Goal: Task Accomplishment & Management: Use online tool/utility

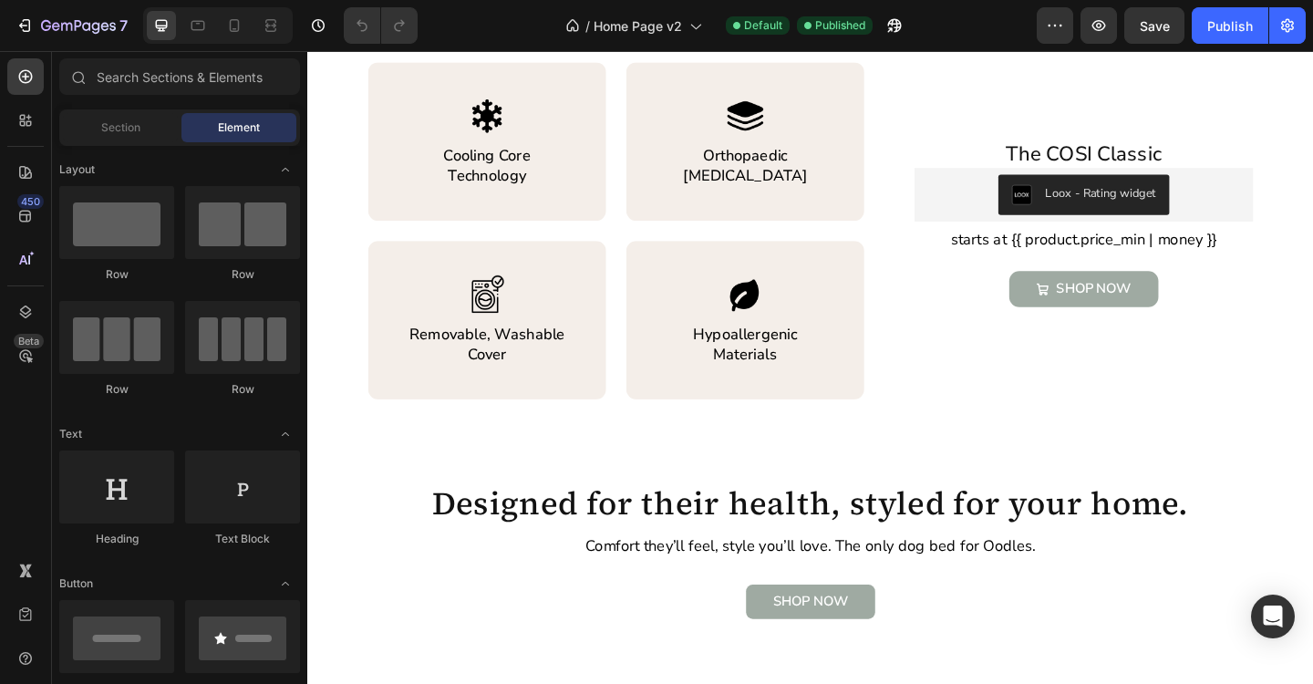
scroll to position [1171, 0]
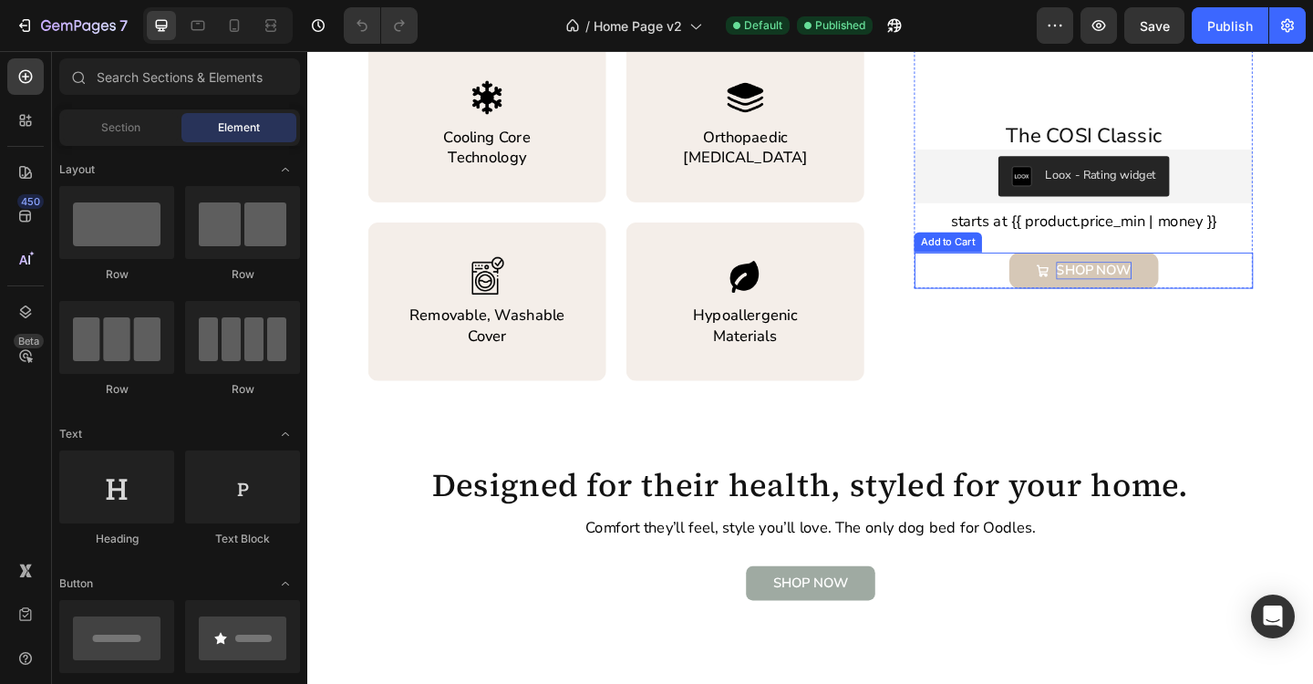
click at [1163, 294] on div "SHOP NOW" at bounding box center [1163, 290] width 82 height 19
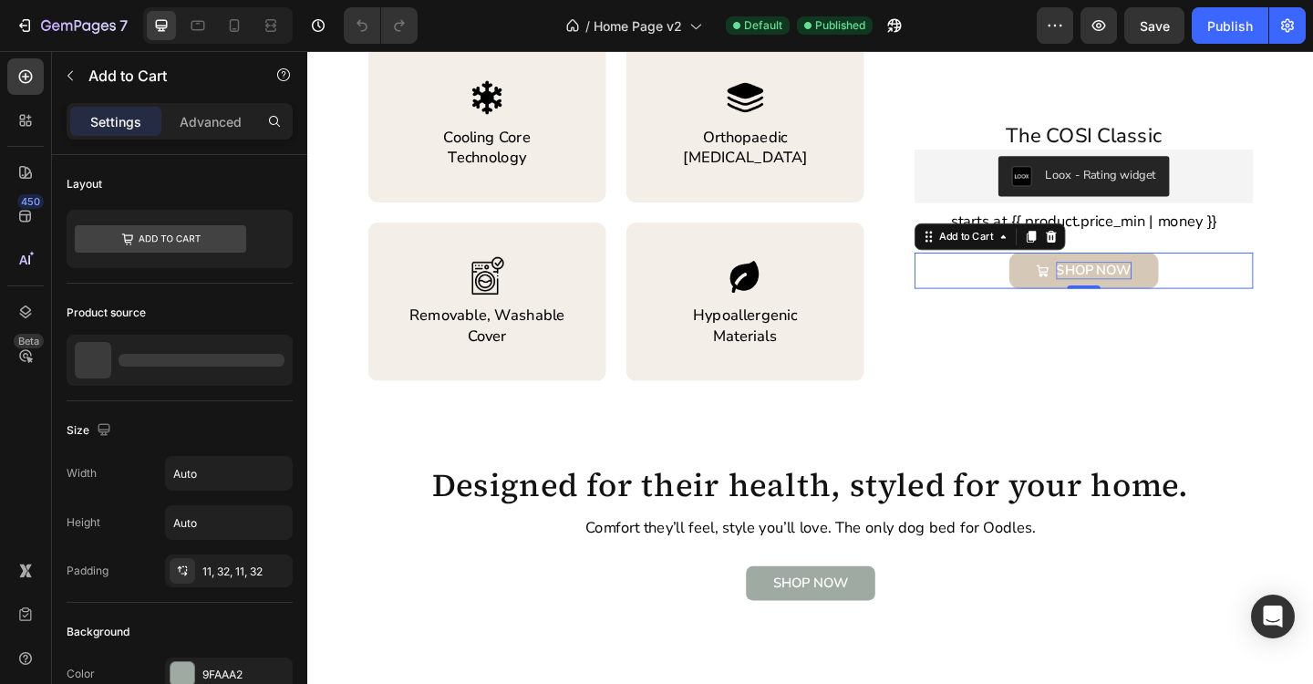
click at [1156, 289] on div "SHOP NOW" at bounding box center [1163, 290] width 82 height 19
click at [1156, 289] on p "SHOP NOW" at bounding box center [1163, 290] width 82 height 19
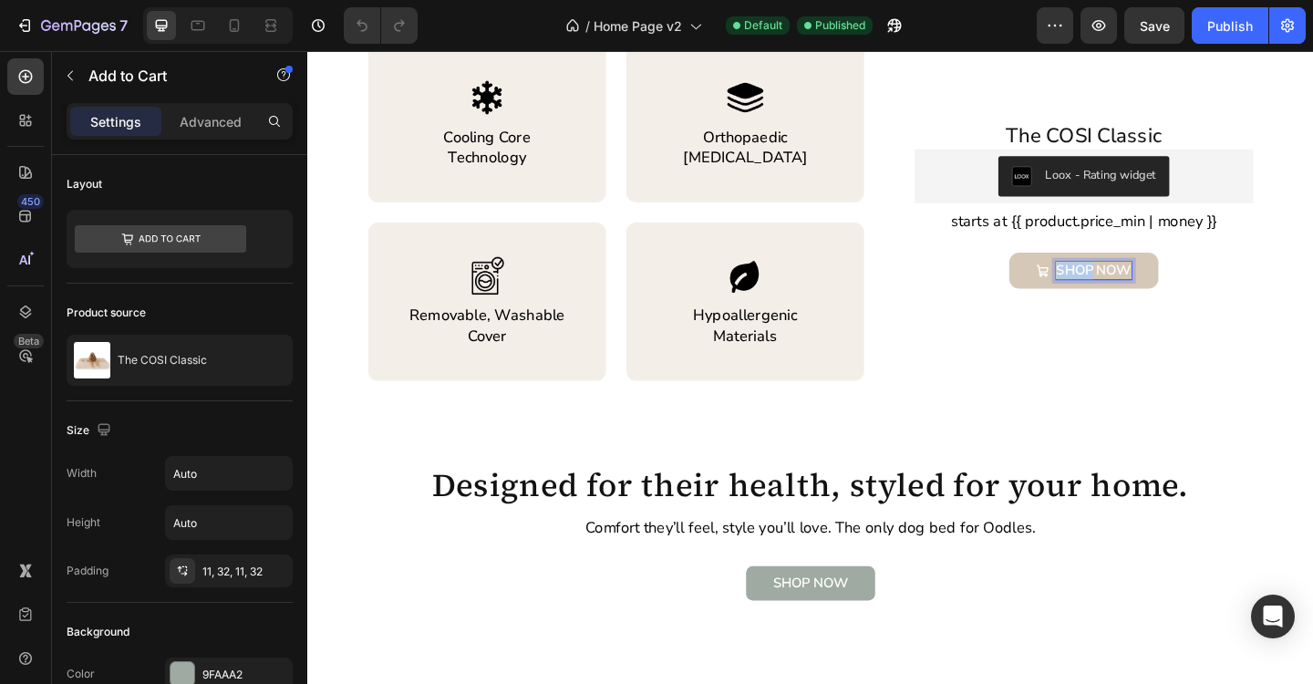
click at [1156, 289] on p "SHOP NOW" at bounding box center [1163, 290] width 82 height 19
click at [1178, 296] on p "SHOP NOW" at bounding box center [1163, 290] width 82 height 19
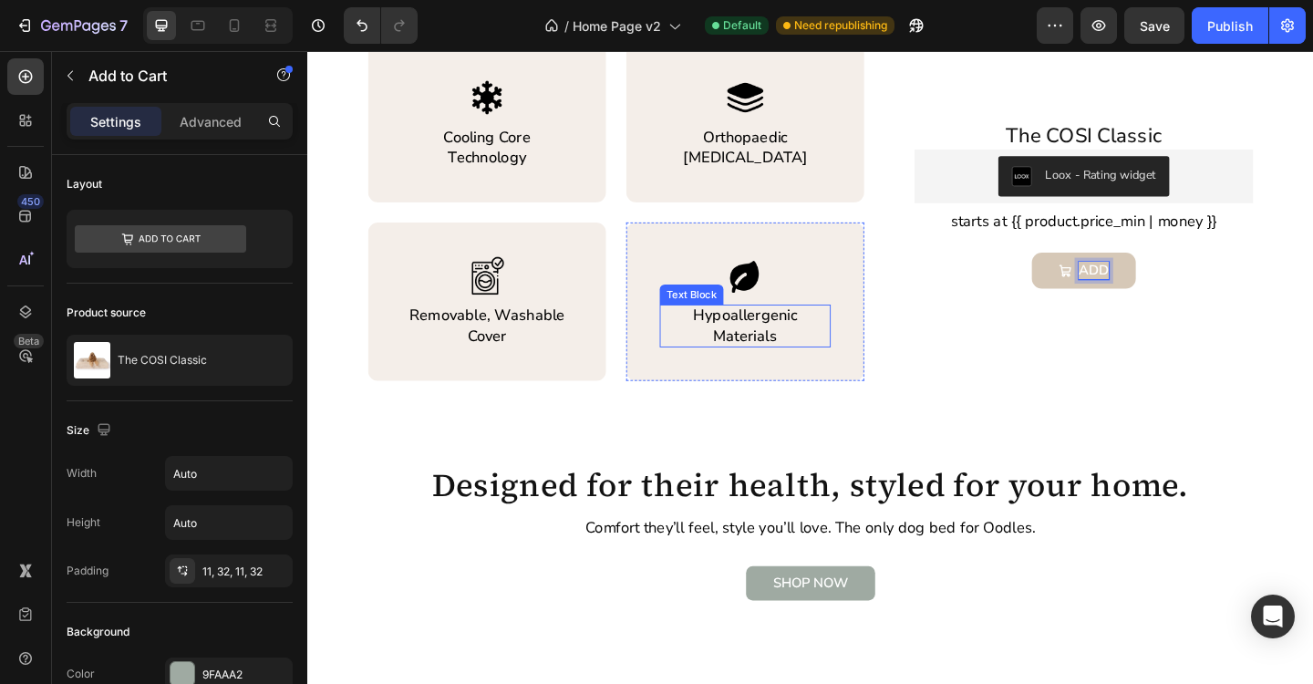
click at [1095, 271] on button "ADD" at bounding box center [1151, 290] width 113 height 39
click at [1084, 271] on button "ADD TO" at bounding box center [1152, 290] width 136 height 39
click at [1133, 295] on p "ADD TO CART" at bounding box center [1162, 290] width 99 height 19
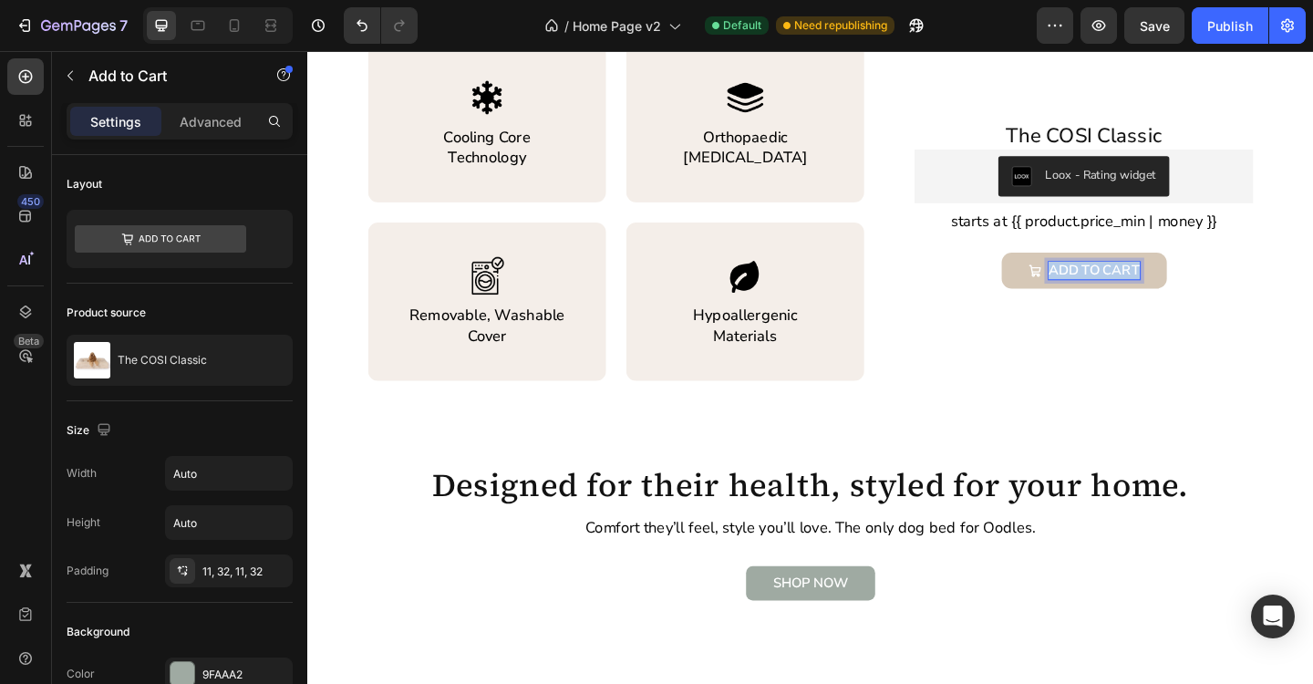
click at [1133, 295] on p "ADD TO CART" at bounding box center [1162, 290] width 99 height 19
copy p "ADD TO CART"
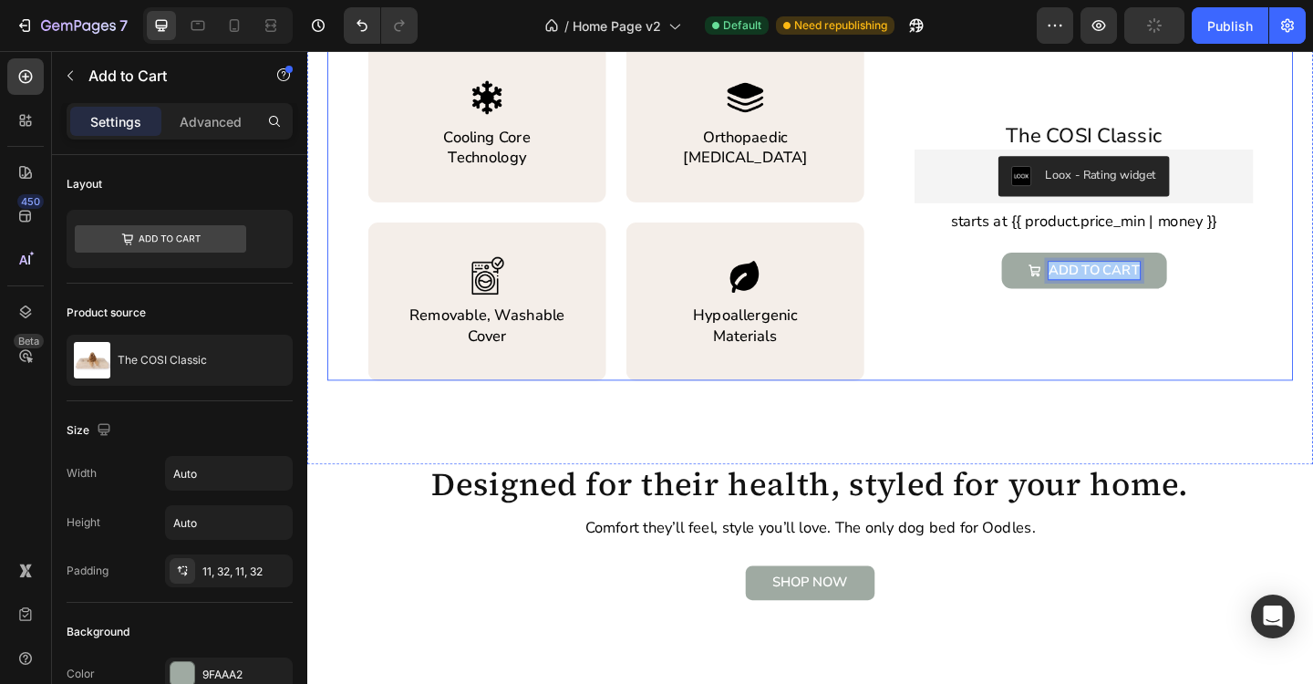
click at [1193, 392] on div "Product Images The COSI Classic Product Title Loox - Rating widget Loox starts …" at bounding box center [1152, 75] width 368 height 670
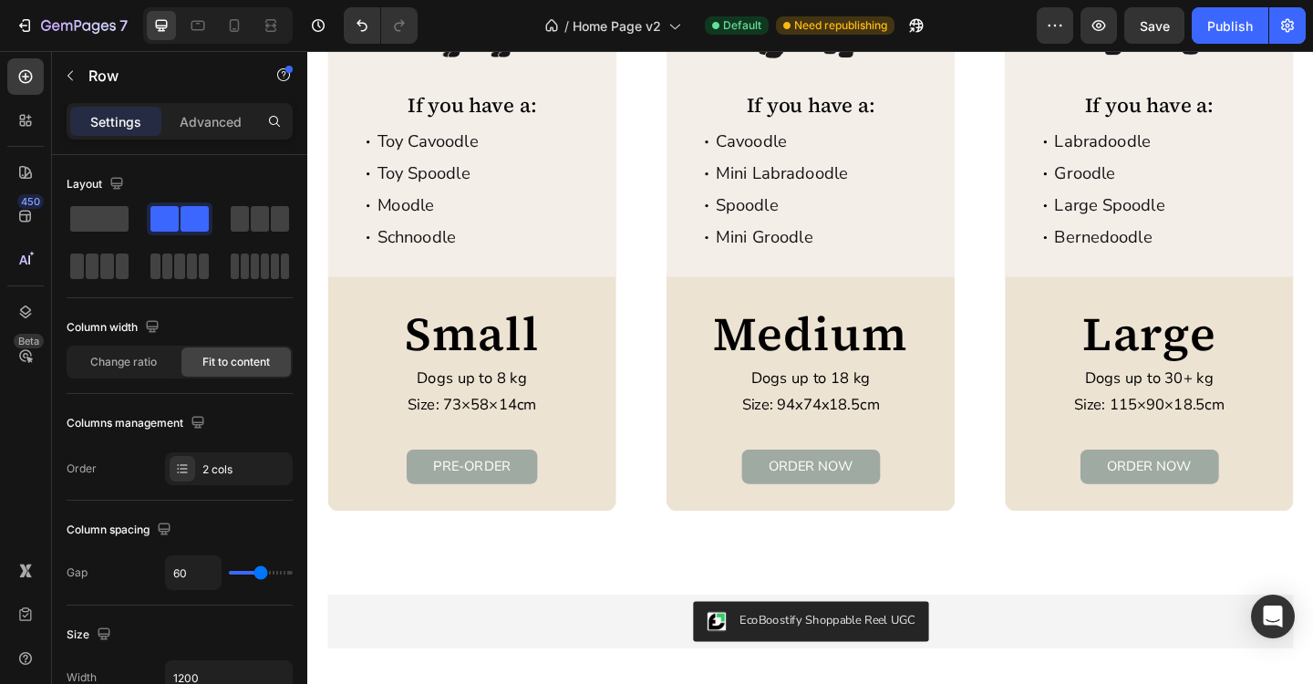
scroll to position [3004, 0]
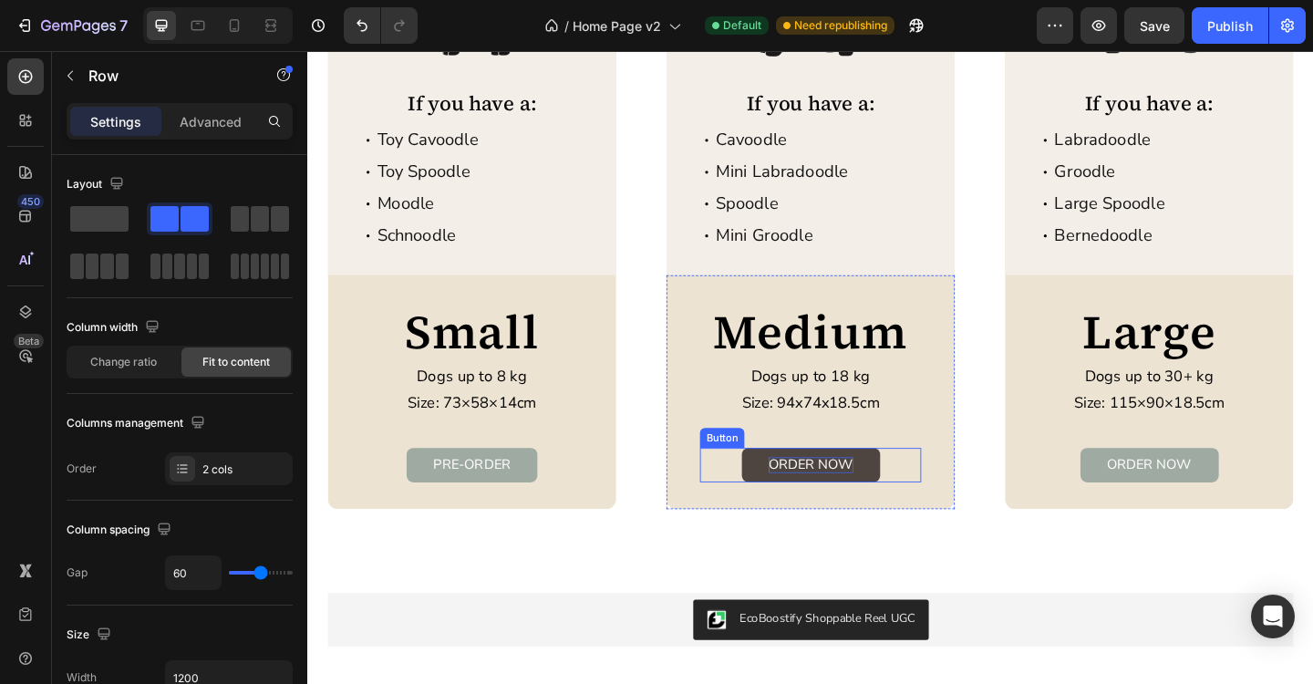
click at [844, 499] on p "ORDER NOW" at bounding box center [855, 501] width 92 height 17
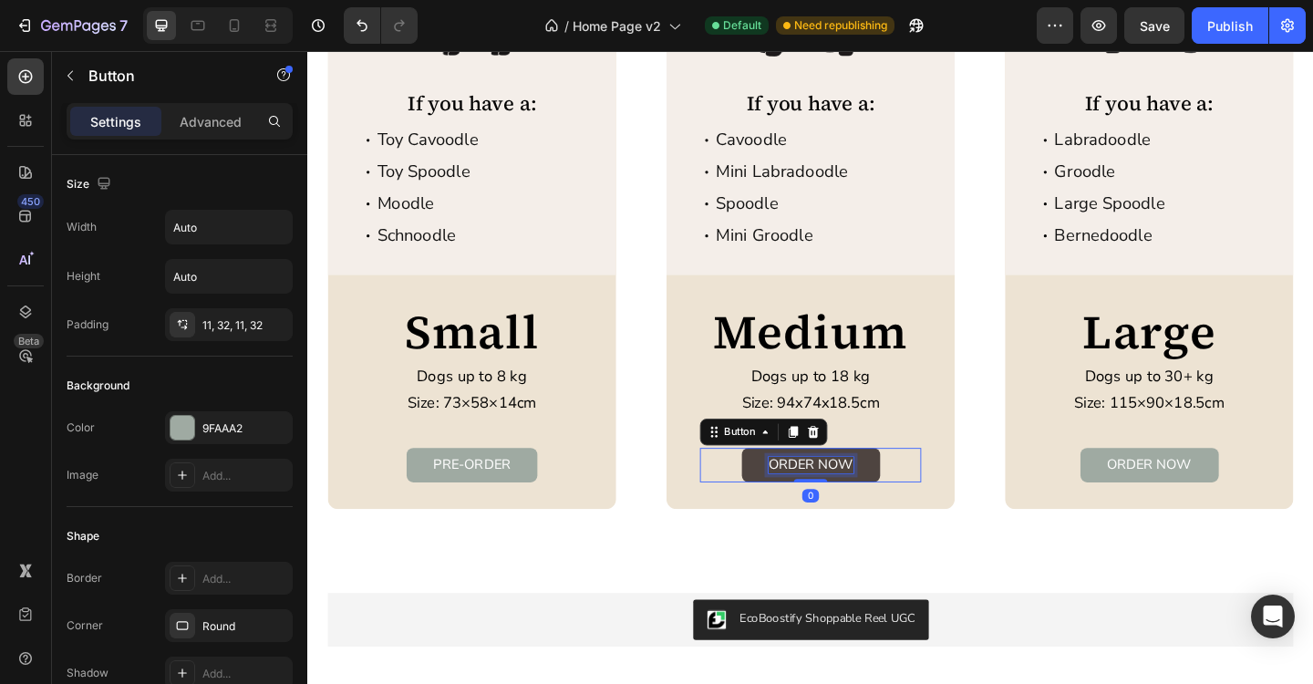
click at [844, 499] on p "ORDER NOW" at bounding box center [855, 501] width 92 height 17
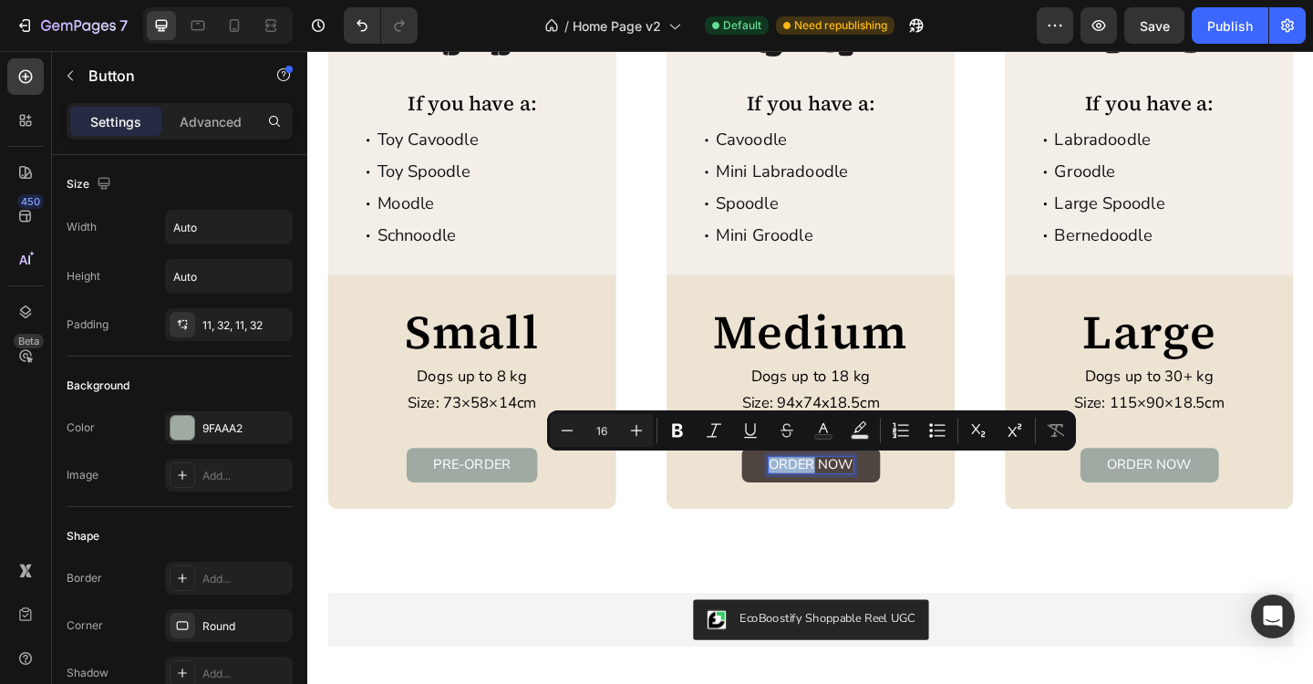
click at [844, 499] on p "ORDER NOW" at bounding box center [855, 501] width 92 height 17
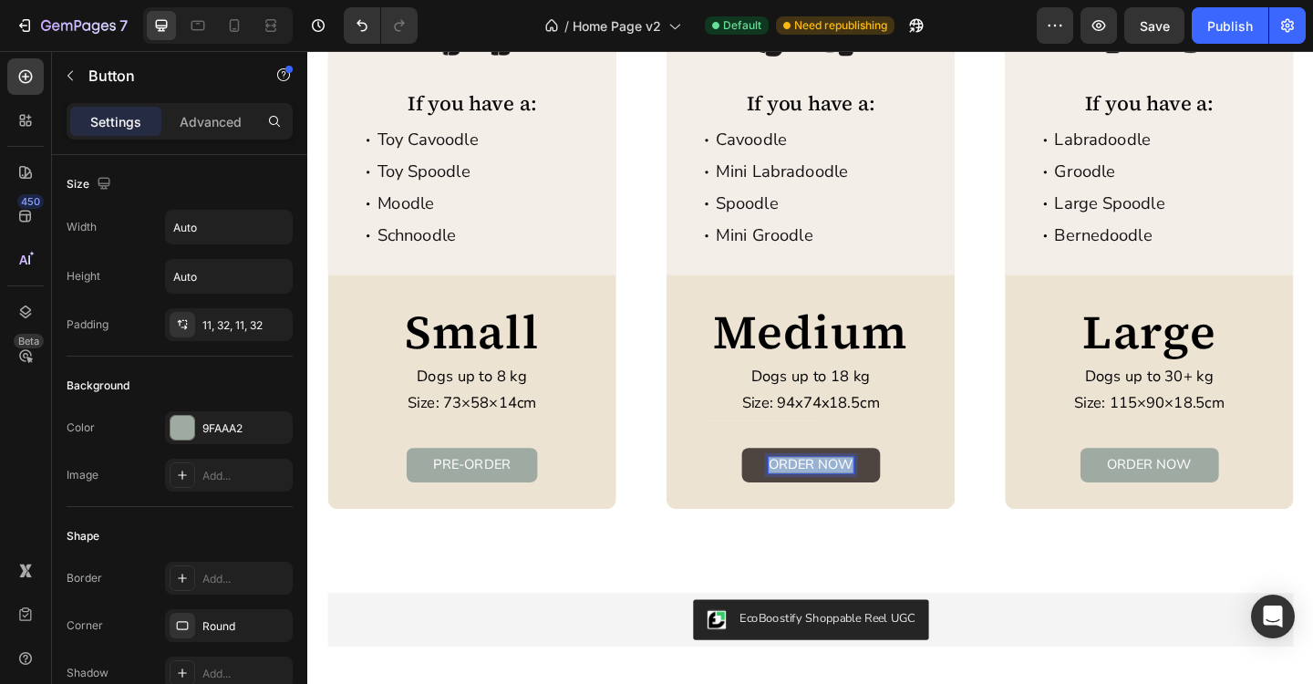
click at [844, 499] on p "ORDER NOW" at bounding box center [855, 501] width 92 height 17
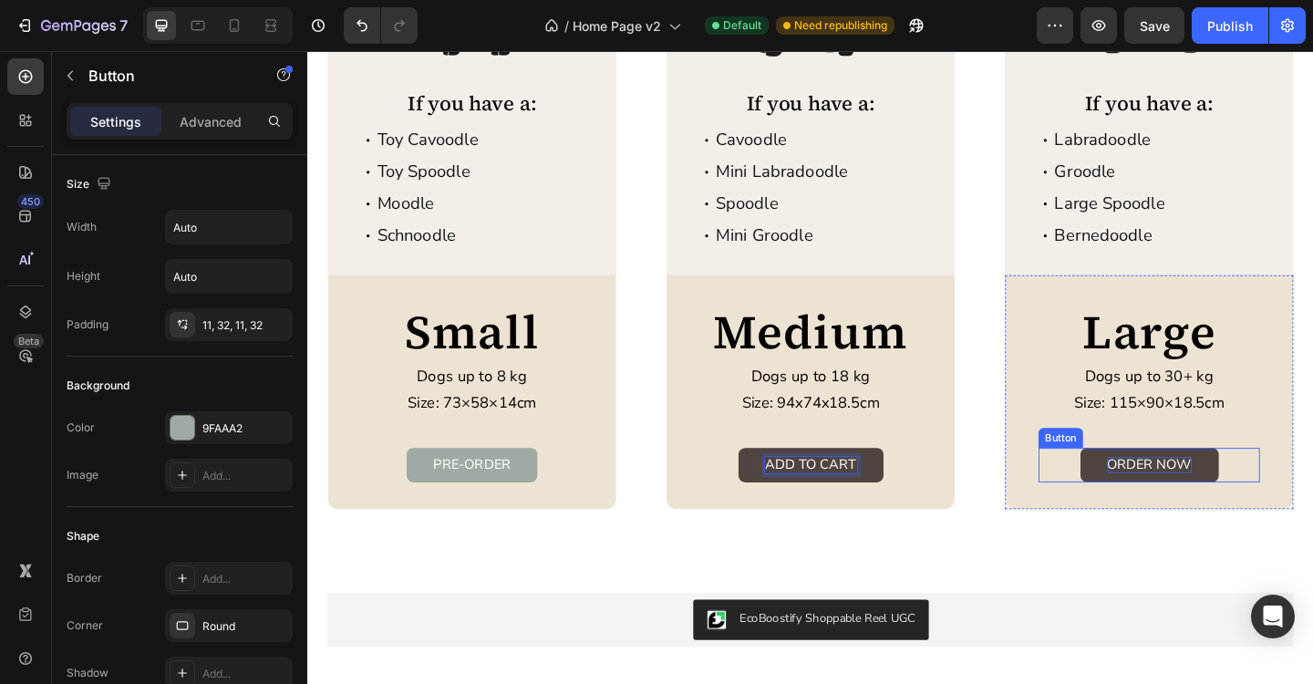
click at [1228, 509] on p "ORDER NOW" at bounding box center [1223, 501] width 92 height 17
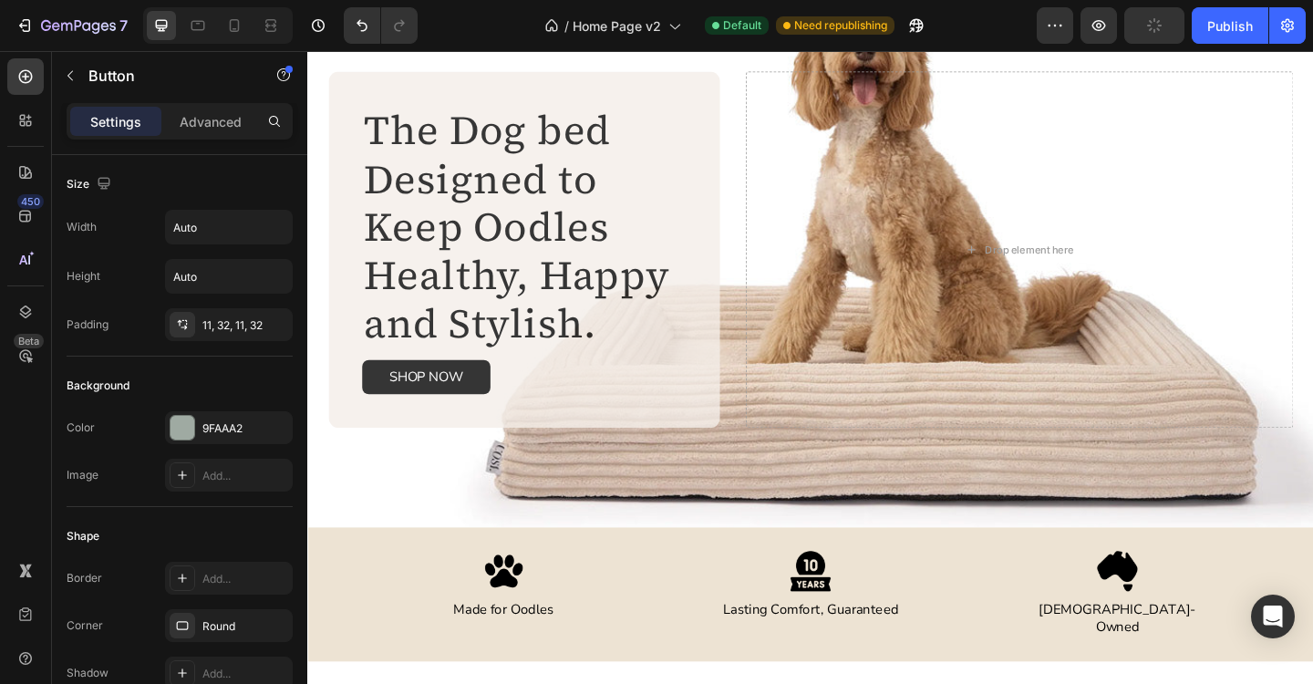
scroll to position [0, 0]
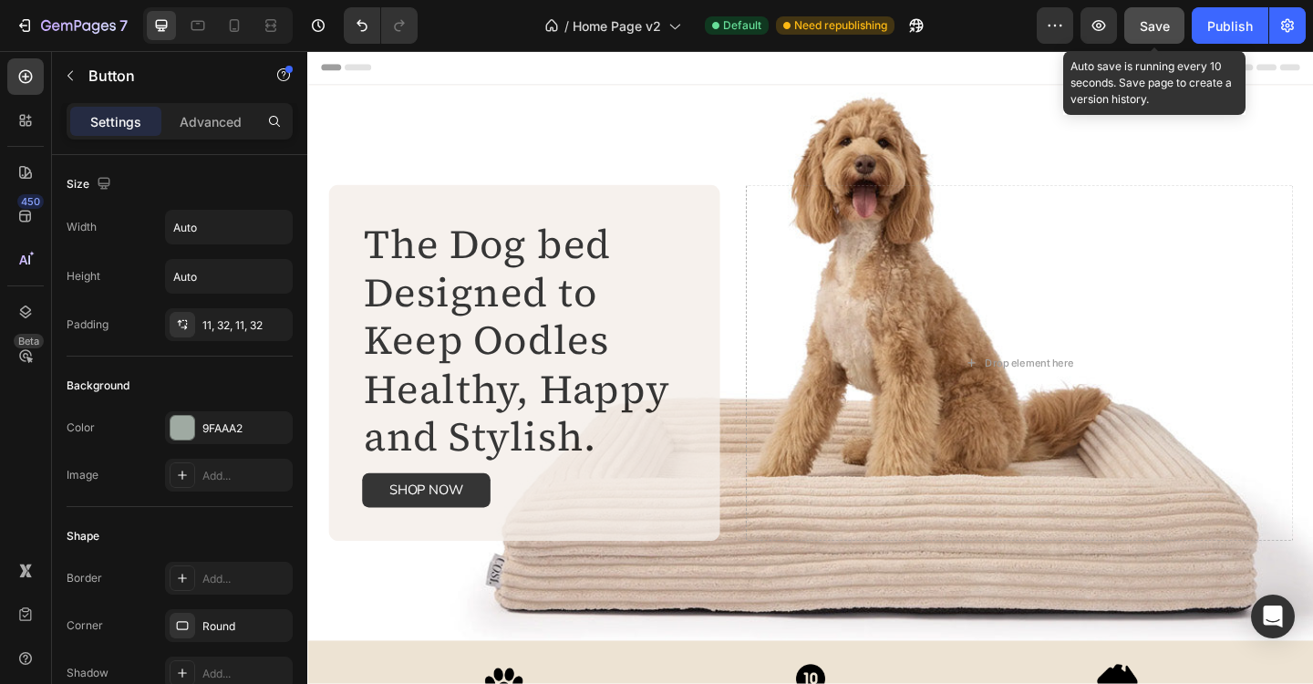
click at [1164, 29] on span "Save" at bounding box center [1155, 26] width 30 height 16
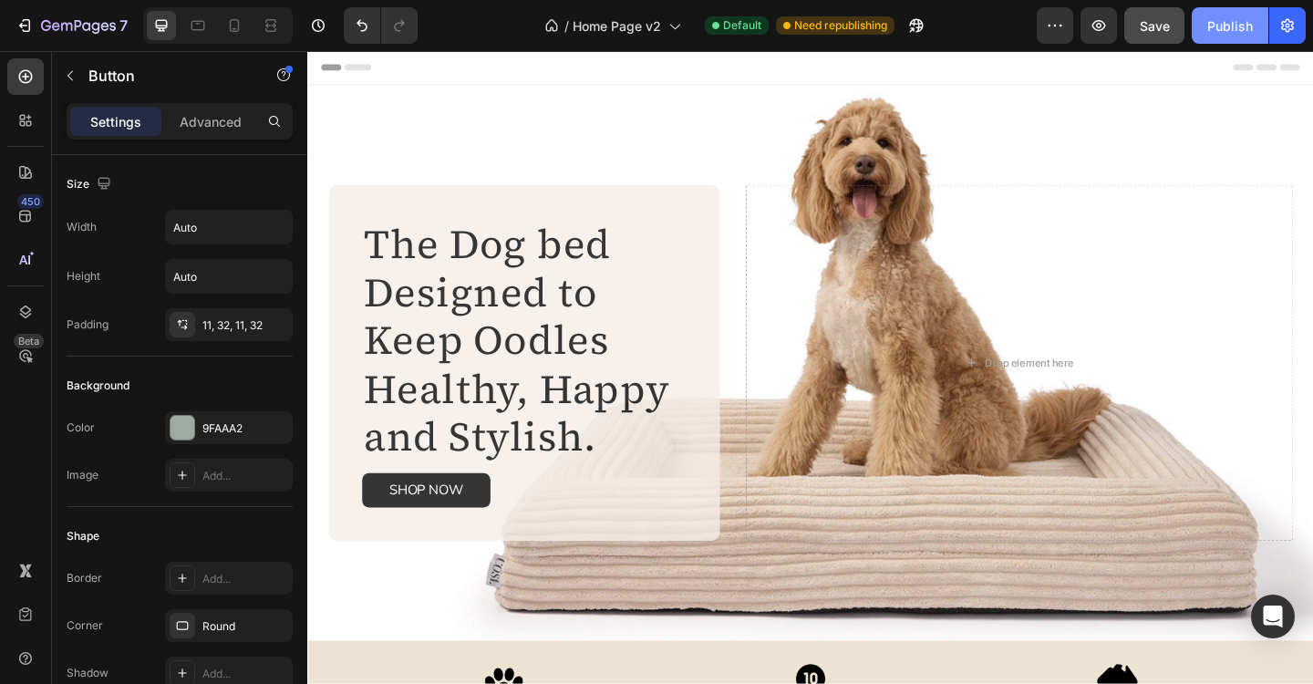
click at [1240, 31] on div "Publish" at bounding box center [1230, 25] width 46 height 19
click at [236, 27] on icon at bounding box center [234, 25] width 18 height 18
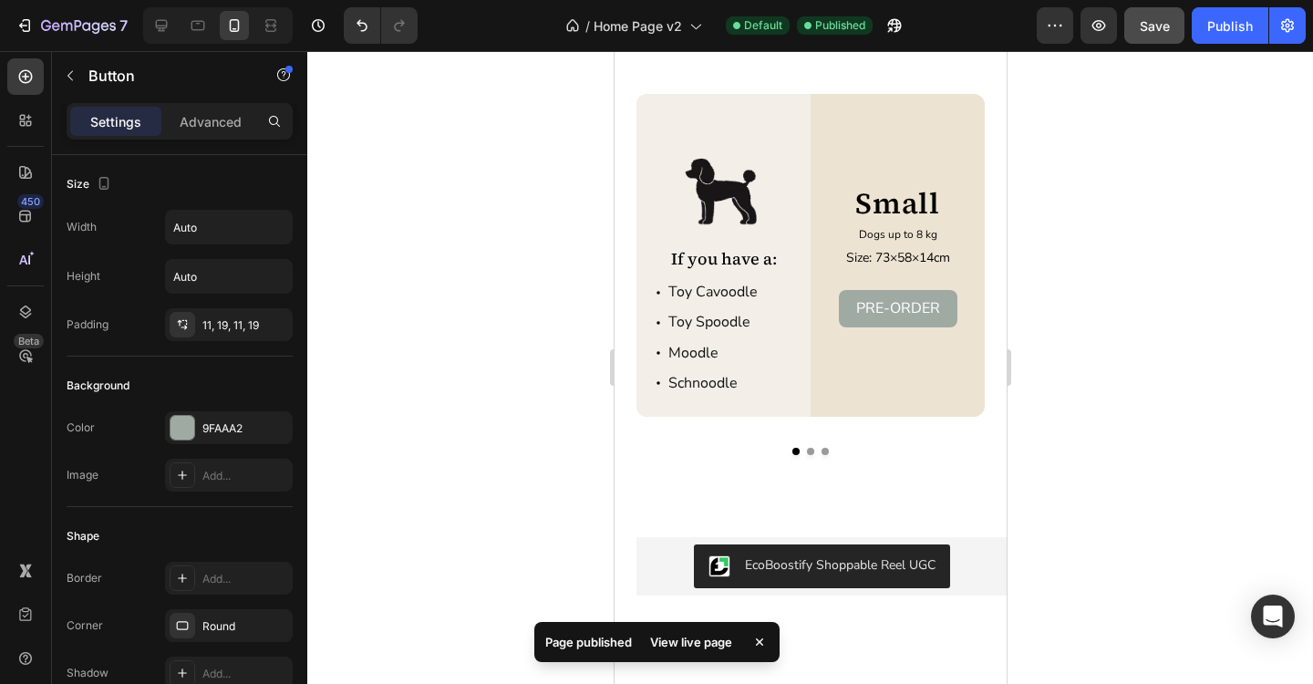
scroll to position [3162, 0]
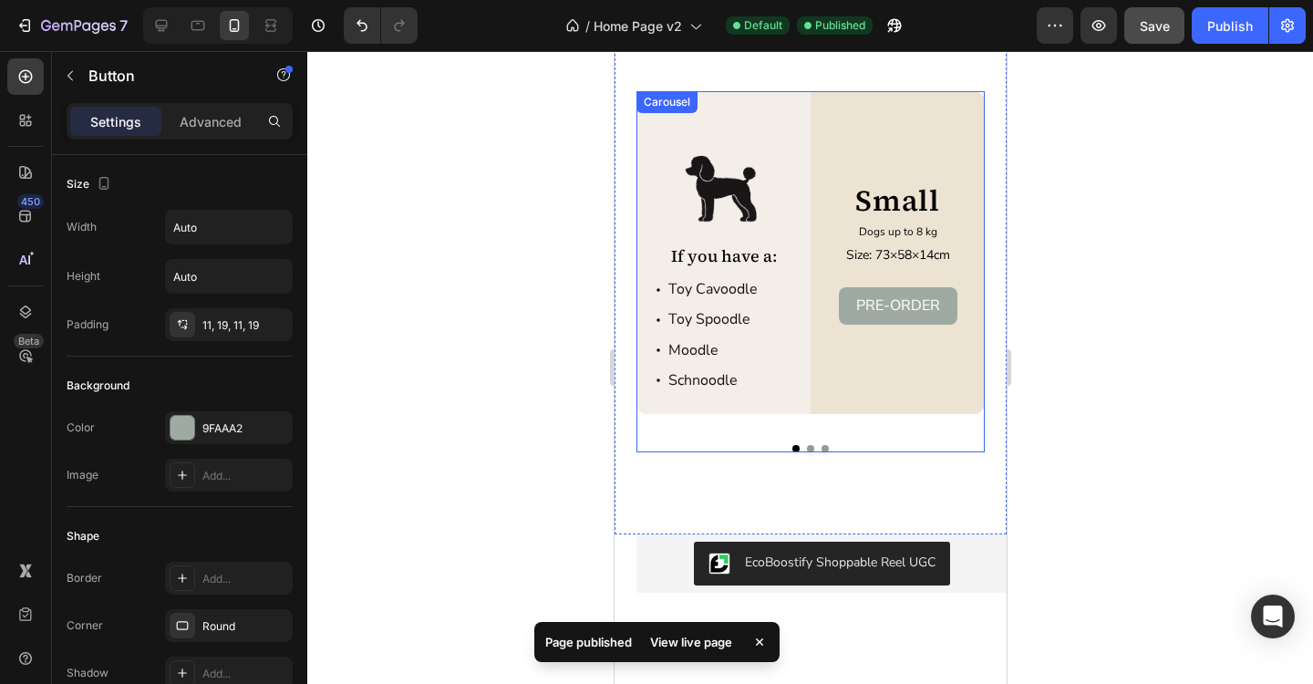
click at [811, 450] on button "Dot" at bounding box center [809, 448] width 7 height 7
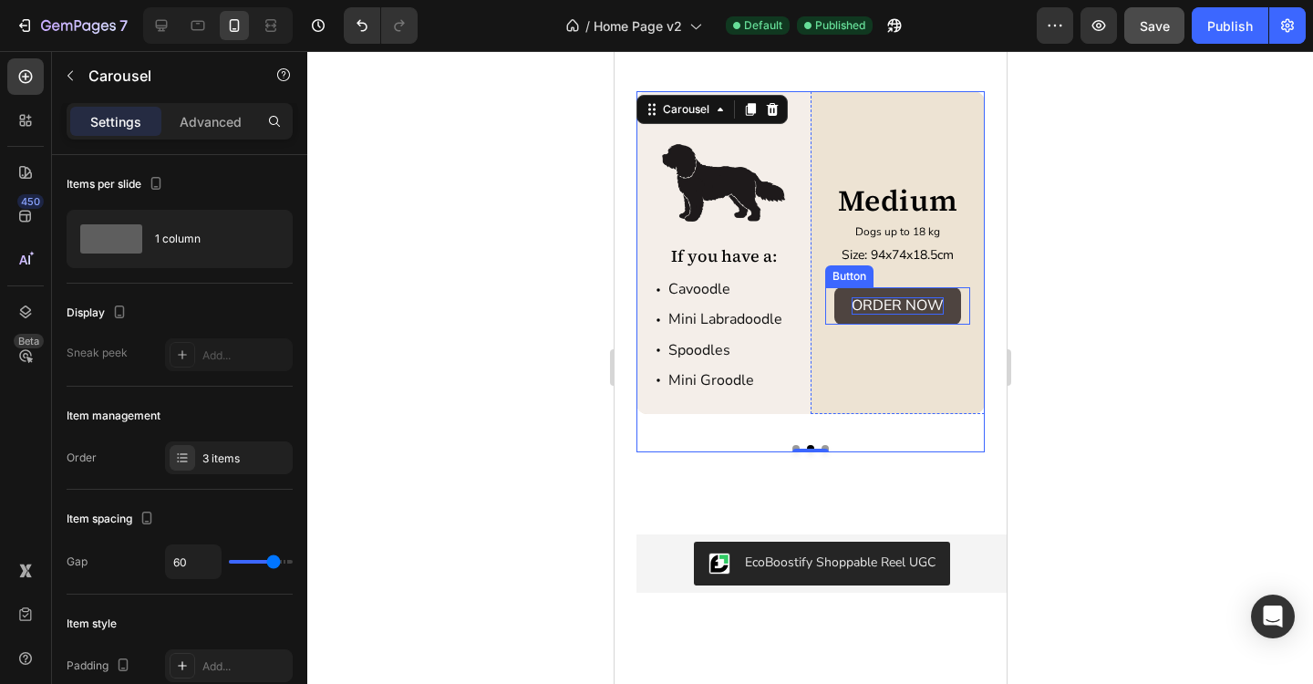
click at [891, 306] on p "ORDER NOW" at bounding box center [897, 305] width 92 height 17
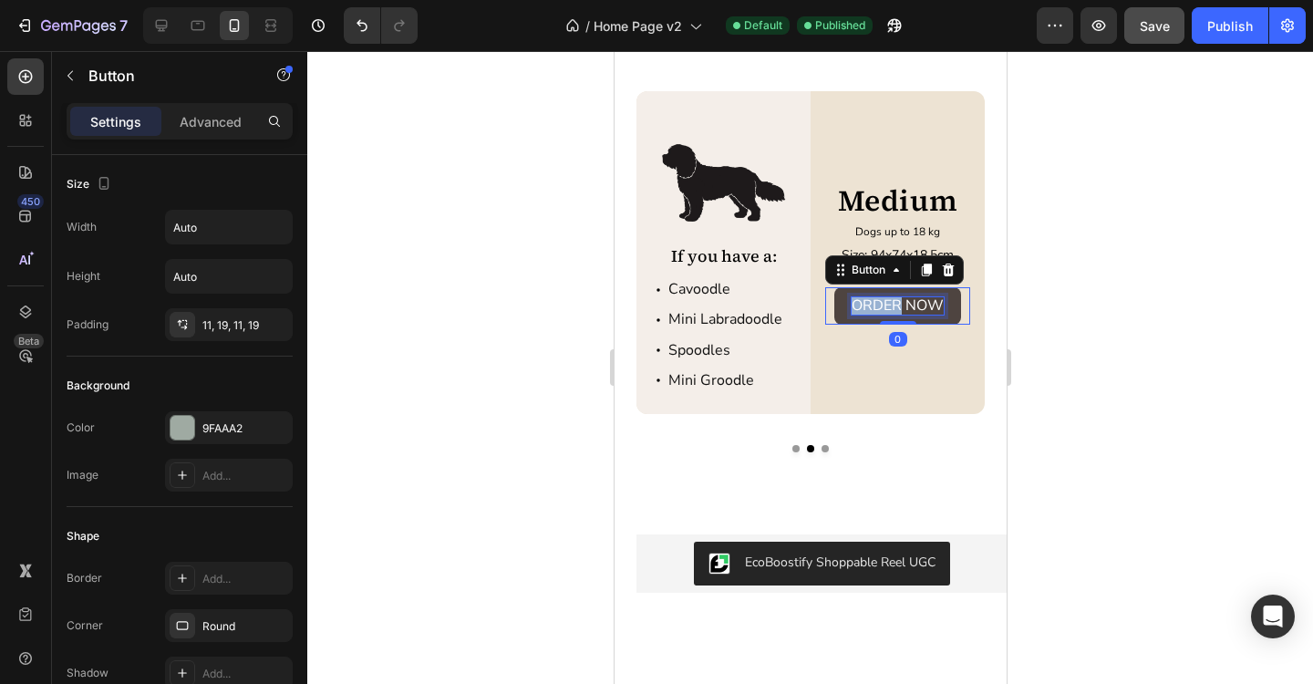
click at [891, 306] on p "ORDER NOW" at bounding box center [897, 305] width 92 height 17
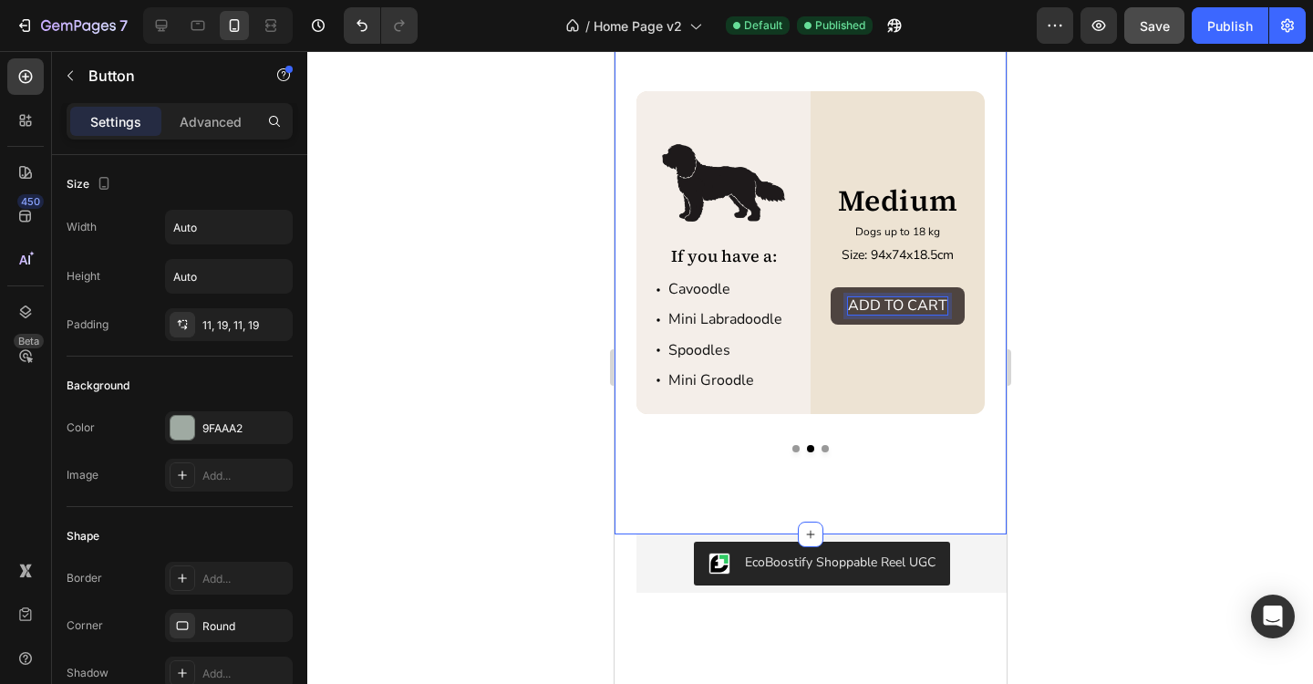
click at [823, 452] on div "Wondering which size bed is right for your pup? Heading Image If you have a: Te…" at bounding box center [810, 253] width 392 height 563
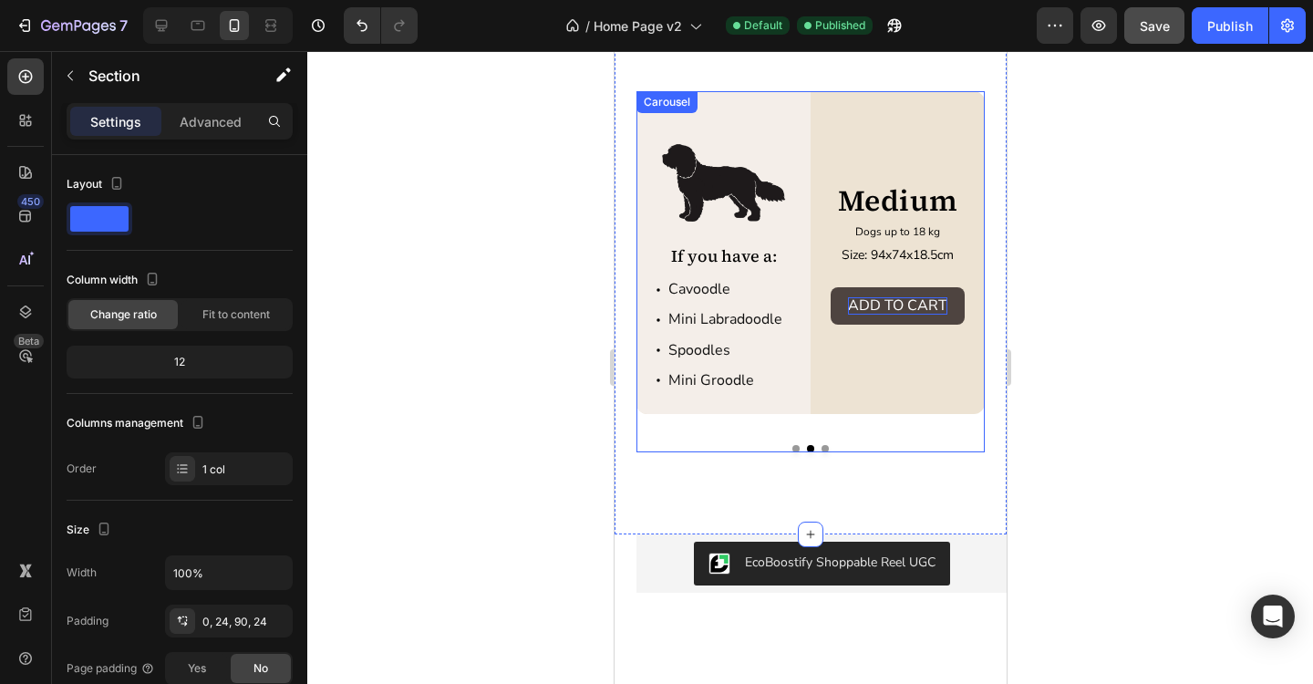
click at [826, 450] on div "Image If you have a: Text Block Toy Cavoodle Toy Spoodle Moodle Schnoodle Item …" at bounding box center [810, 271] width 348 height 361
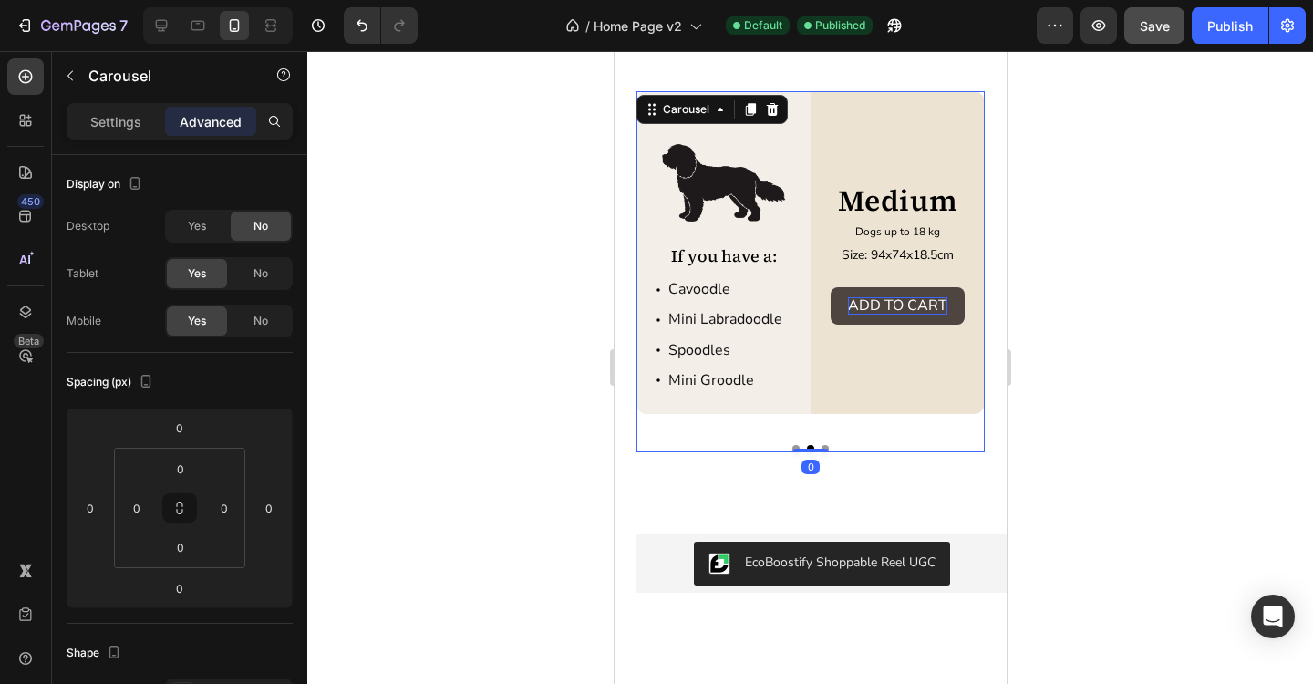
click at [826, 450] on div at bounding box center [810, 451] width 36 height 4
click at [823, 446] on button "Dot" at bounding box center [824, 448] width 7 height 7
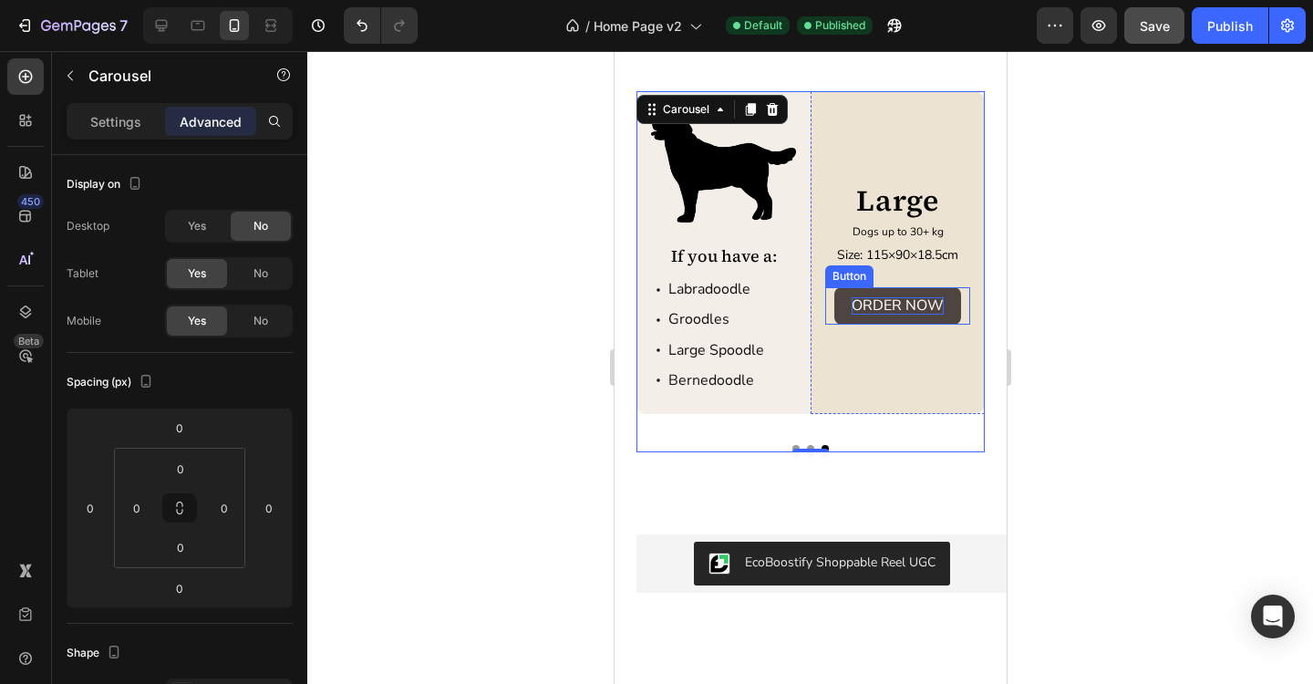
click at [897, 310] on p "ORDER NOW" at bounding box center [897, 305] width 92 height 17
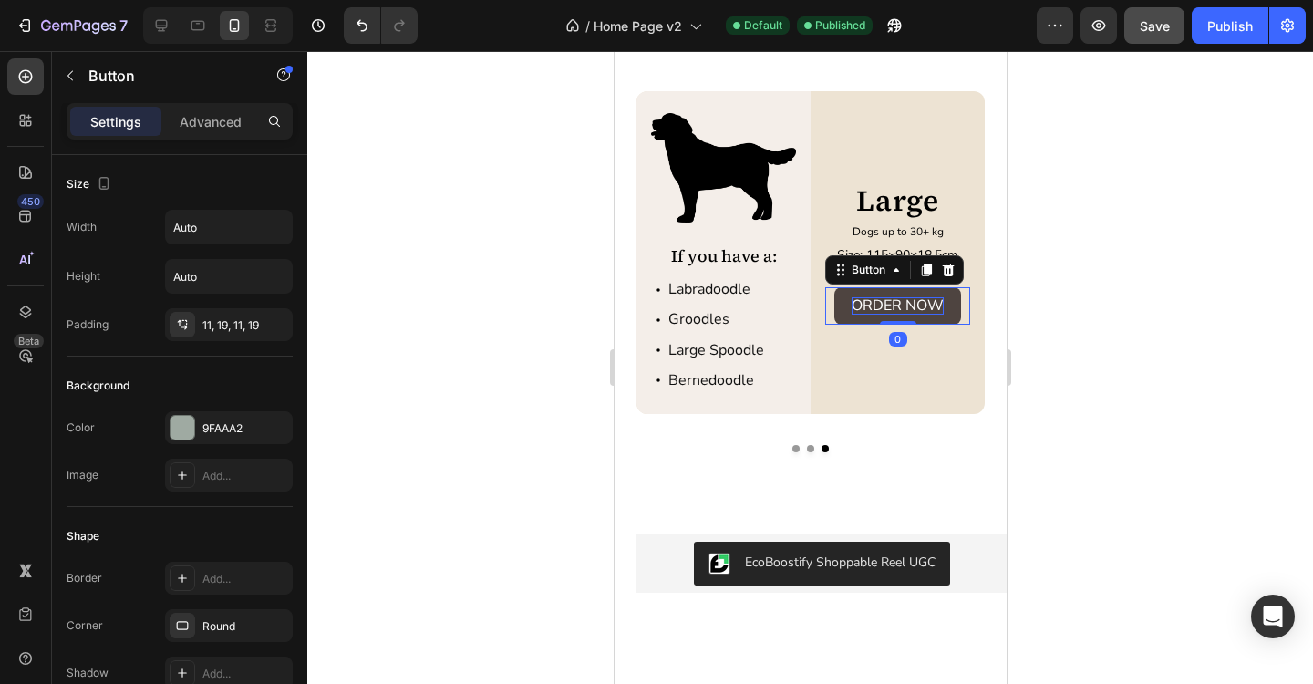
click at [897, 310] on p "ORDER NOW" at bounding box center [897, 305] width 92 height 17
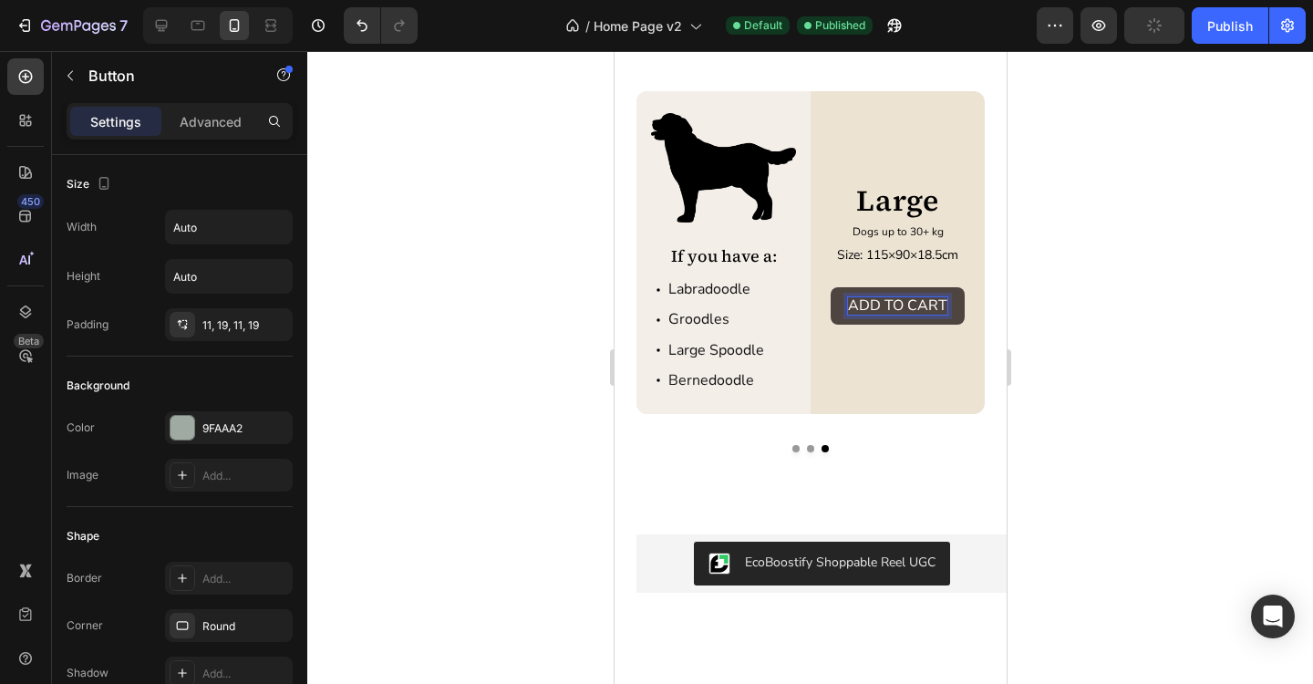
click at [1163, 28] on button "button" at bounding box center [1154, 25] width 60 height 36
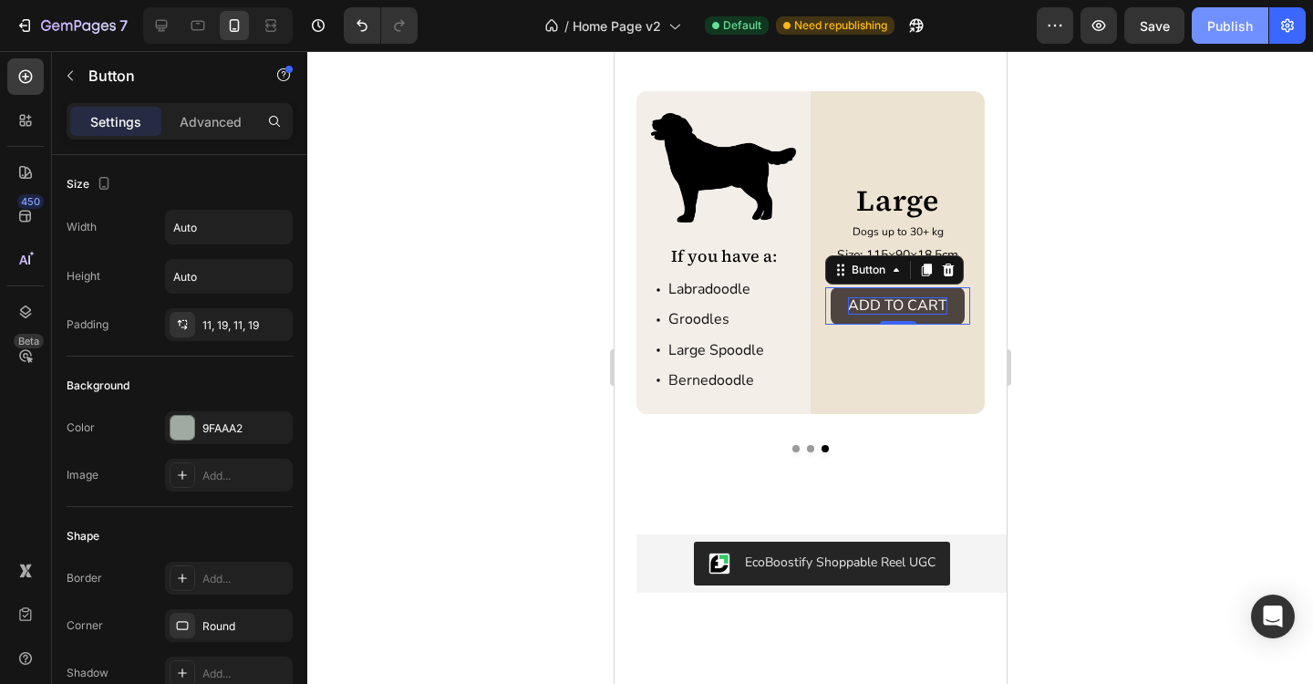
click at [1226, 29] on div "Publish" at bounding box center [1230, 25] width 46 height 19
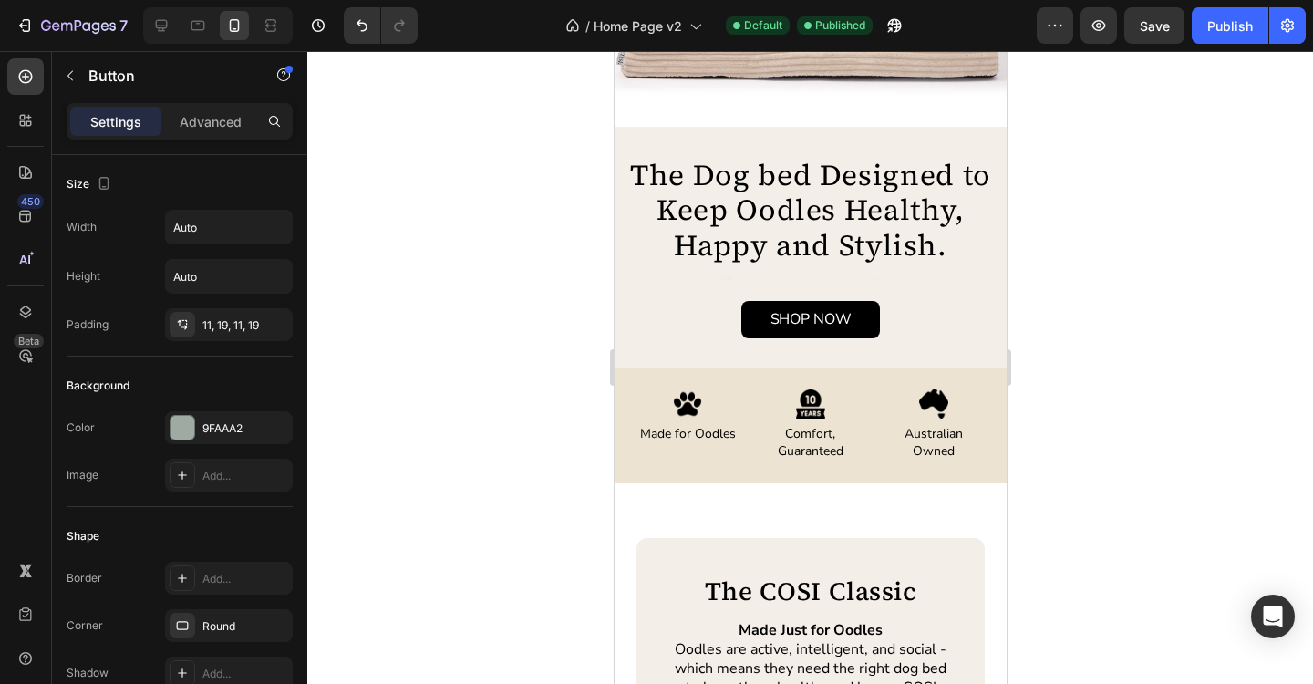
scroll to position [0, 0]
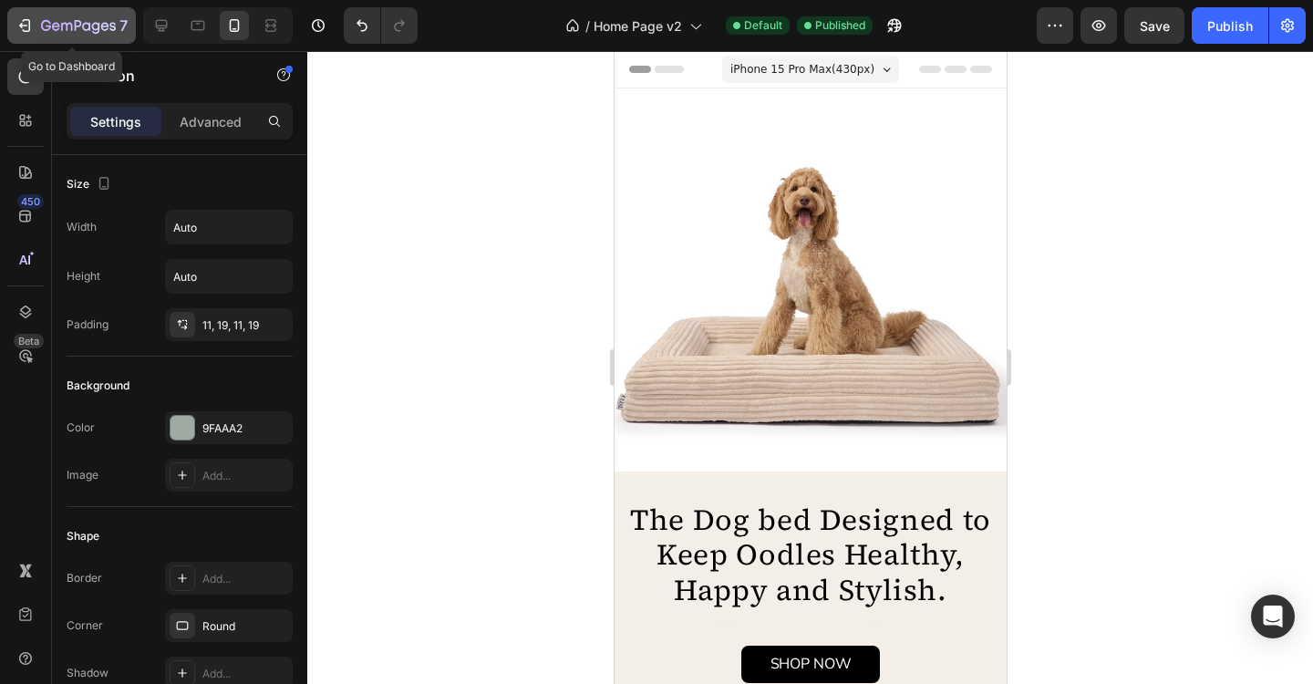
click at [76, 33] on icon "button" at bounding box center [78, 27] width 75 height 16
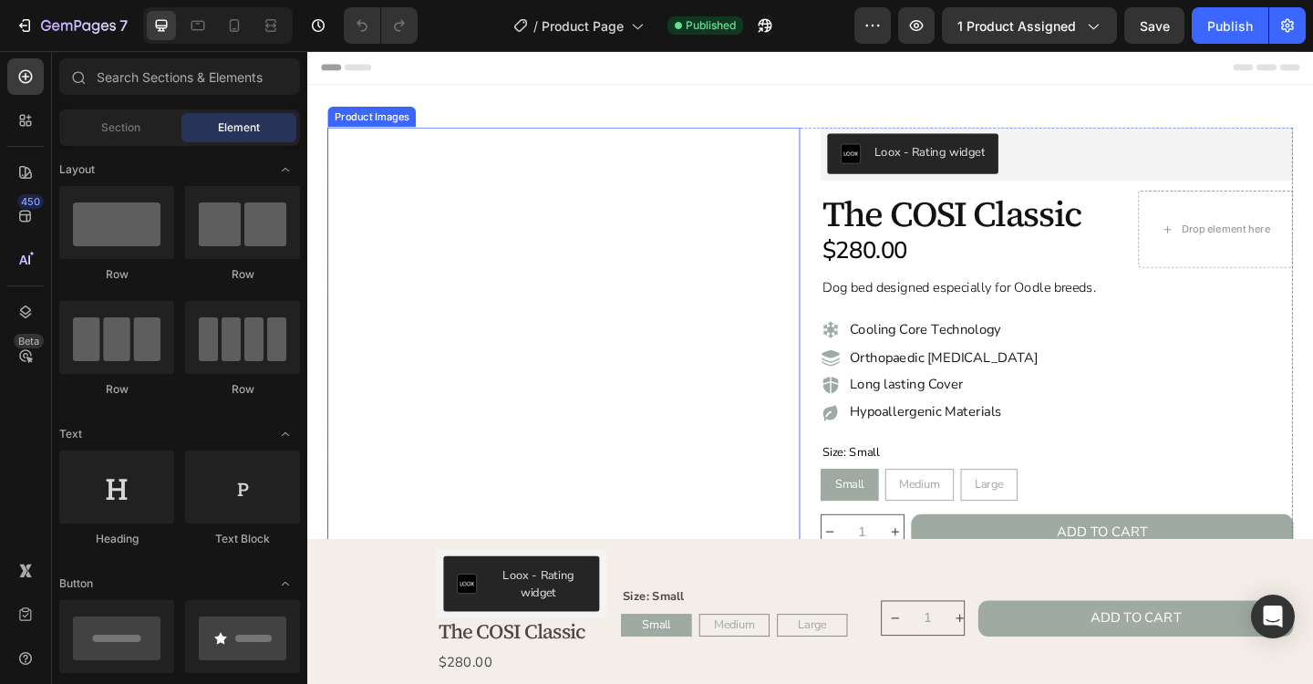
radio input "false"
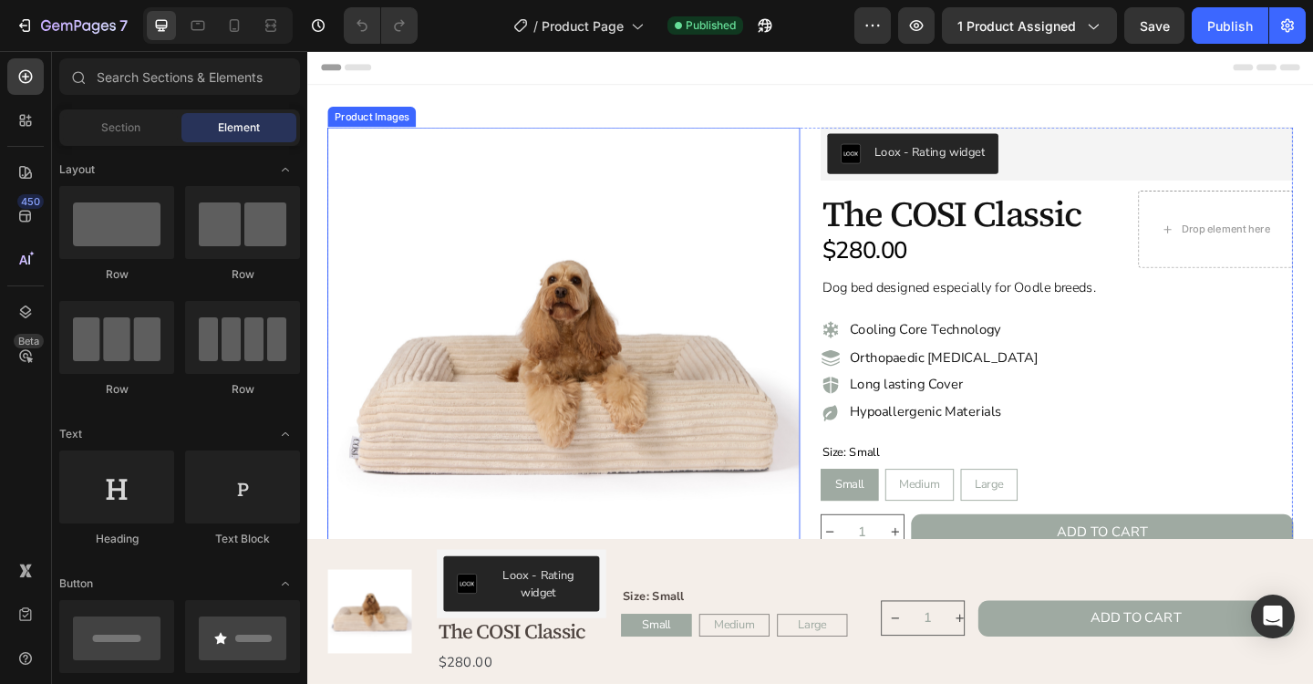
radio input "false"
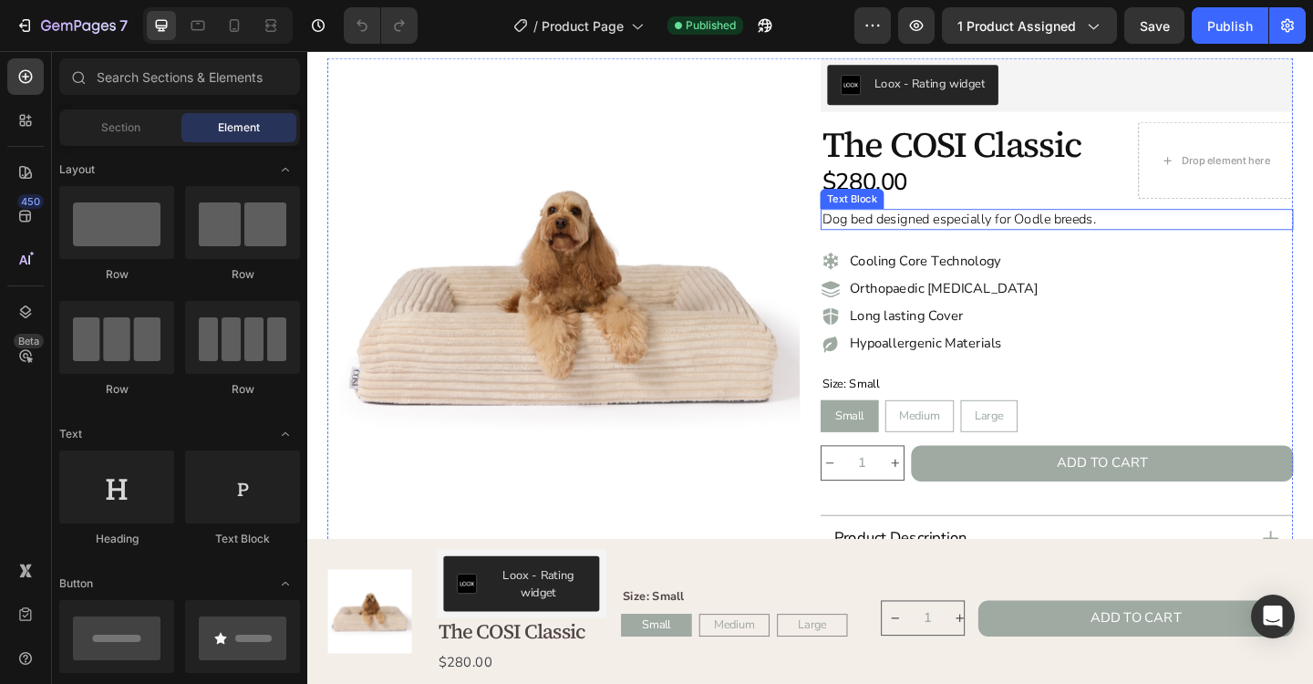
scroll to position [77, 0]
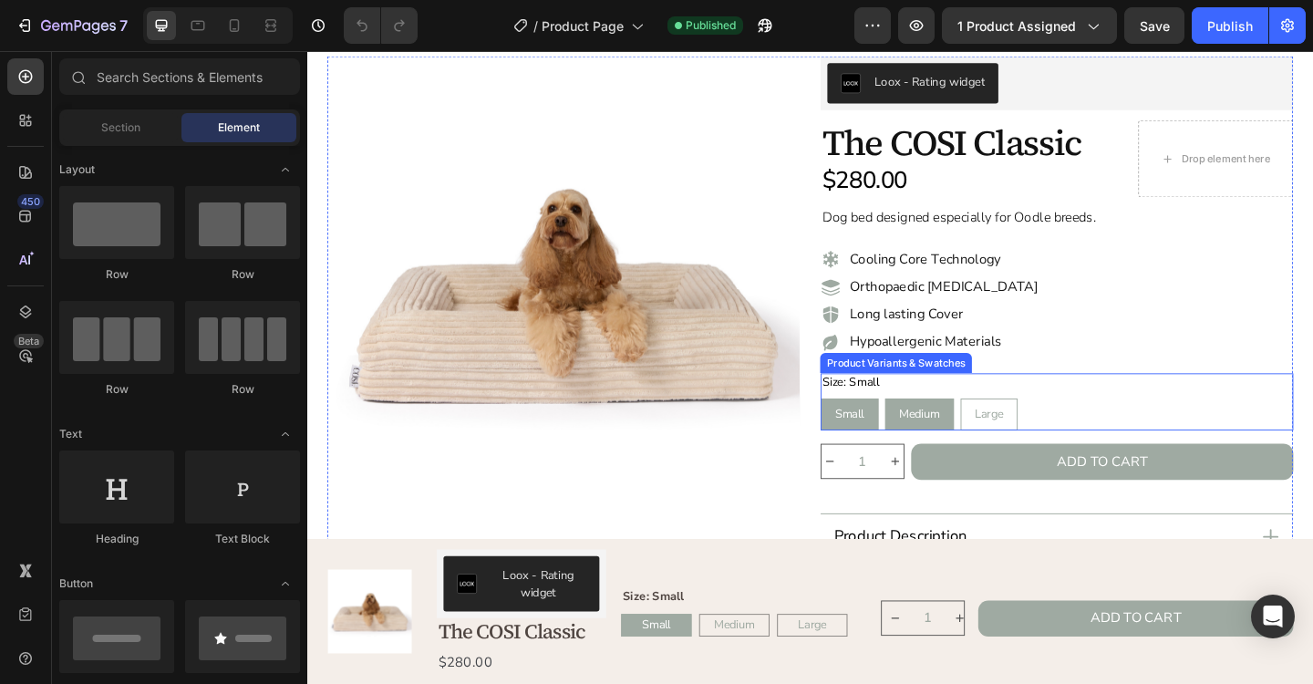
click at [966, 452] on span "Medium" at bounding box center [973, 446] width 44 height 17
click at [936, 429] on input "Medium Medium Medium" at bounding box center [935, 429] width 1 height 1
radio input "false"
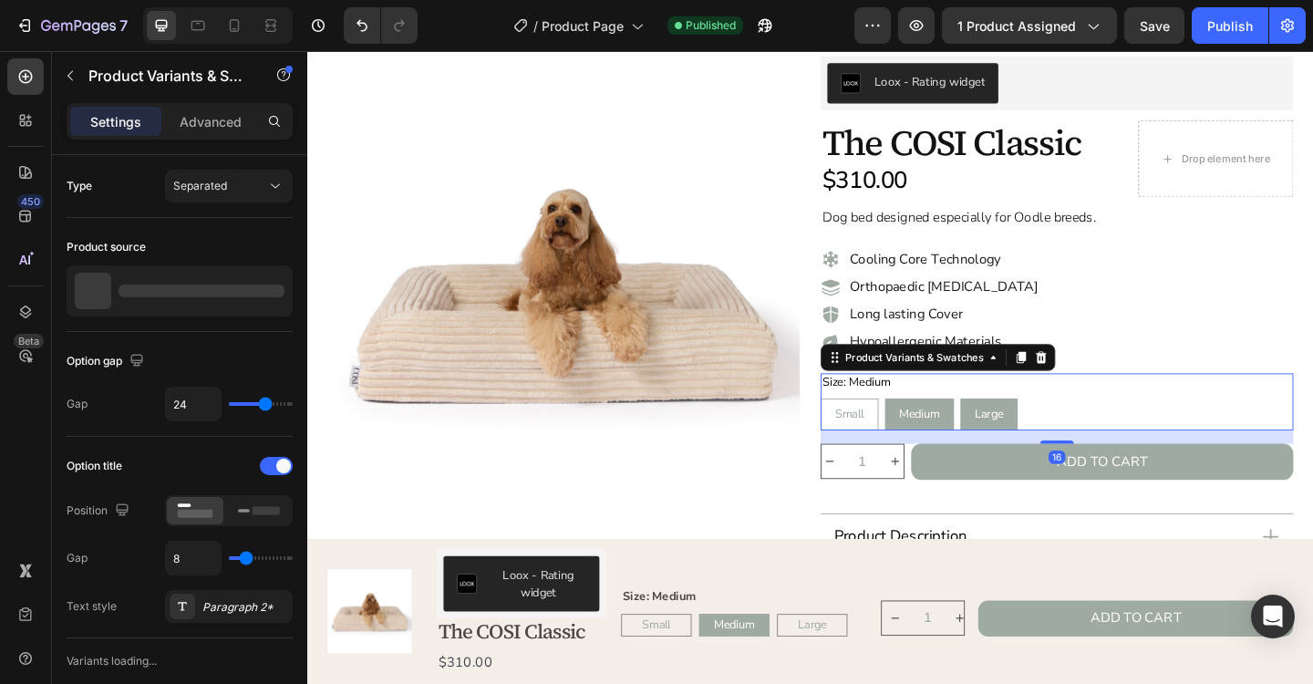
radio input "false"
click at [1051, 446] on span "Large" at bounding box center [1048, 446] width 31 height 17
click at [1018, 429] on input "Large Large Large" at bounding box center [1017, 429] width 1 height 1
radio input "false"
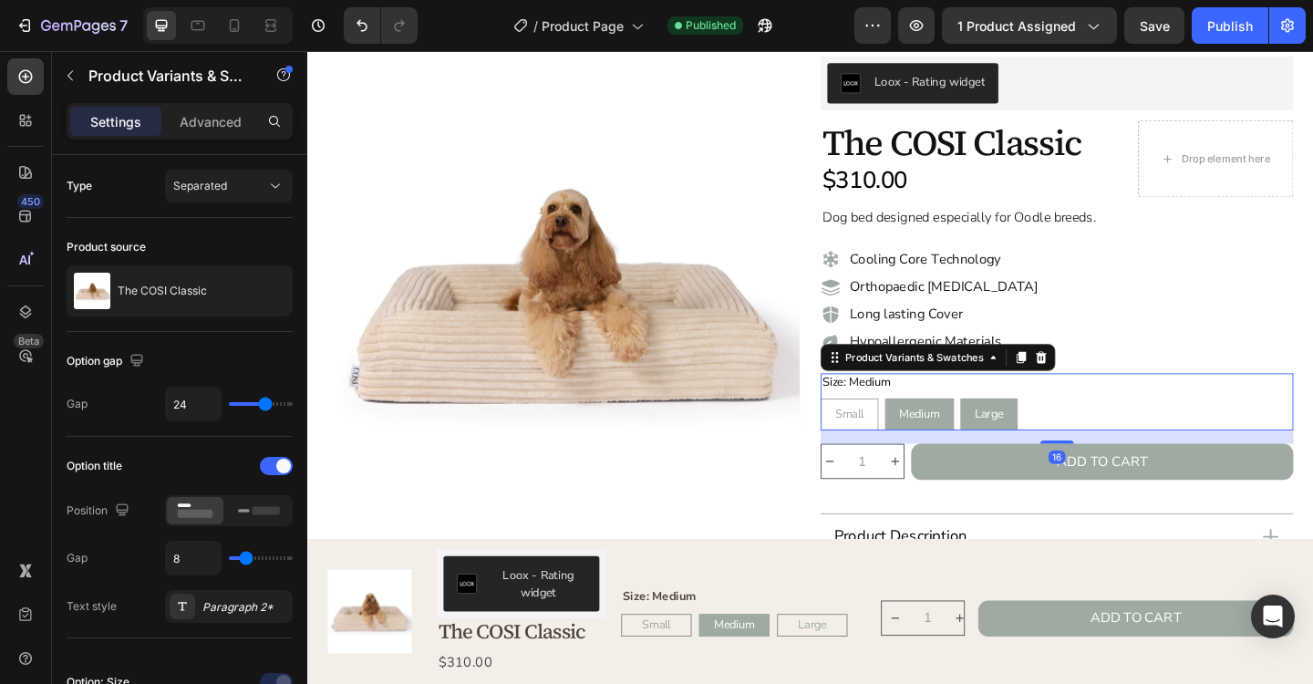
radio input "false"
click at [986, 447] on span "Medium" at bounding box center [973, 446] width 44 height 17
click at [936, 429] on input "Medium Medium Medium" at bounding box center [935, 429] width 1 height 1
radio input "false"
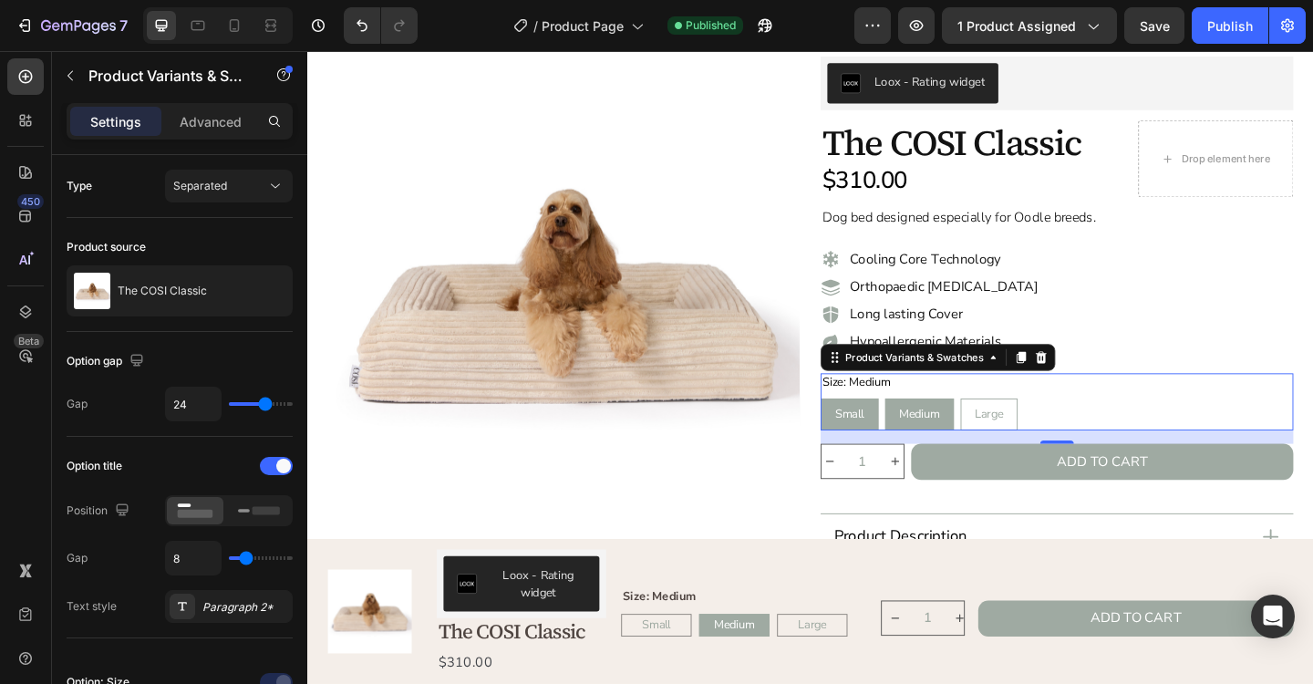
click at [909, 451] on span "Small" at bounding box center [897, 446] width 32 height 17
click at [865, 429] on input "Small Small Small" at bounding box center [864, 429] width 1 height 1
radio input "false"
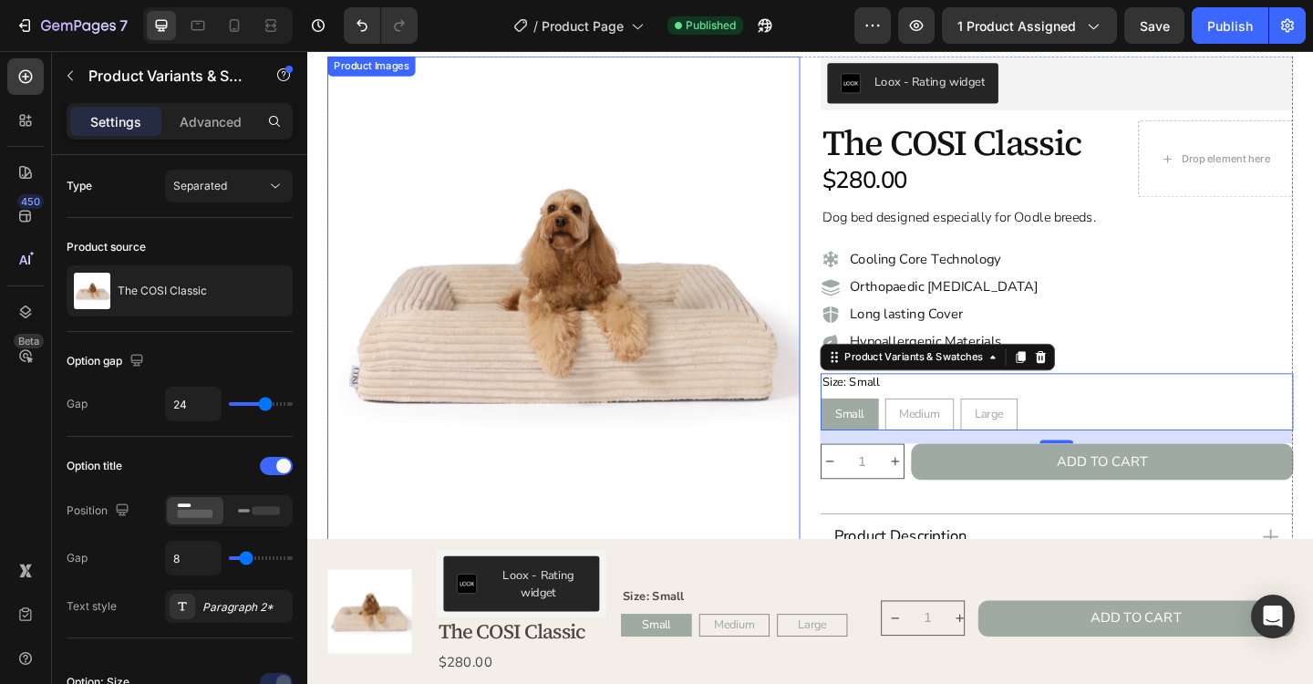
click at [791, 533] on img at bounding box center [586, 314] width 514 height 514
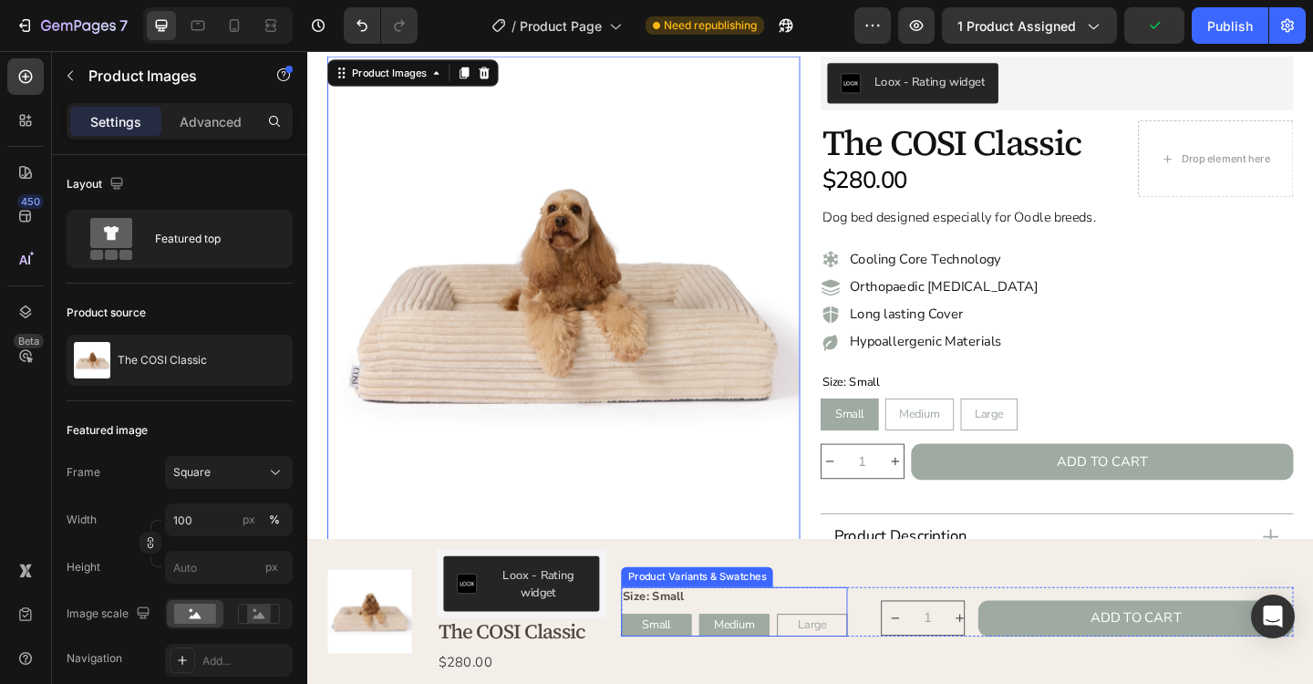
click at [787, 681] on span "Medium" at bounding box center [772, 675] width 44 height 17
click at [733, 664] on input "Medium Medium Medium" at bounding box center [732, 663] width 1 height 1
radio input "false"
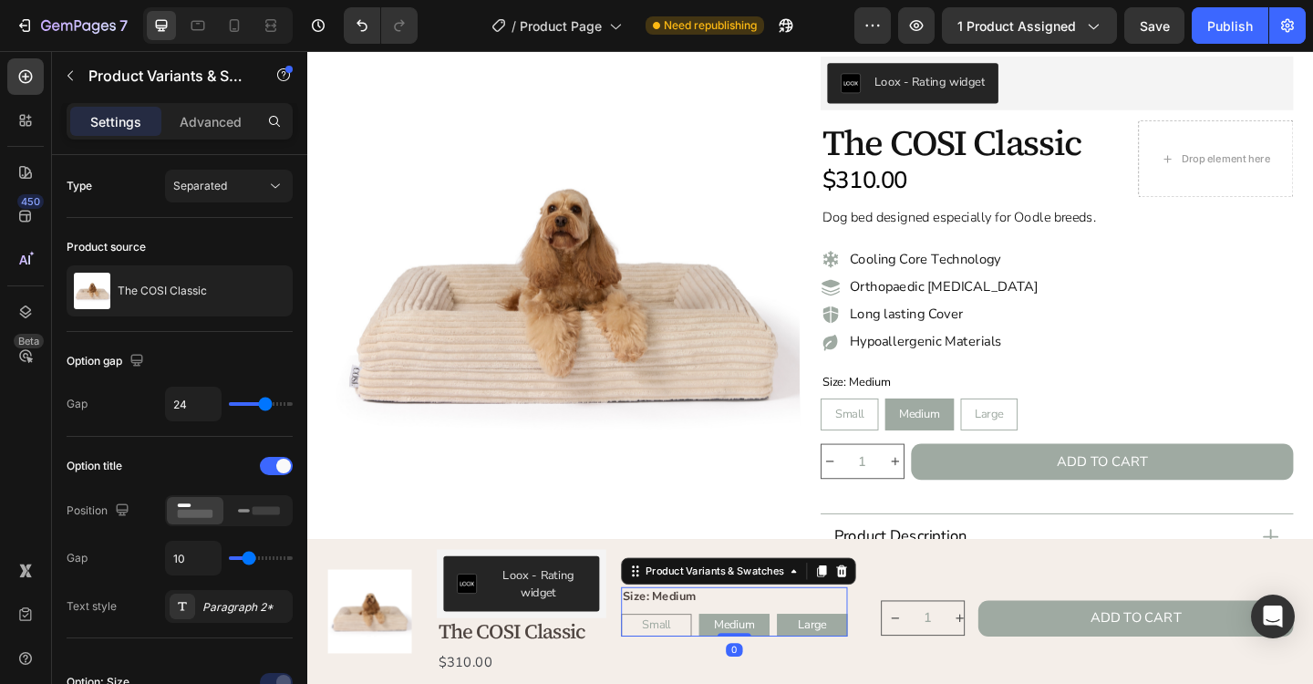
click at [853, 677] on span "Large" at bounding box center [856, 675] width 31 height 17
click at [818, 664] on input "Large Large Large" at bounding box center [817, 663] width 1 height 1
radio input "false"
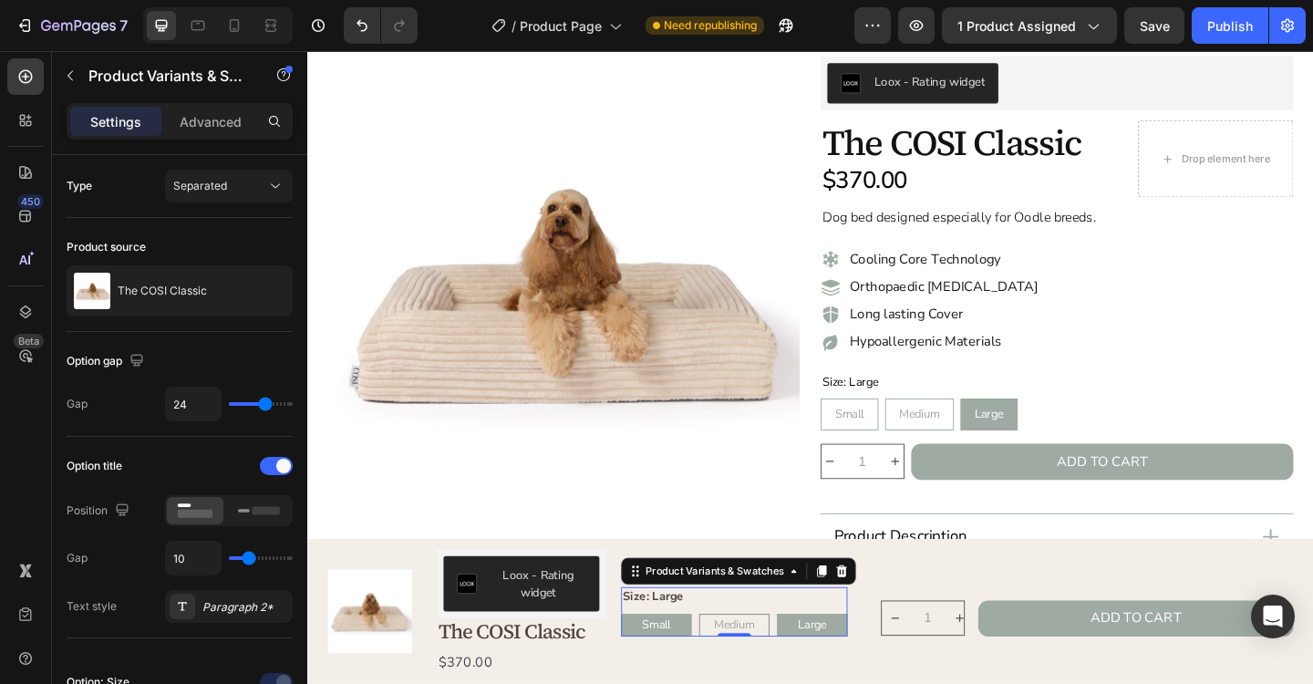
click at [702, 677] on div "Small" at bounding box center [686, 676] width 77 height 25
click at [648, 664] on input "Small Small Small" at bounding box center [647, 663] width 1 height 1
radio input "false"
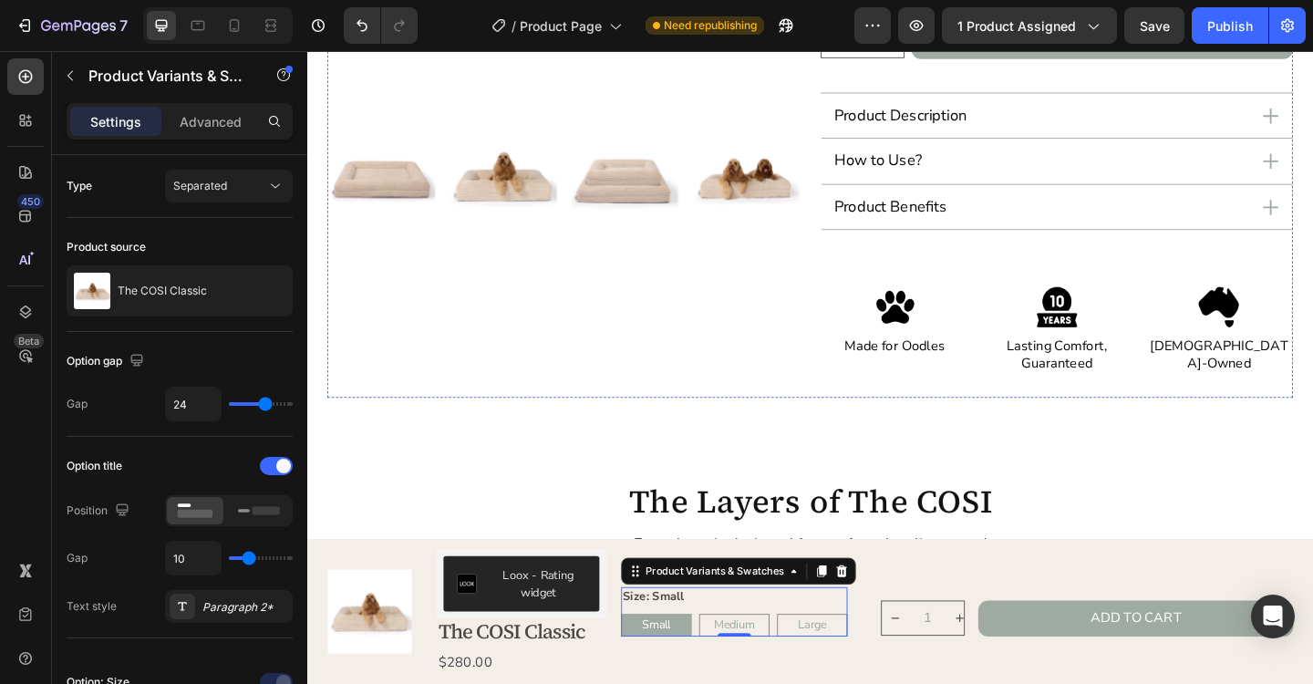
scroll to position [537, 0]
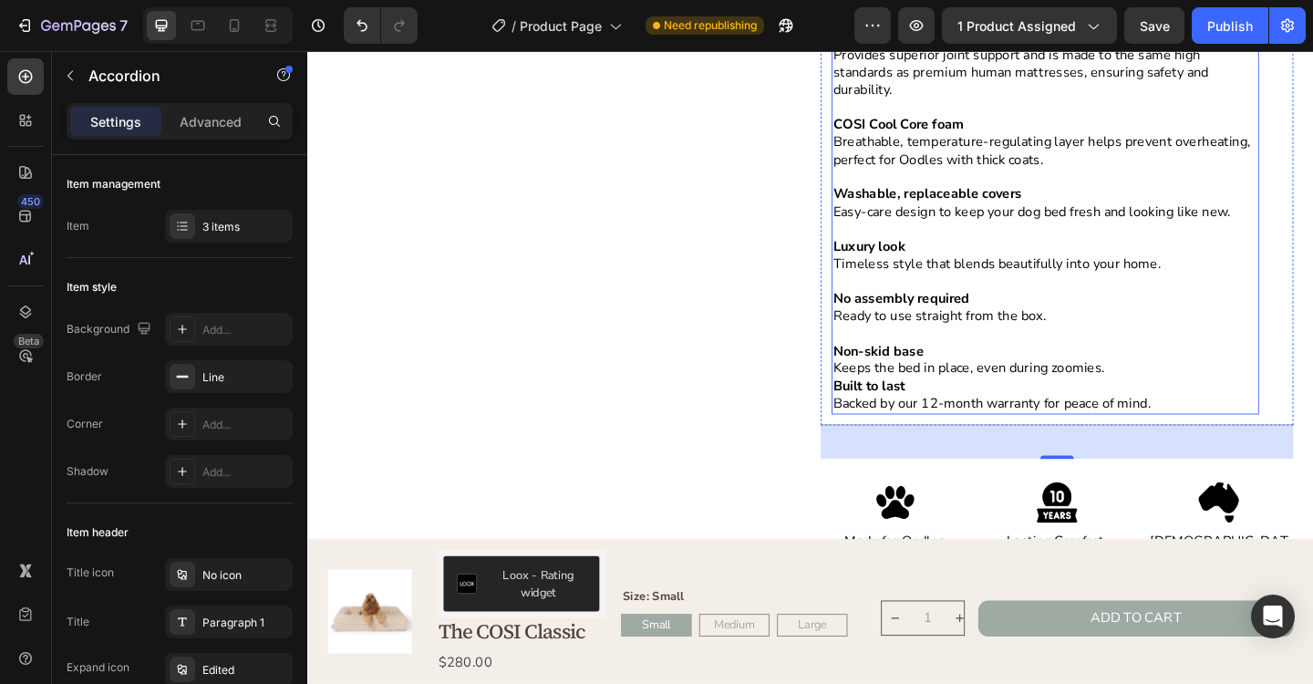
scroll to position [768, 0]
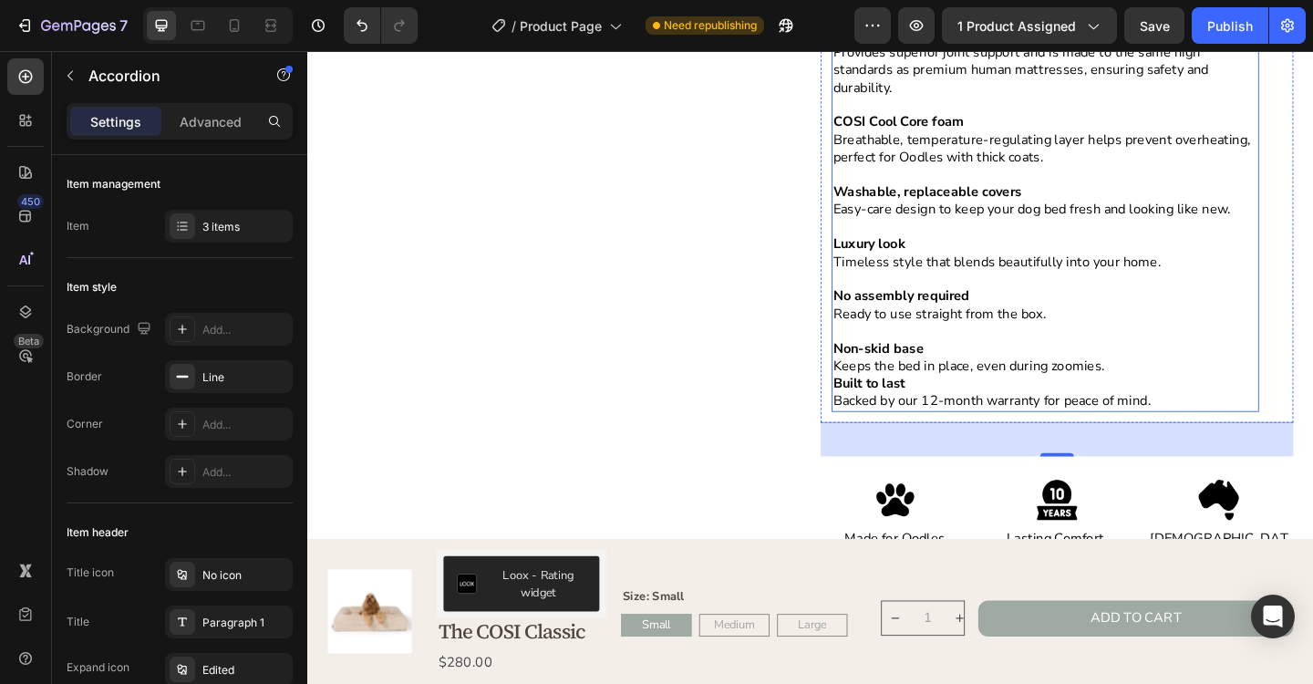
click at [1184, 396] on p "Keeps the bed in place, even during zoomies." at bounding box center [1109, 394] width 461 height 19
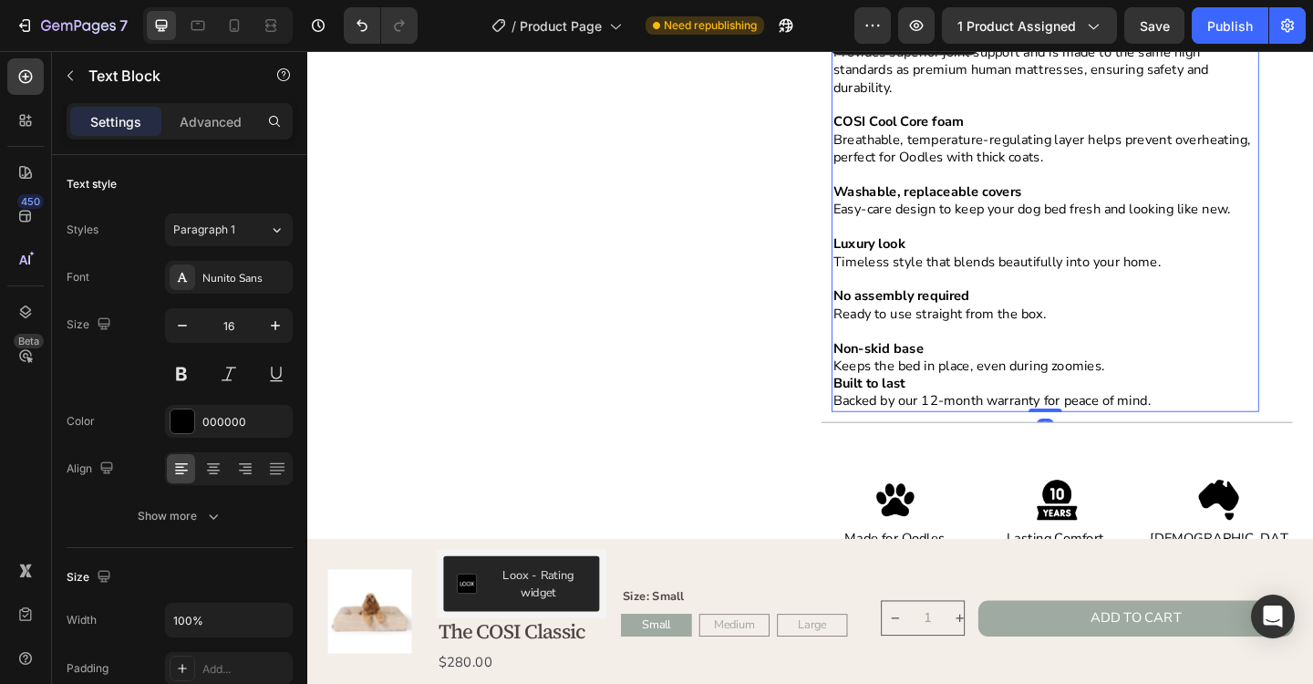
click at [1176, 401] on p "Keeps the bed in place, even during zoomies." at bounding box center [1109, 394] width 461 height 19
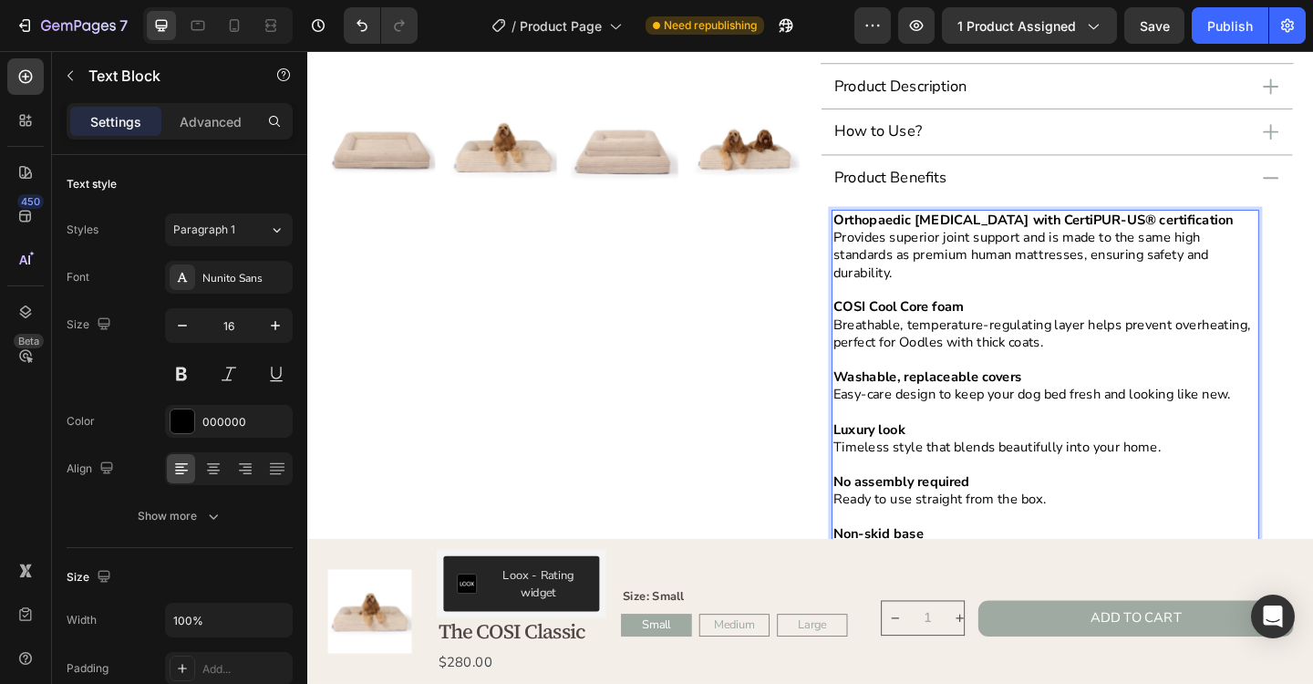
scroll to position [564, 0]
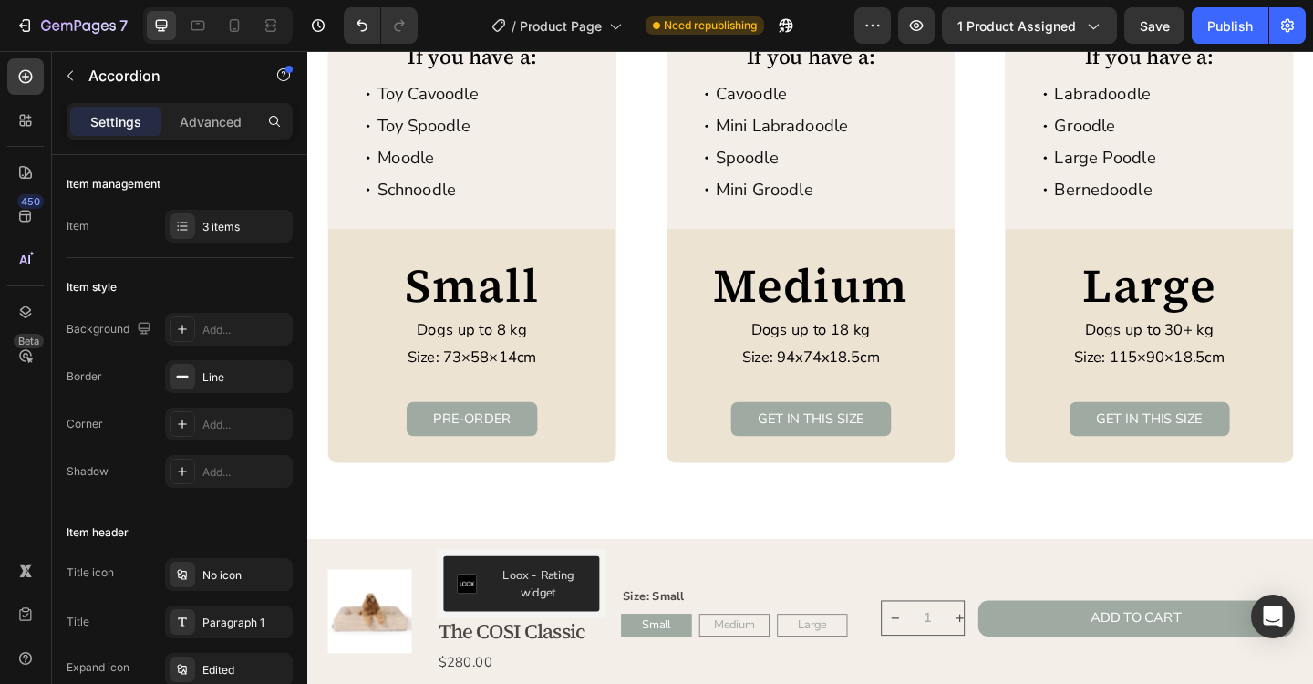
scroll to position [3280, 0]
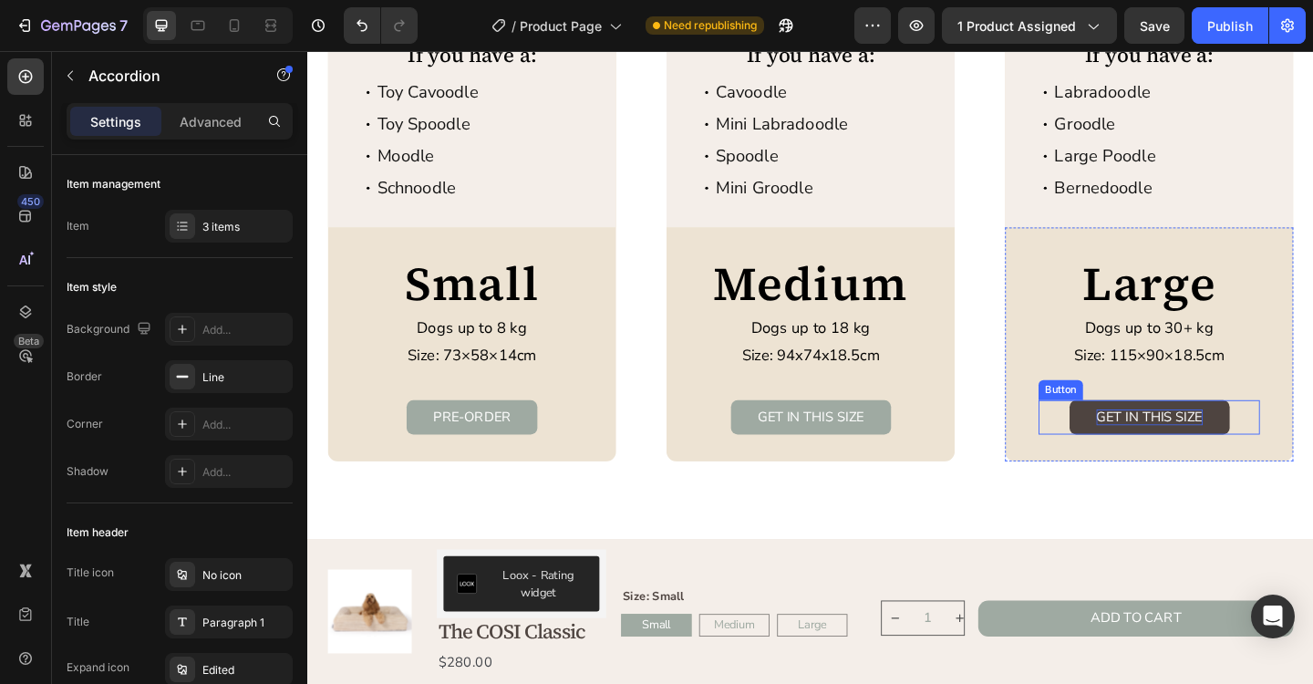
click at [1227, 456] on p "GET IN THIS SIZE" at bounding box center [1223, 449] width 116 height 17
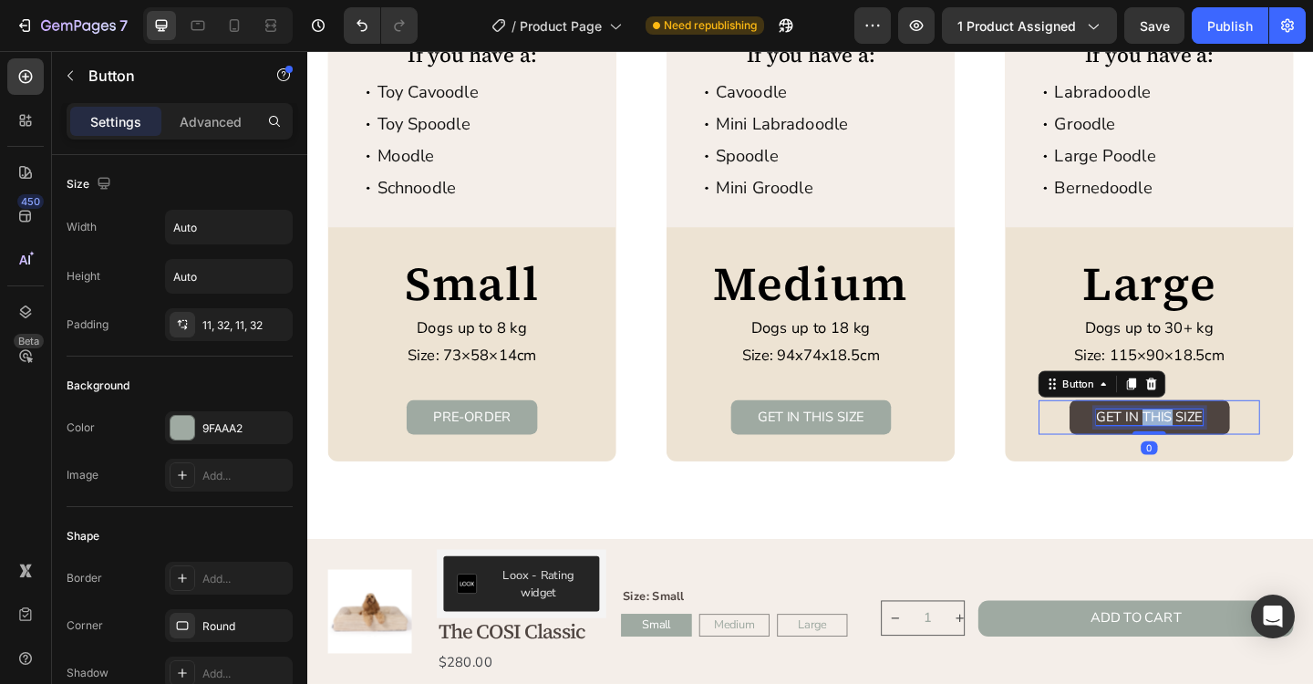
click at [1227, 456] on p "GET IN THIS SIZE" at bounding box center [1223, 449] width 116 height 17
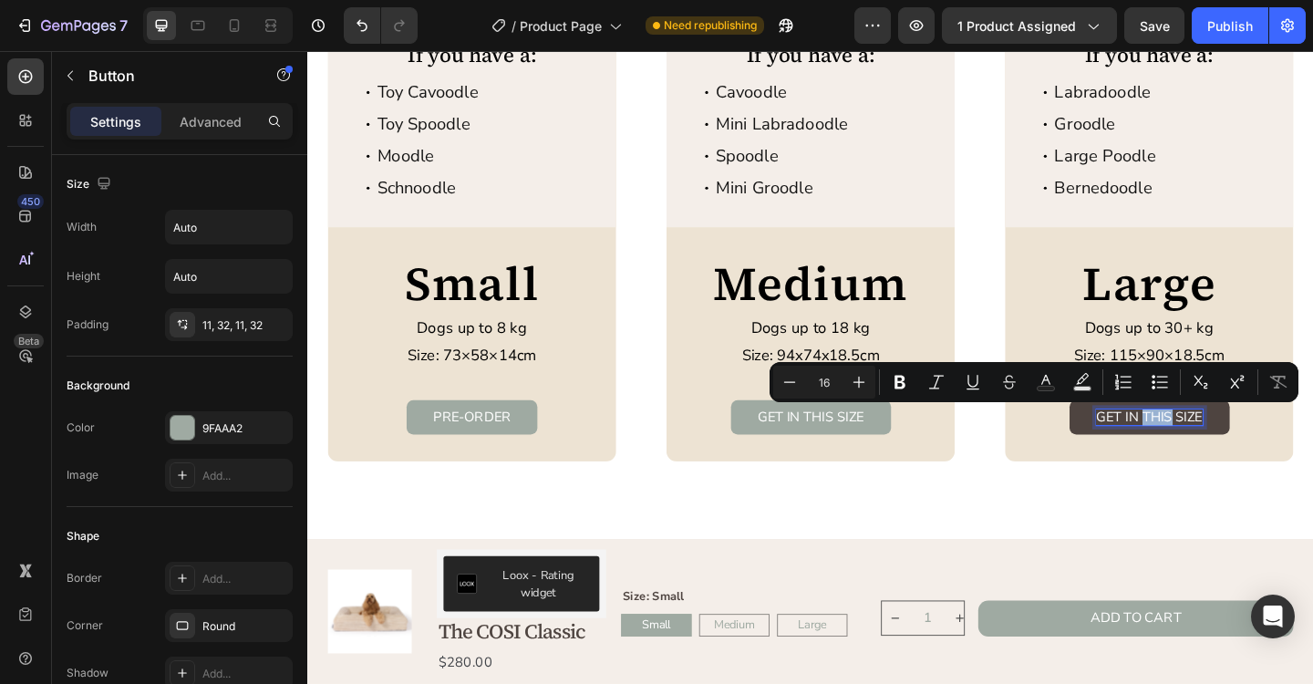
click at [1227, 456] on p "GET IN THIS SIZE" at bounding box center [1223, 449] width 116 height 17
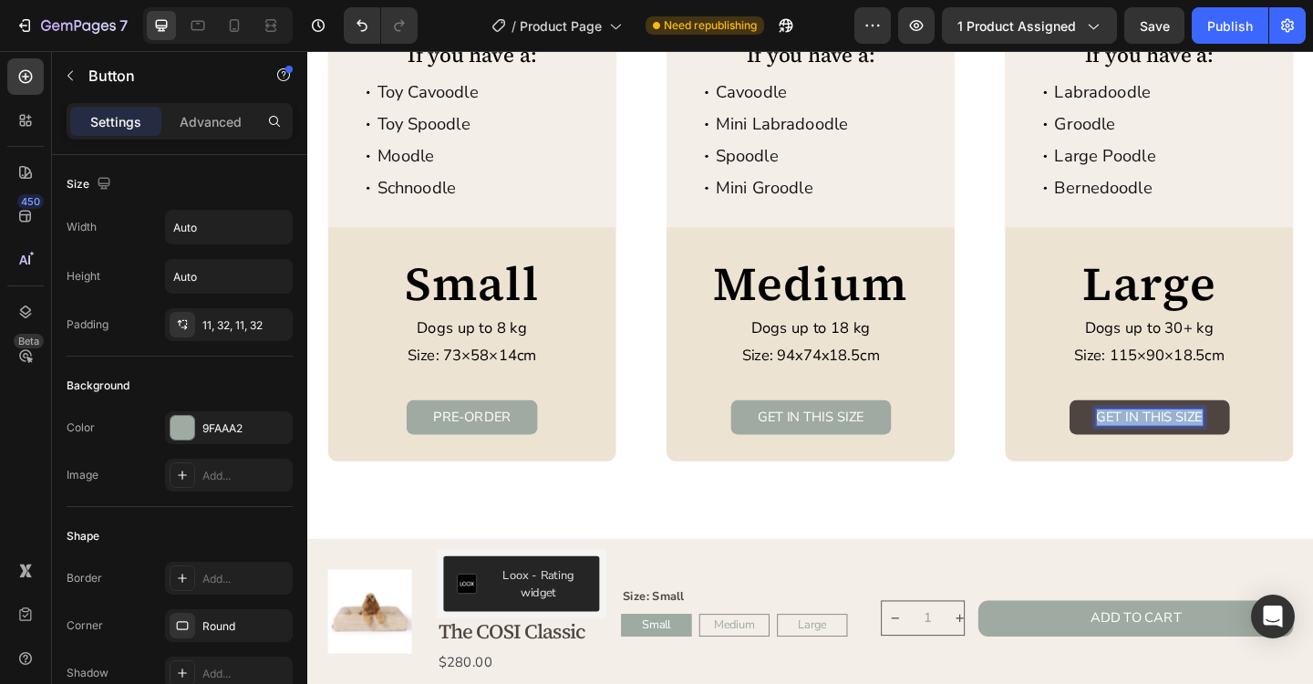
click at [1227, 456] on p "GET IN THIS SIZE" at bounding box center [1223, 449] width 116 height 17
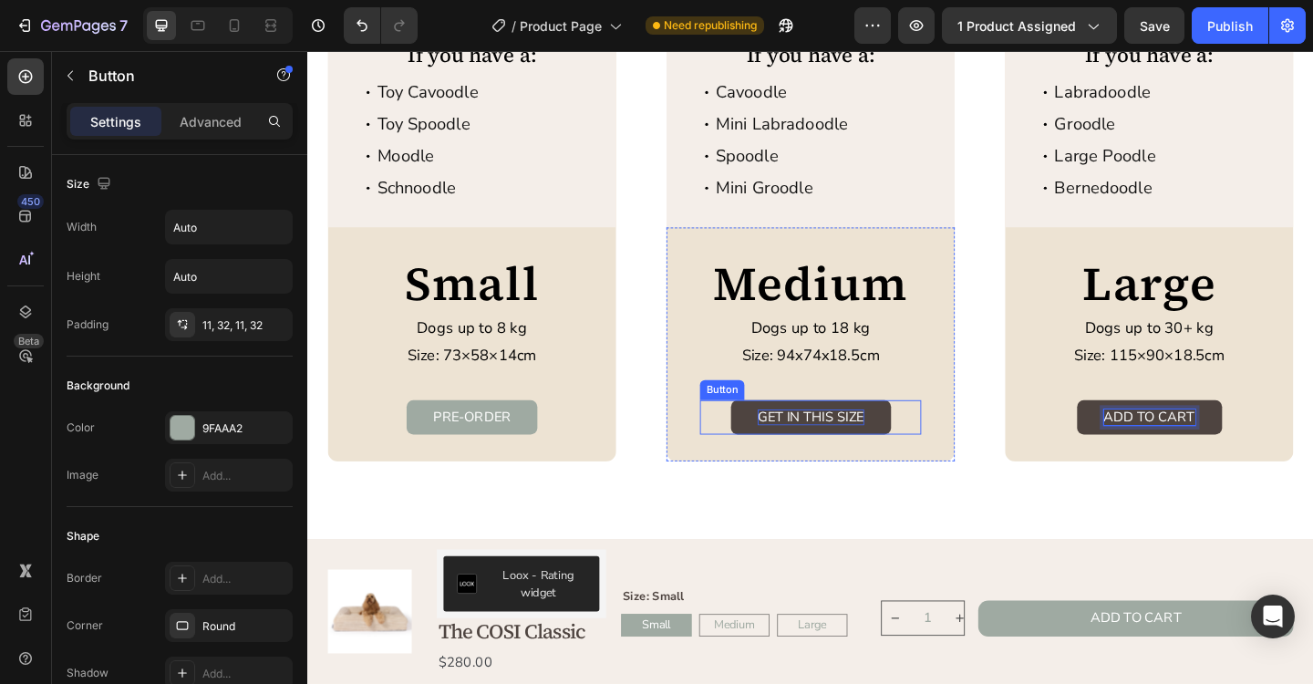
click at [873, 451] on p "GET IN THIS SIZE" at bounding box center [855, 449] width 116 height 17
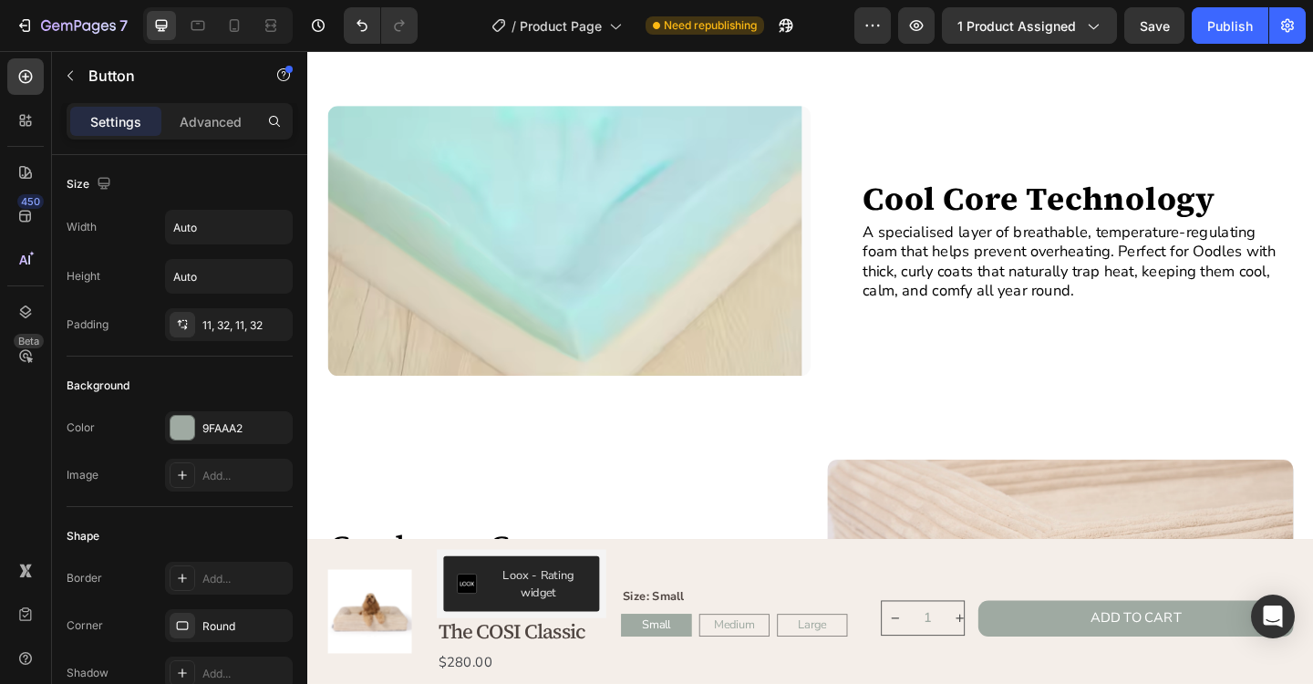
scroll to position [1426, 0]
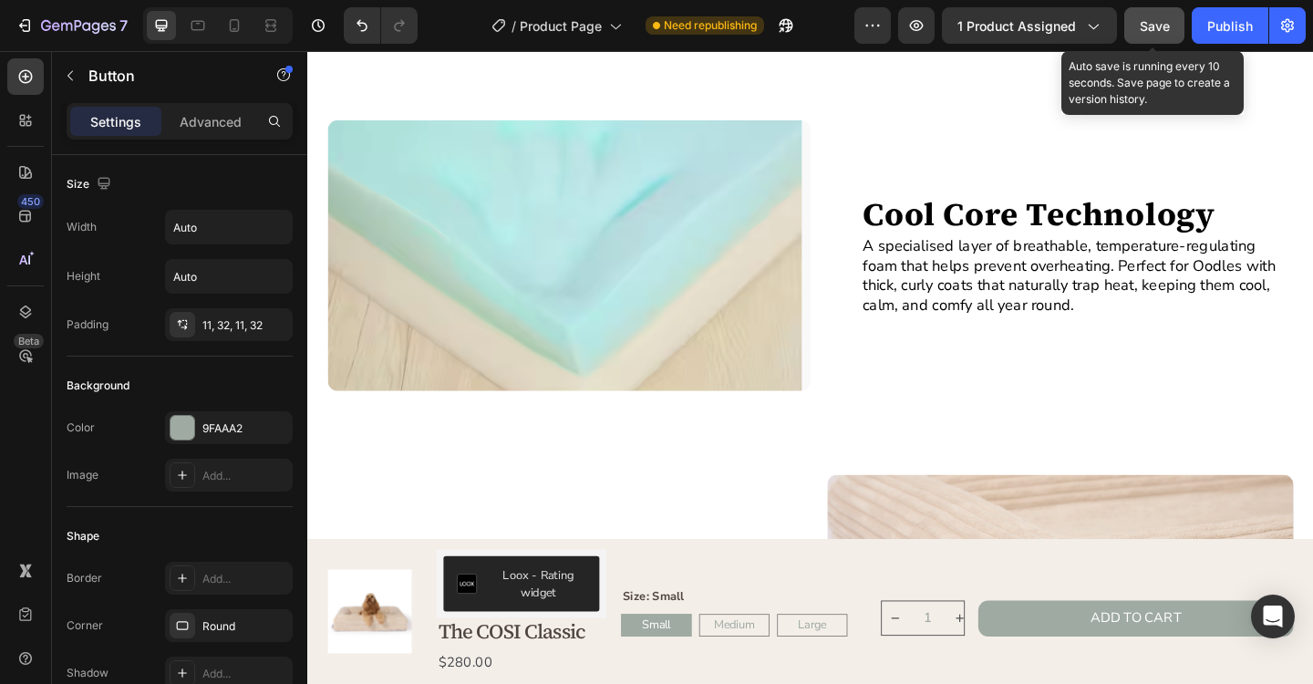
click at [1154, 30] on span "Save" at bounding box center [1155, 26] width 30 height 16
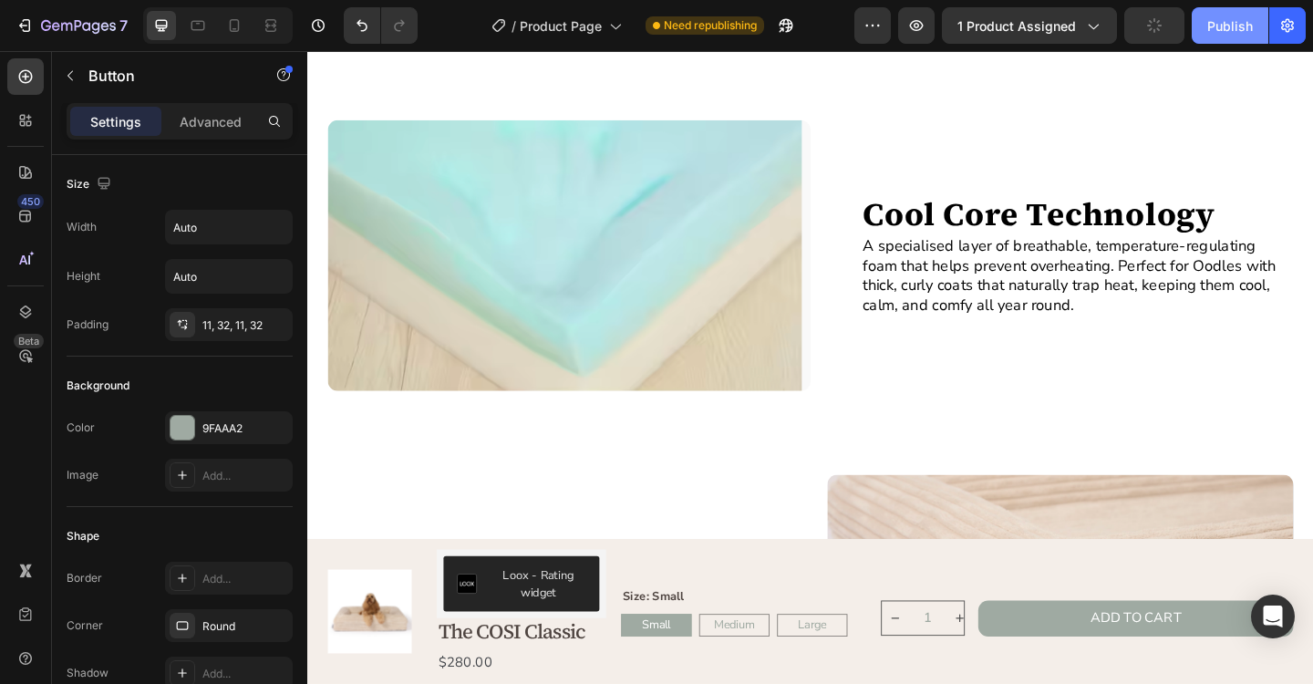
click at [1232, 31] on div "Publish" at bounding box center [1230, 25] width 46 height 19
click at [238, 32] on icon at bounding box center [234, 25] width 18 height 18
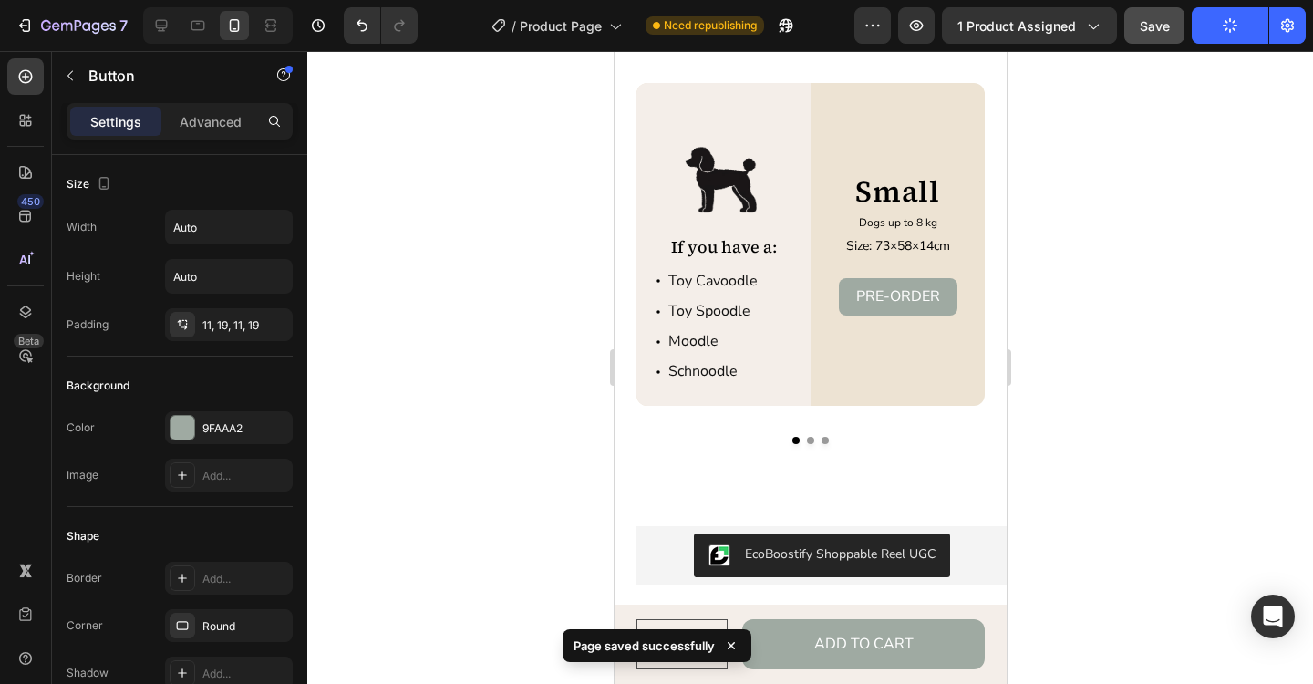
scroll to position [2665, 0]
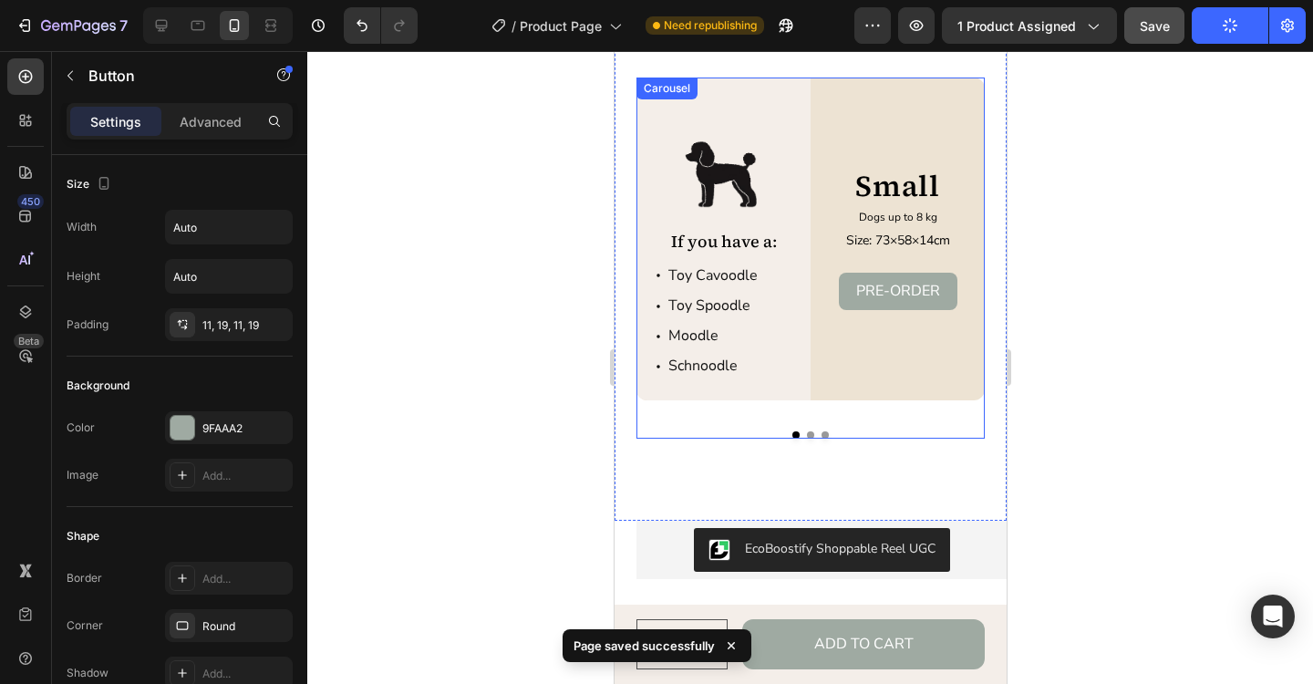
click at [810, 434] on button "Dot" at bounding box center [809, 434] width 7 height 7
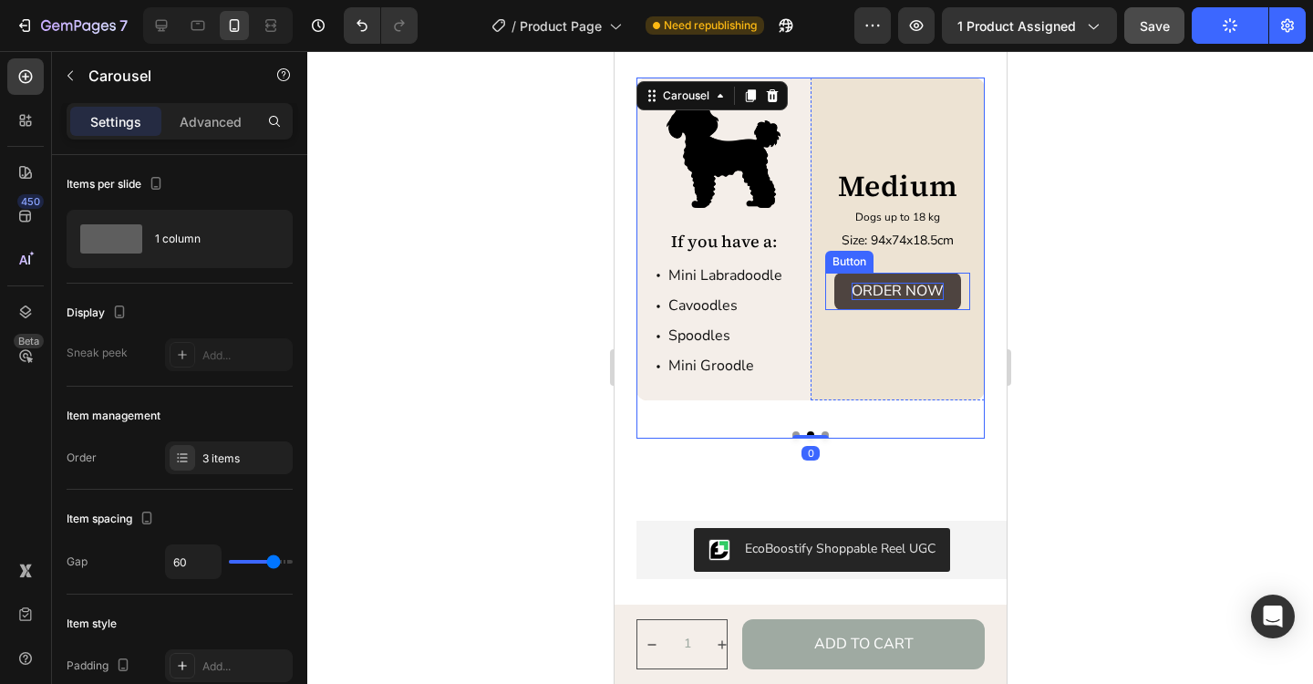
click at [890, 293] on p "ORDER NOW" at bounding box center [897, 291] width 92 height 17
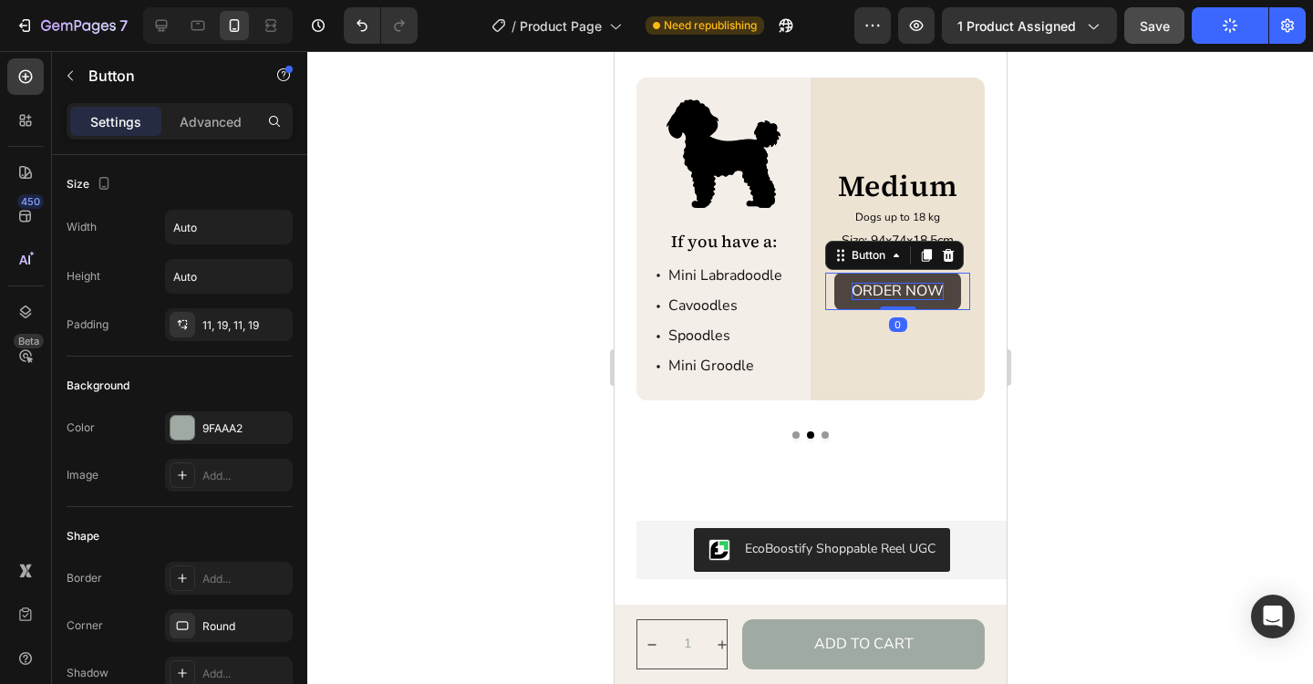
click at [890, 293] on p "ORDER NOW" at bounding box center [897, 291] width 92 height 17
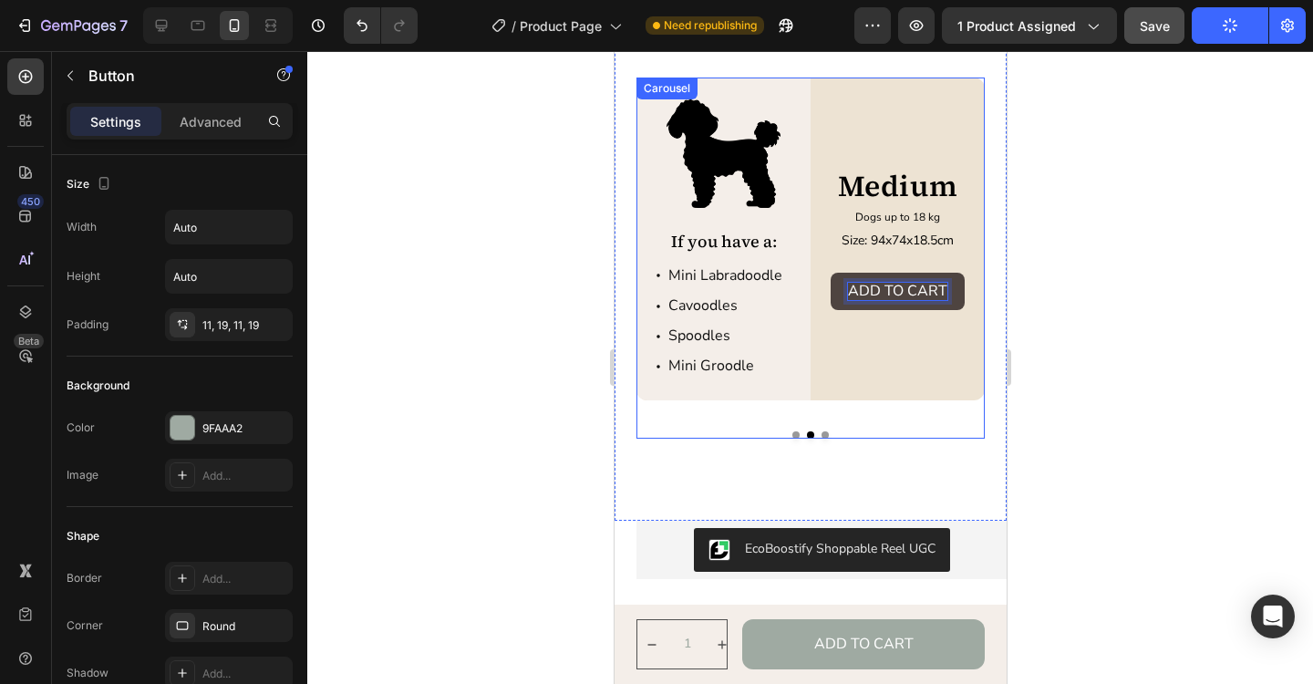
click at [826, 435] on button "Dot" at bounding box center [824, 434] width 7 height 7
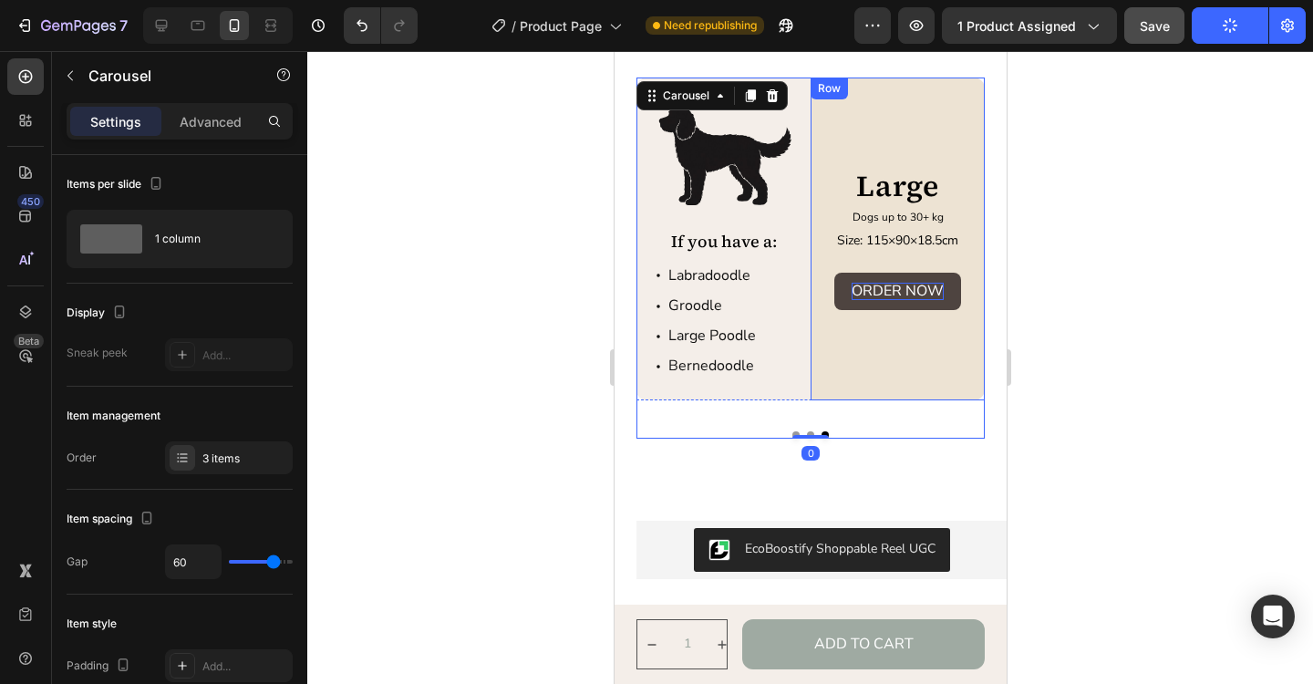
click at [900, 288] on p "ORDER NOW" at bounding box center [897, 291] width 92 height 17
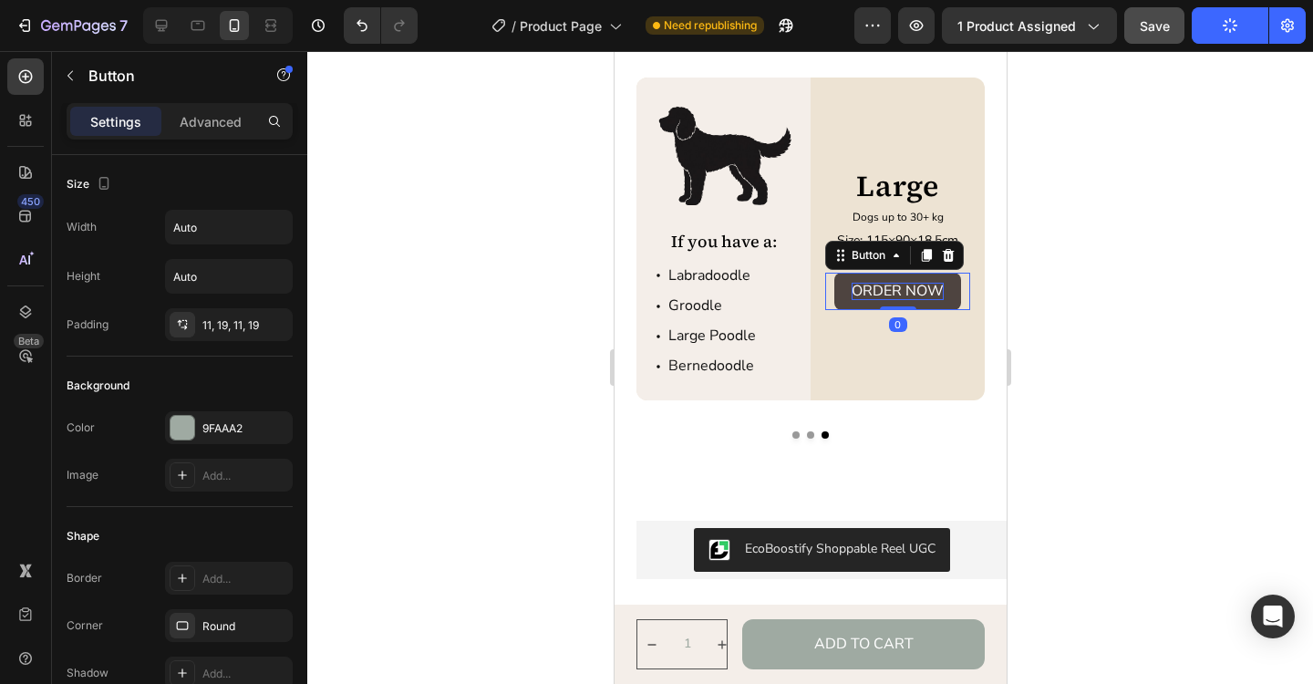
click at [900, 288] on p "ORDER NOW" at bounding box center [897, 291] width 92 height 17
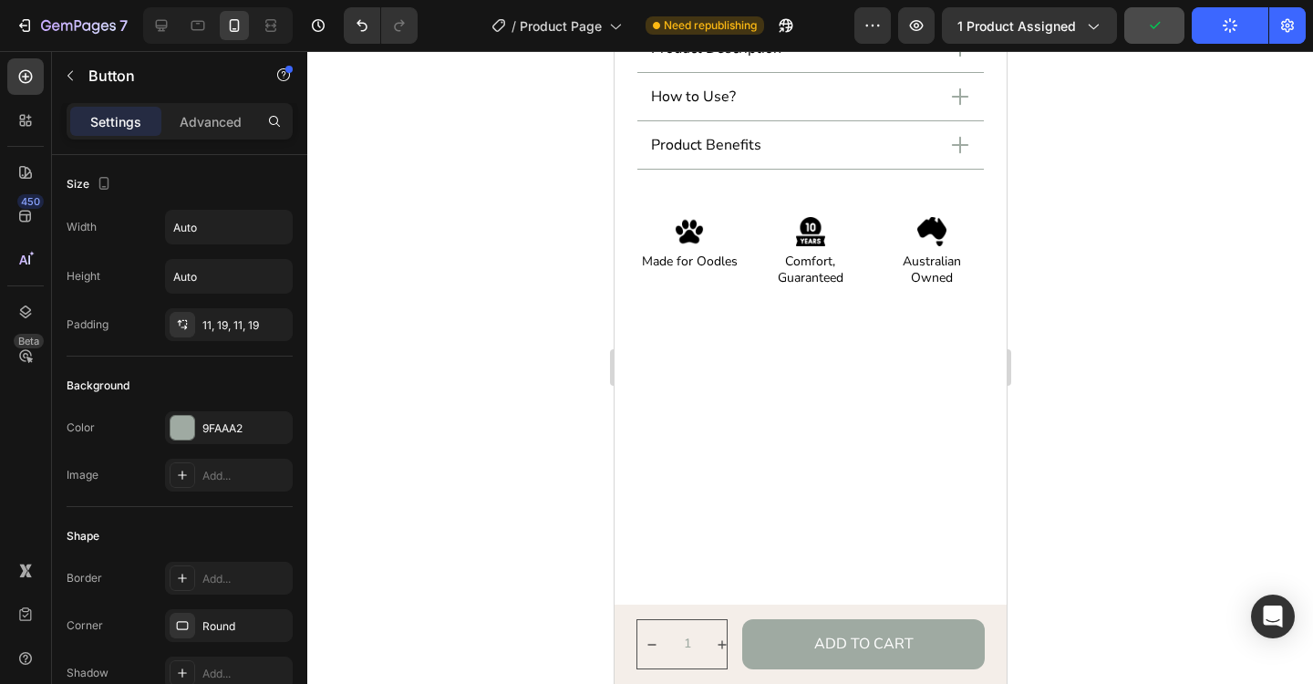
scroll to position [0, 0]
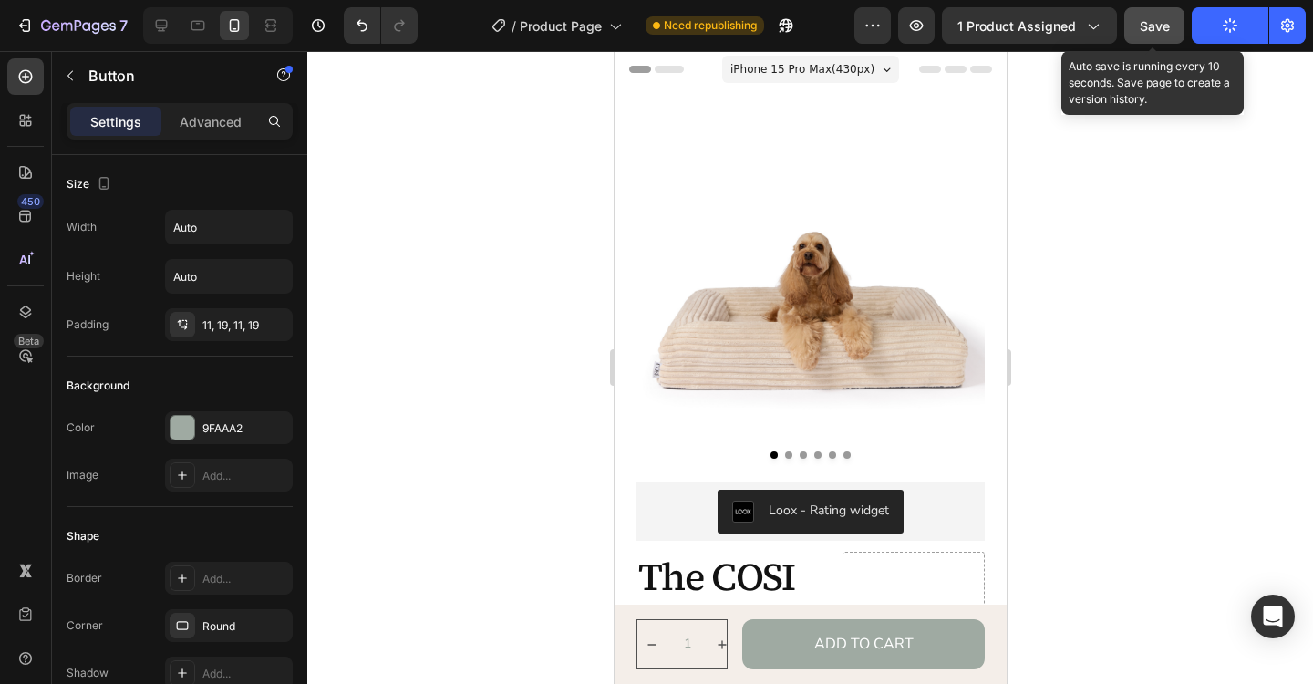
click at [1164, 27] on span "Save" at bounding box center [1155, 26] width 30 height 16
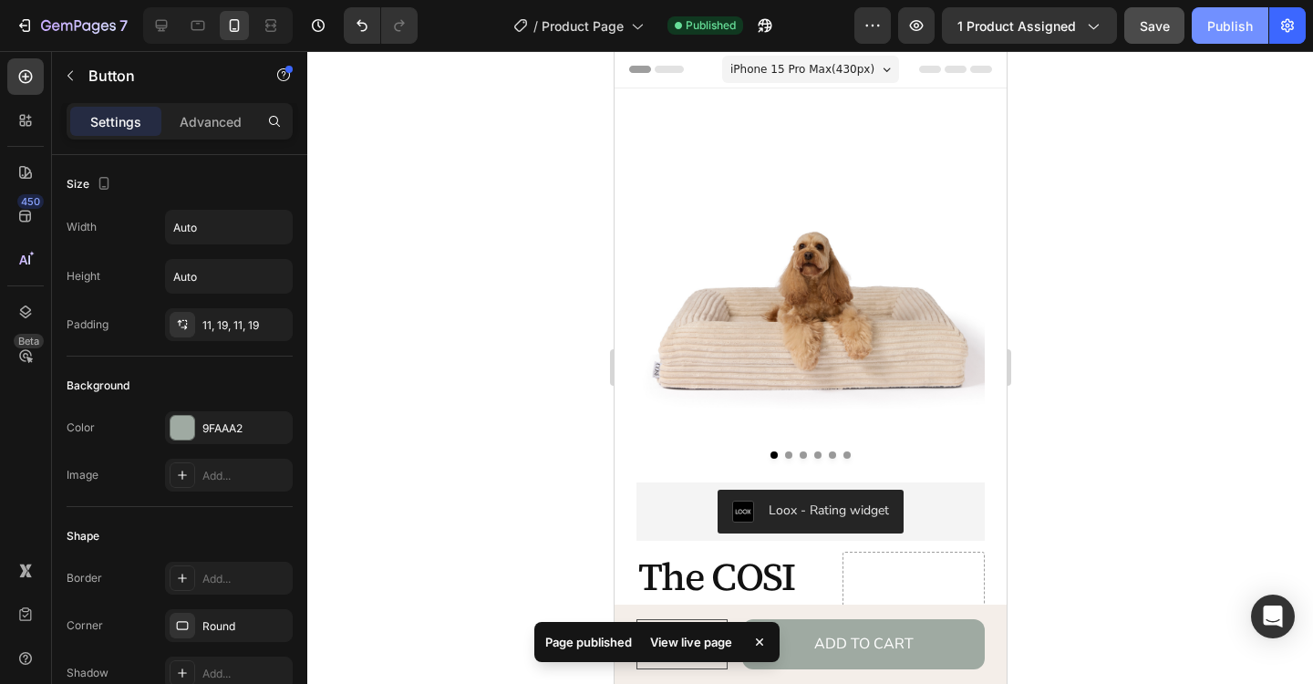
click at [1237, 33] on div "Publish" at bounding box center [1230, 25] width 46 height 19
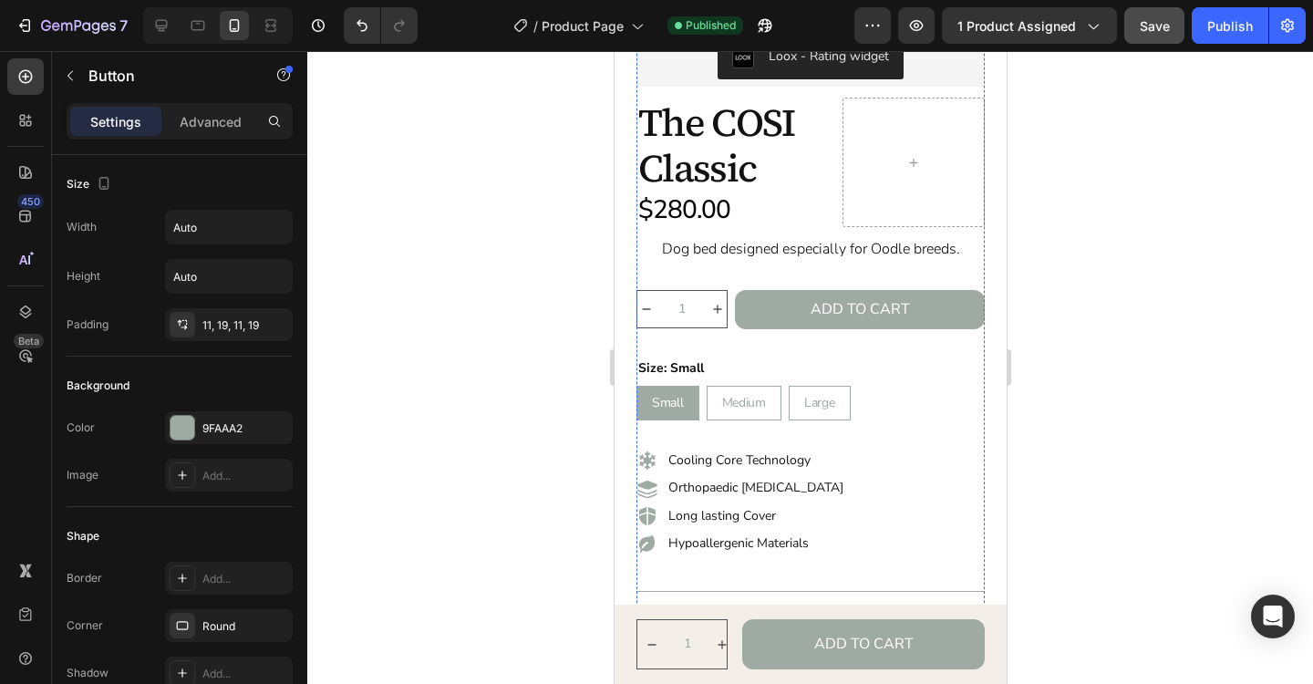
scroll to position [461, 0]
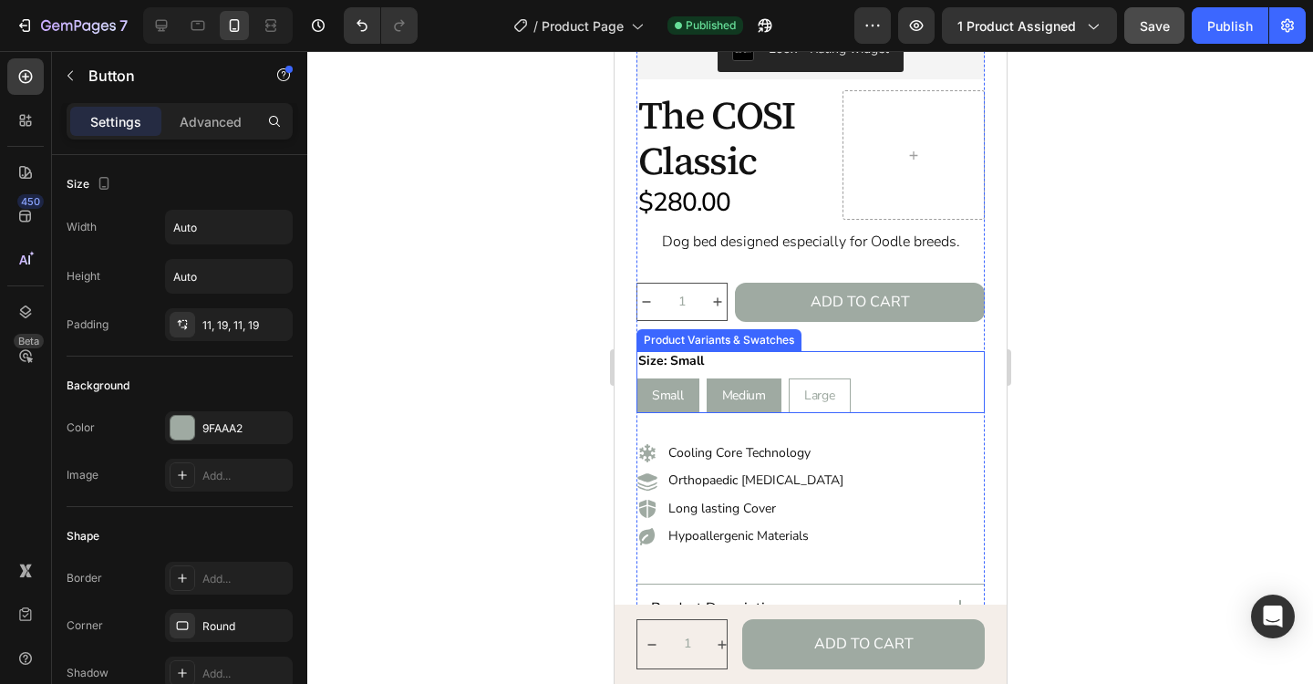
click at [744, 391] on span "Medium" at bounding box center [743, 395] width 44 height 17
click at [706, 378] on input "Medium Medium Medium" at bounding box center [705, 378] width 1 height 1
radio input "false"
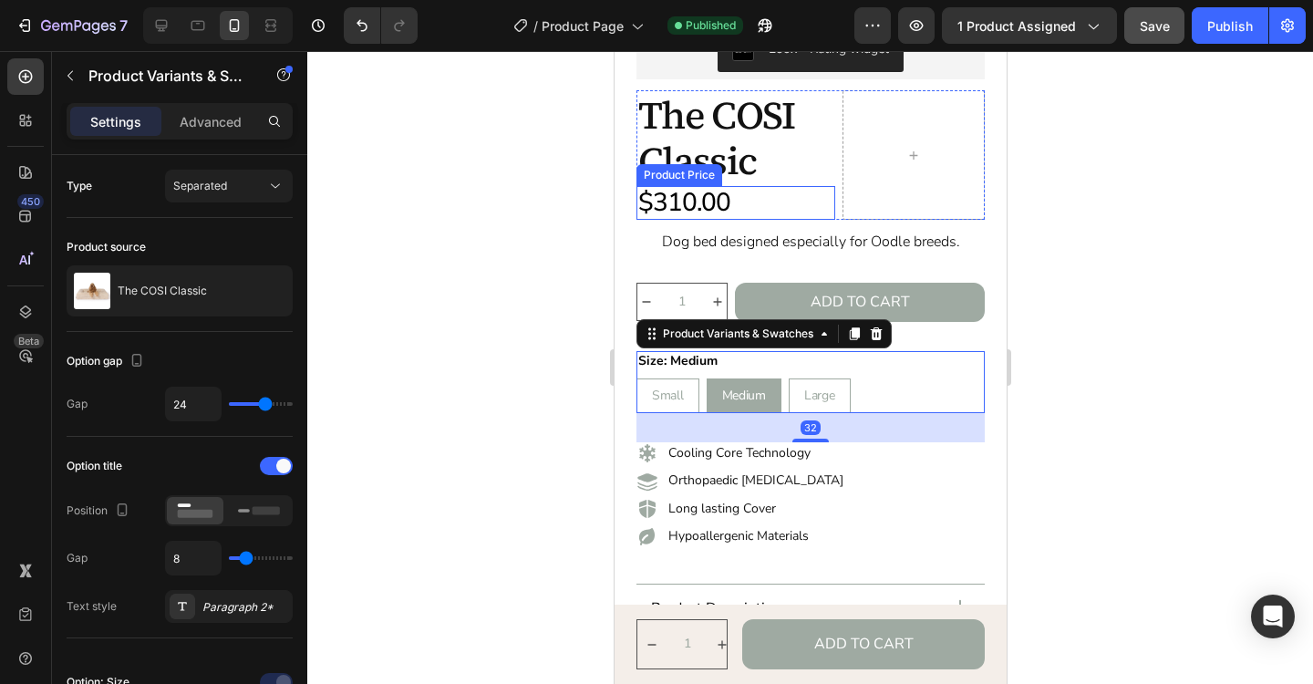
click at [681, 205] on div "$310.00" at bounding box center [735, 203] width 199 height 35
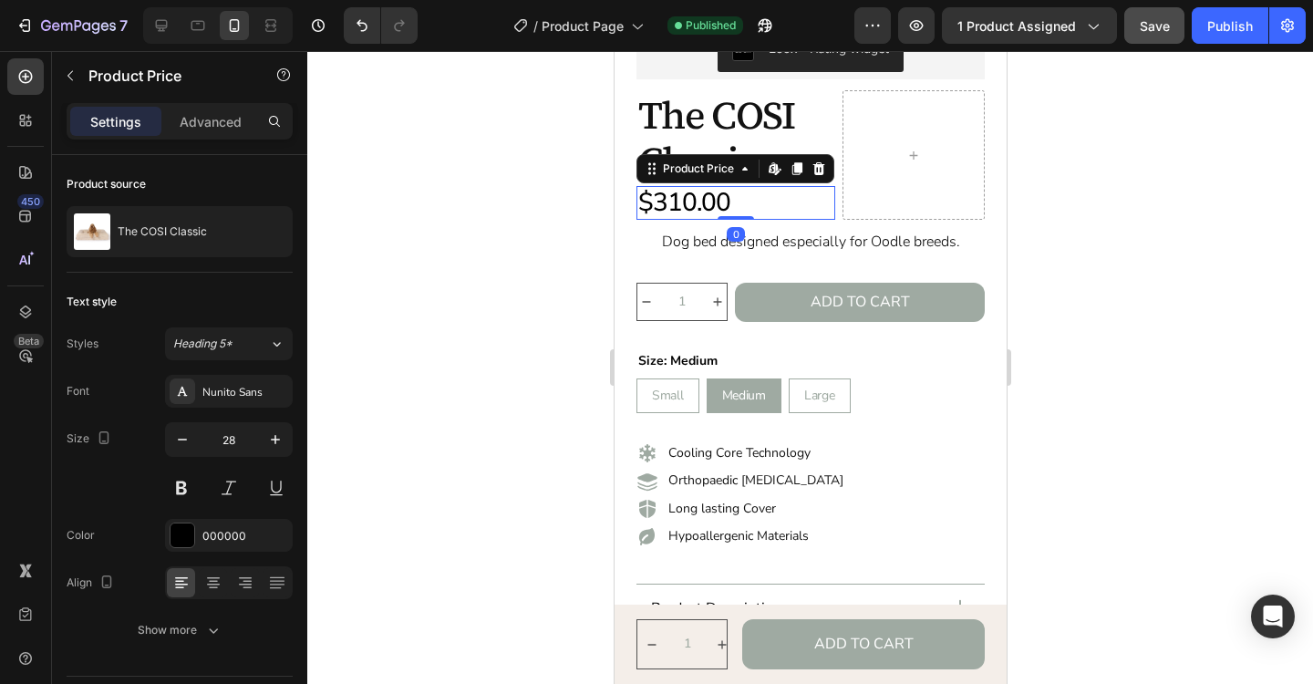
click at [679, 205] on div "$310.00" at bounding box center [735, 203] width 199 height 35
click at [675, 207] on div "$310.00" at bounding box center [735, 203] width 199 height 35
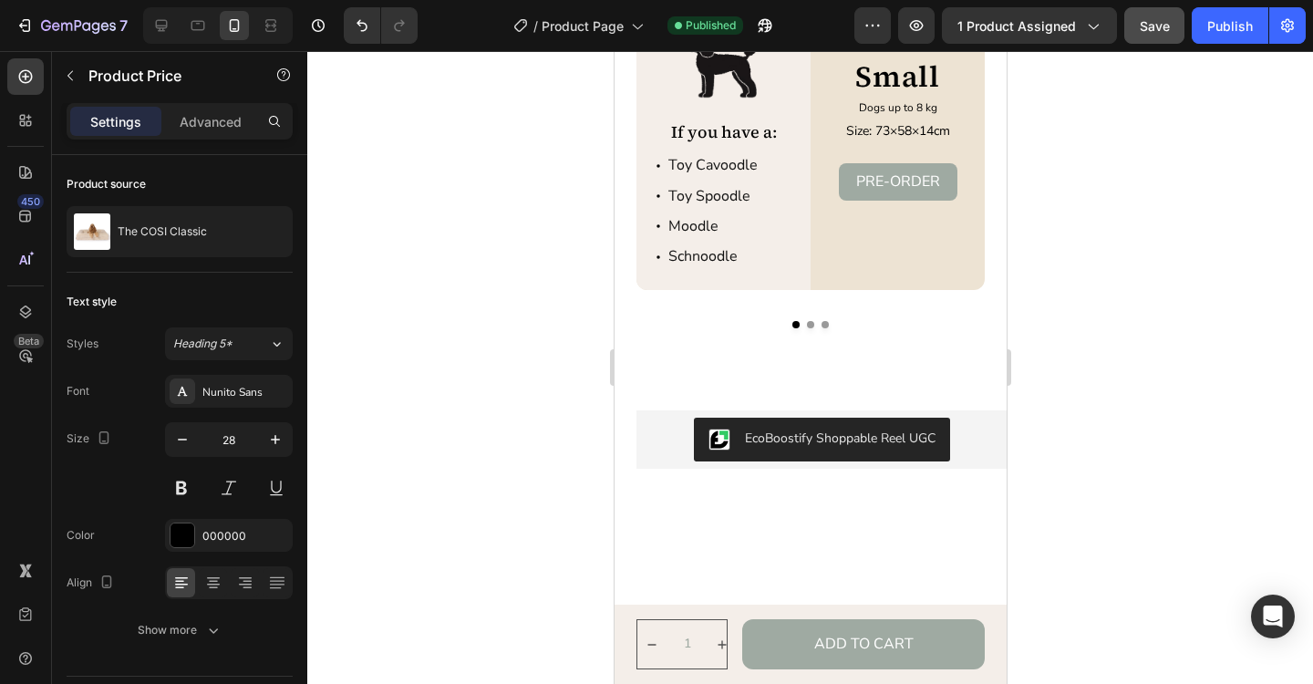
scroll to position [3405, 0]
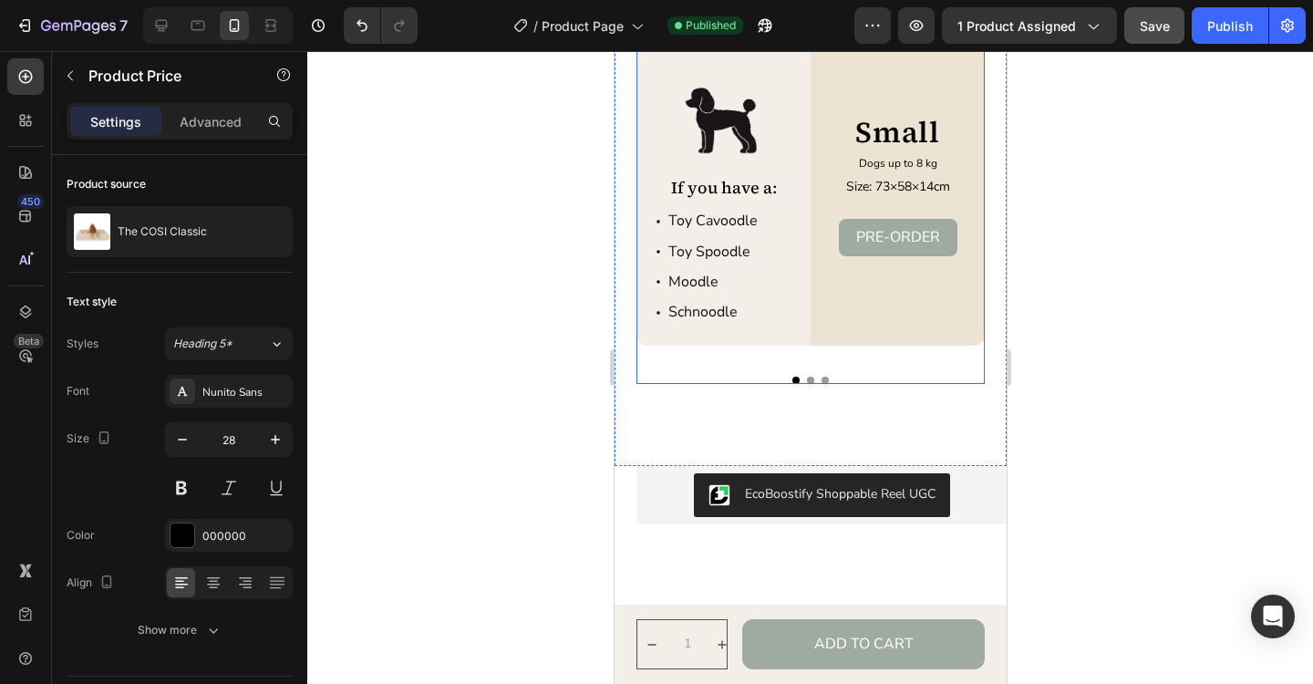
click at [809, 384] on button "Dot" at bounding box center [809, 380] width 7 height 7
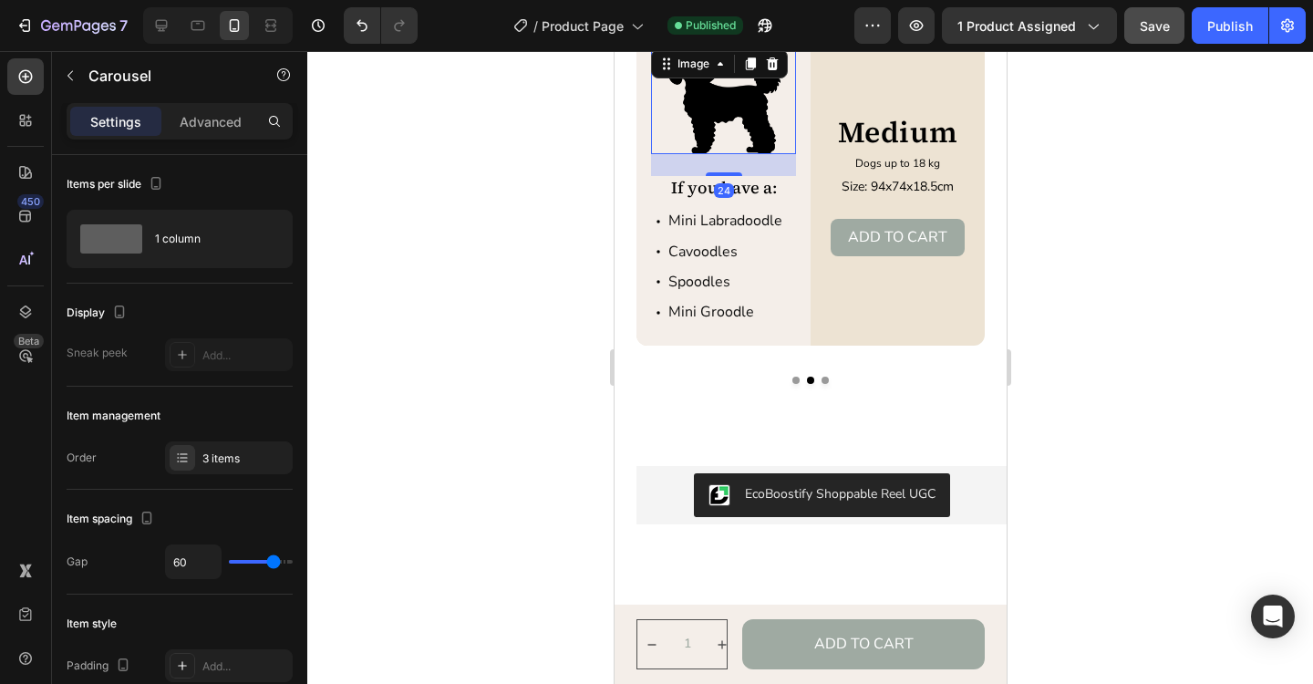
click at [743, 154] on img at bounding box center [722, 100] width 145 height 109
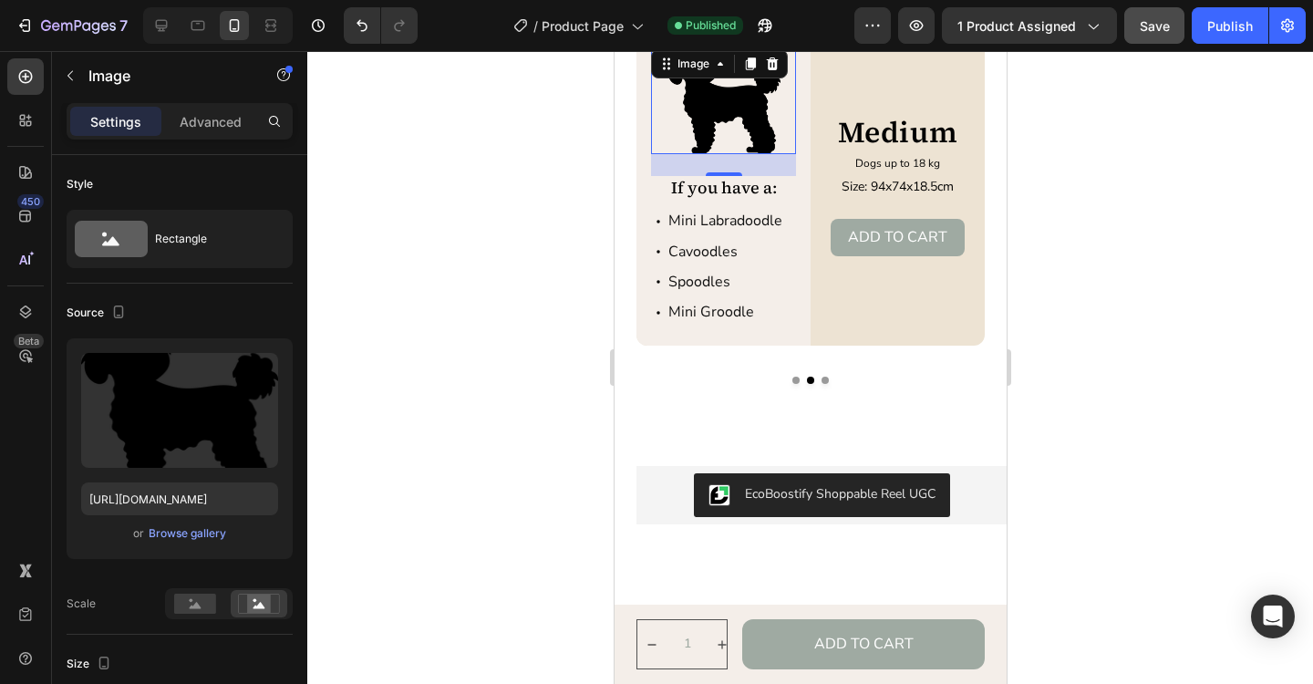
click at [1179, 288] on div at bounding box center [810, 367] width 1006 height 633
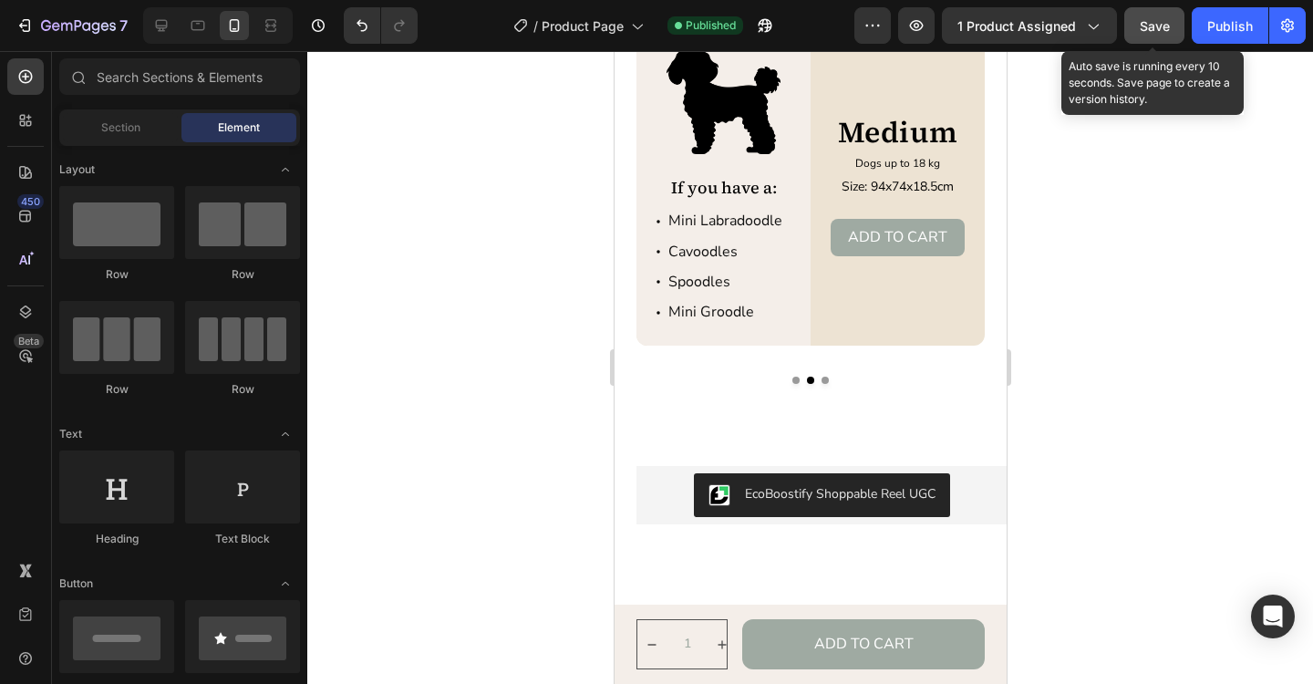
click at [1164, 38] on button "Save" at bounding box center [1154, 25] width 60 height 36
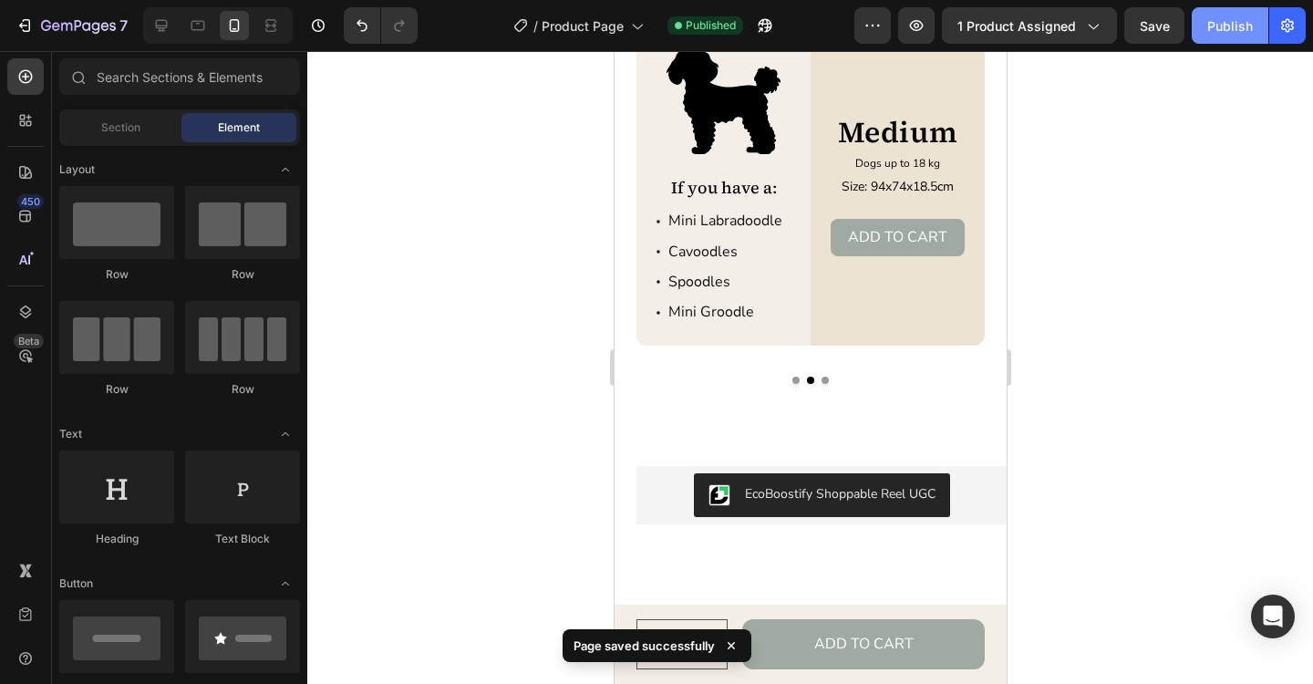
click at [1221, 33] on div "Publish" at bounding box center [1230, 25] width 46 height 19
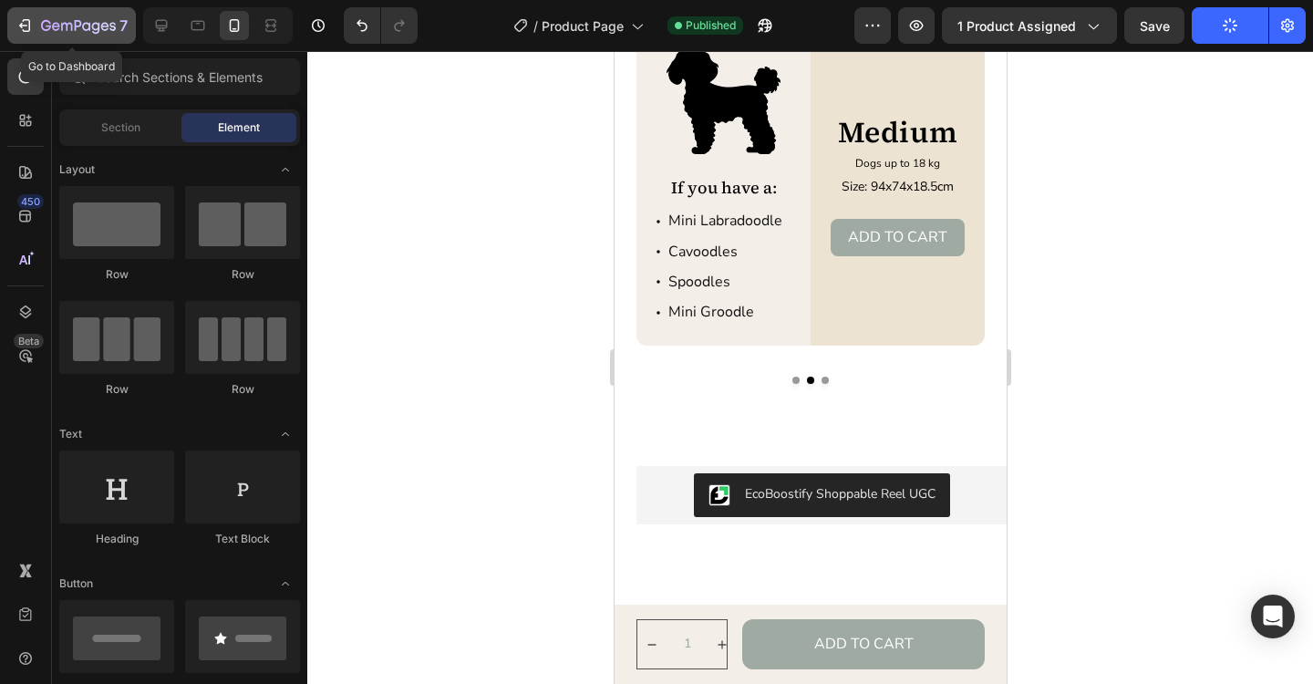
click at [93, 34] on icon "button" at bounding box center [78, 27] width 75 height 16
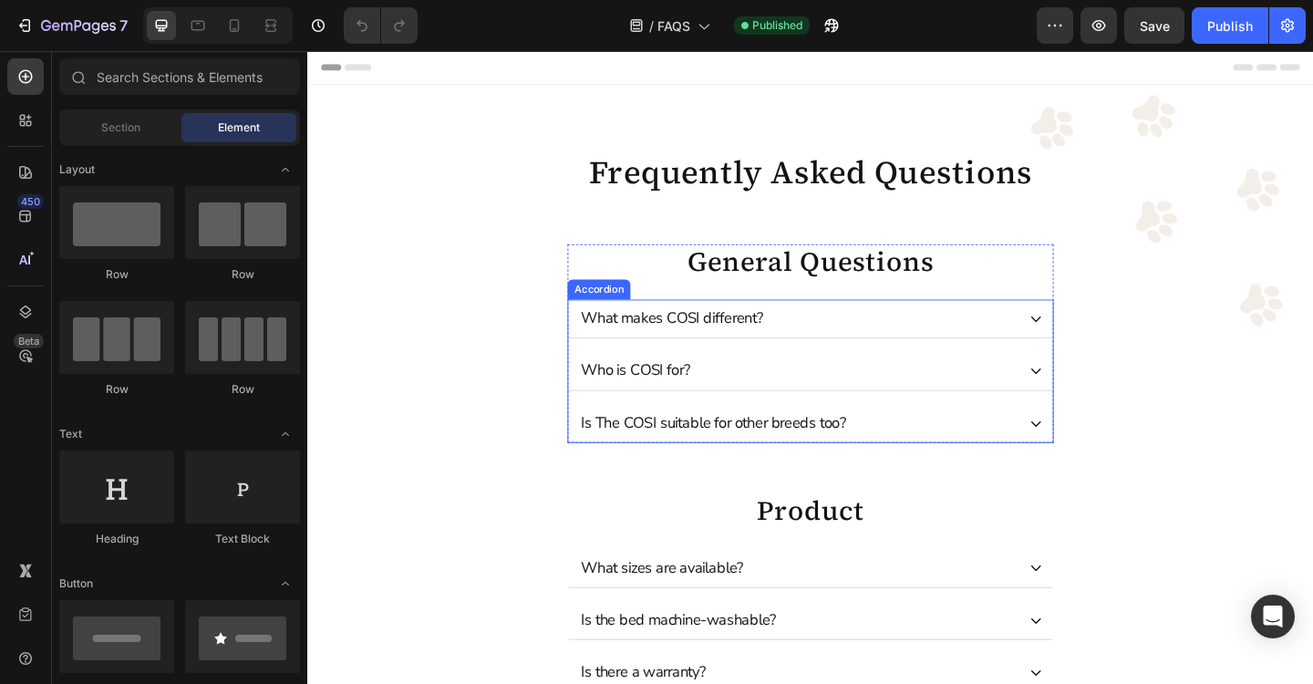
click at [1101, 343] on icon at bounding box center [1099, 343] width 11 height 6
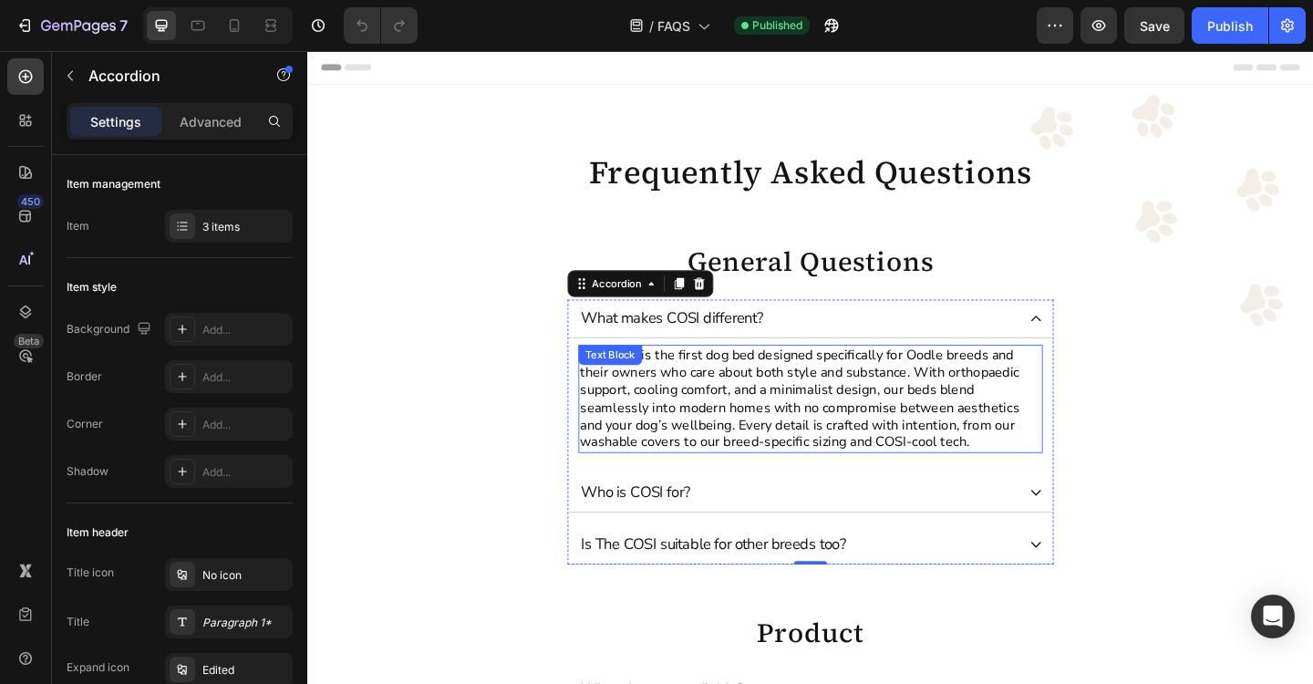
click at [833, 418] on p "The COSI is the first dog bed designed specifically for Oodle breeds and their …" at bounding box center [855, 430] width 502 height 114
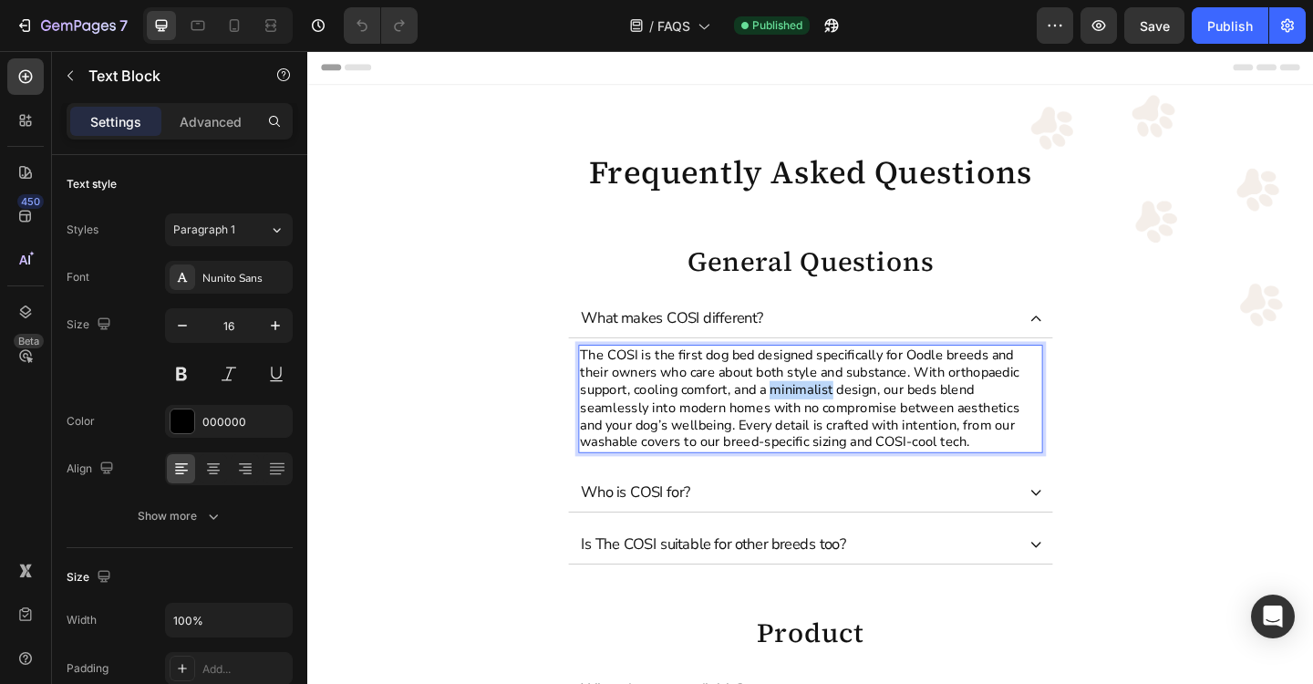
click at [833, 418] on p "The COSI is the first dog bed designed specifically for Oodle breeds and their …" at bounding box center [855, 430] width 502 height 114
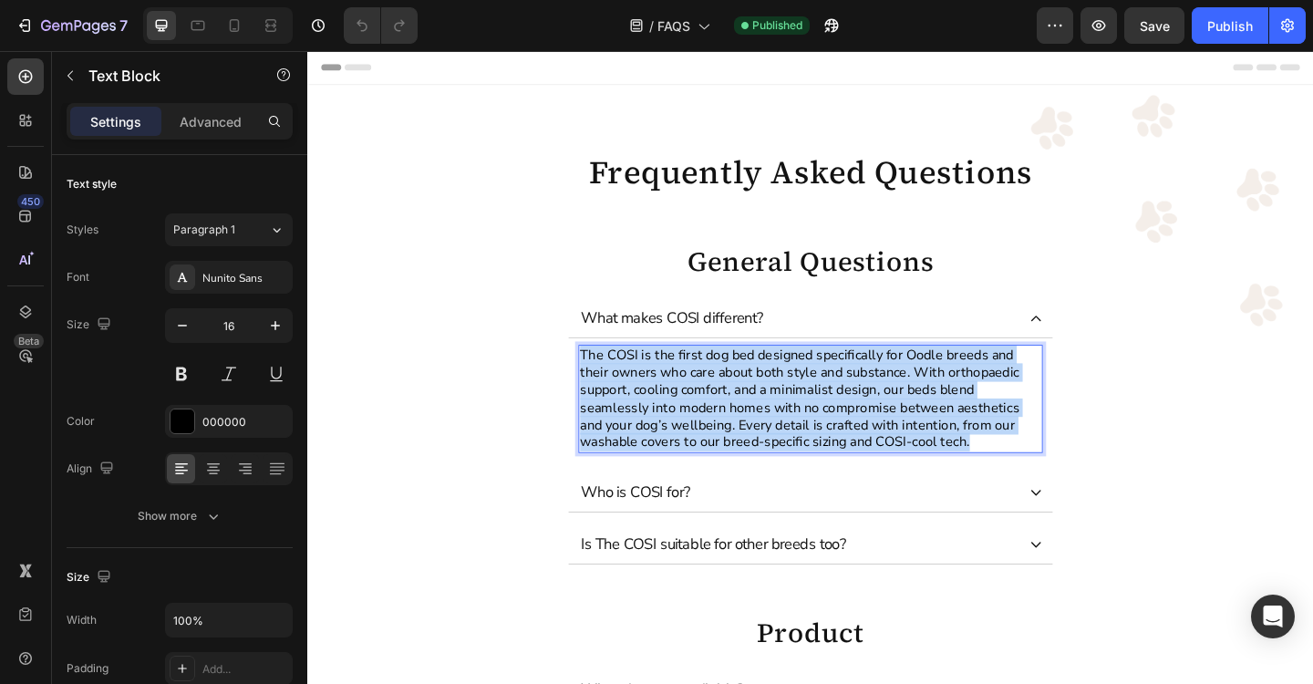
click at [833, 418] on p "The COSI is the first dog bed designed specifically for Oodle breeds and their …" at bounding box center [855, 430] width 502 height 114
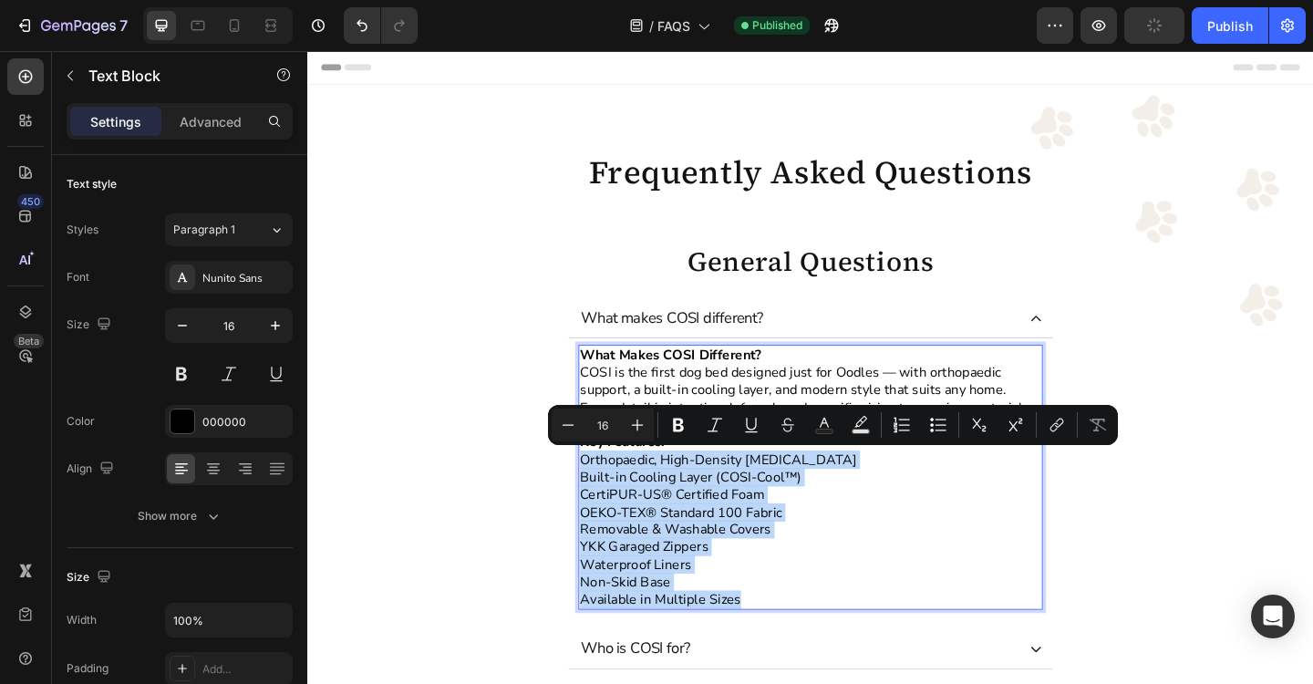
drag, startPoint x: 780, startPoint y: 646, endPoint x: 604, endPoint y: 502, distance: 226.9
click at [604, 502] on div "What Makes COSI Different? COSI is the first dog bed designed just for Oodles —…" at bounding box center [854, 515] width 505 height 288
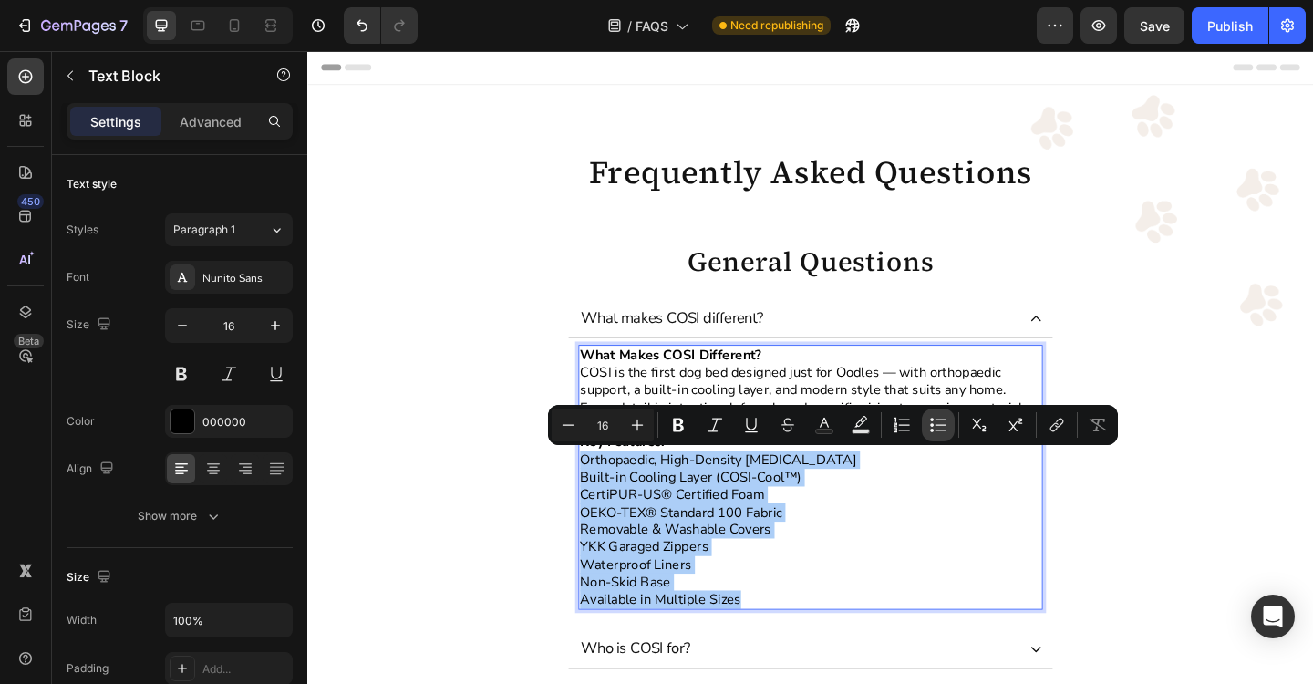
click at [941, 425] on icon "Editor contextual toolbar" at bounding box center [938, 425] width 18 height 18
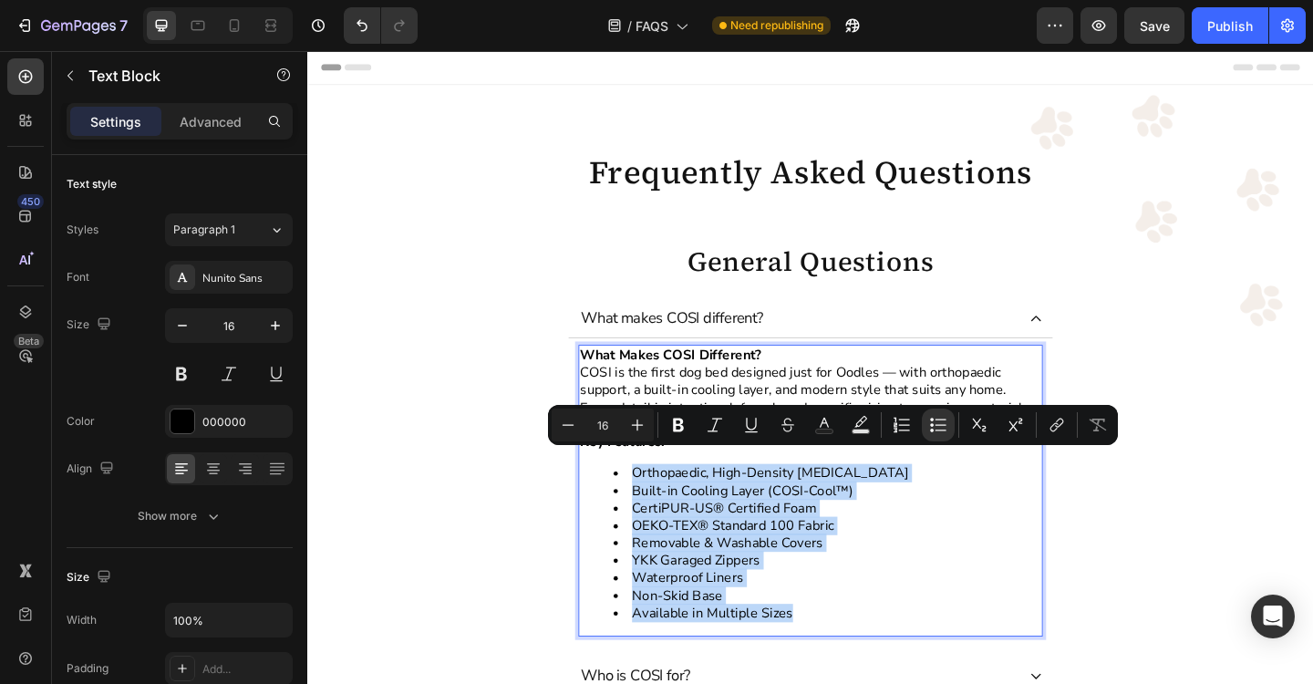
click at [1067, 587] on li "Removable & Washable Covers" at bounding box center [872, 586] width 465 height 19
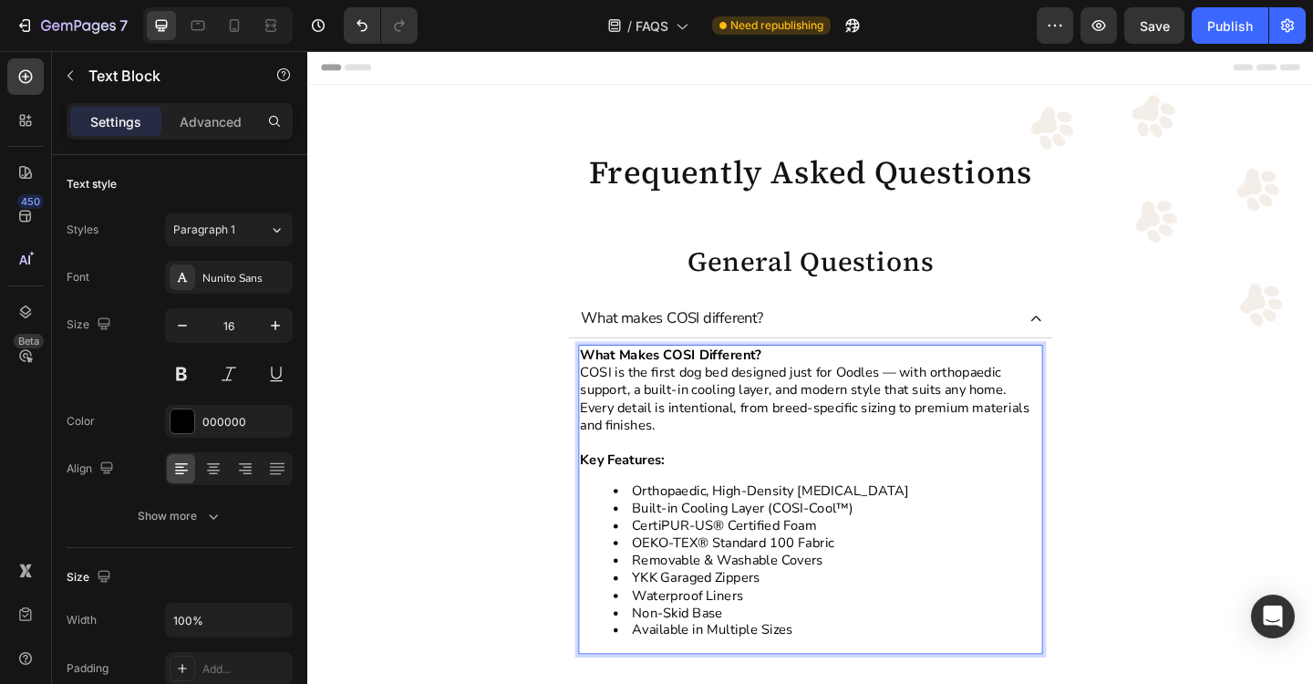
click at [816, 383] on p "What Makes COSI Different? COSI is the first dog bed designed just for Oodles —…" at bounding box center [855, 420] width 502 height 95
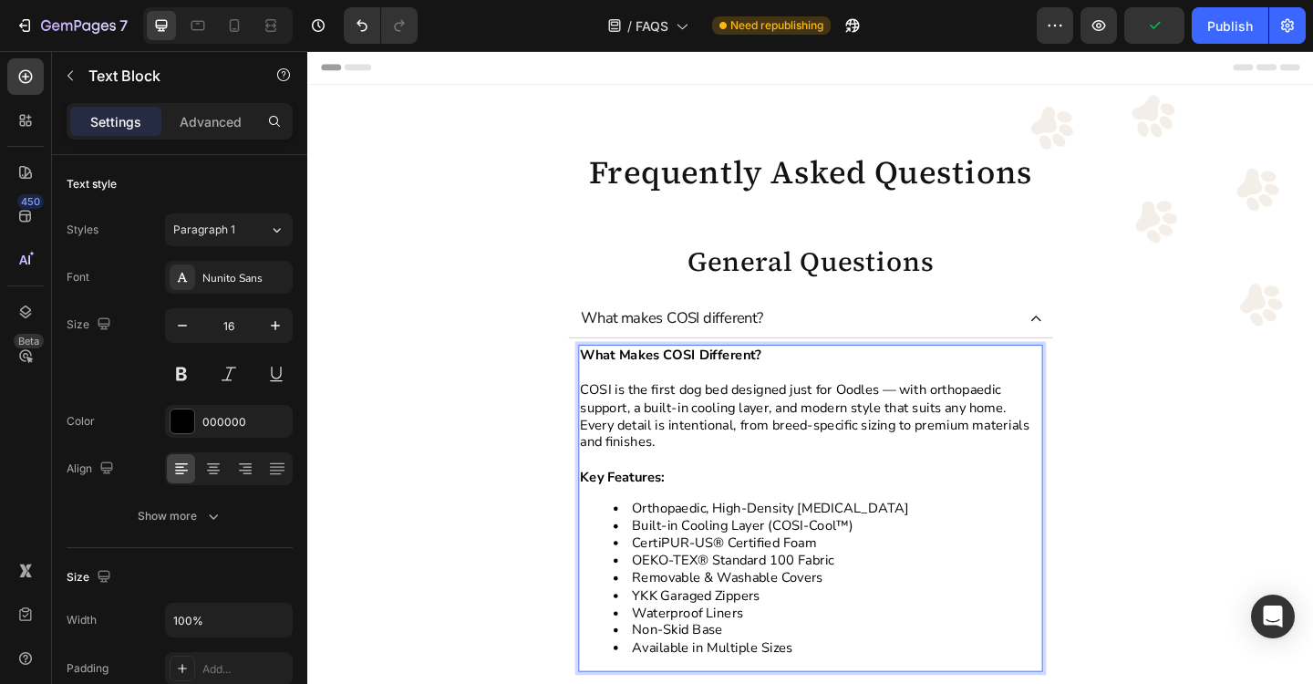
click at [943, 421] on p "⁠⁠⁠⁠⁠⁠⁠ COSI is the first dog bed designed just for Oodles — with orthopaedic s…" at bounding box center [855, 439] width 502 height 95
click at [1071, 442] on p "COSI is the first dog bed designed just for Oodles - with orthopaedic support, …" at bounding box center [855, 439] width 502 height 95
click at [979, 533] on div "What Makes COSI Different? COSI is the first dog bed designed just for Oodles -…" at bounding box center [854, 549] width 505 height 356
drag, startPoint x: 804, startPoint y: 384, endPoint x: 606, endPoint y: 388, distance: 197.9
click at [606, 388] on p "What Makes COSI Different?" at bounding box center [855, 382] width 502 height 19
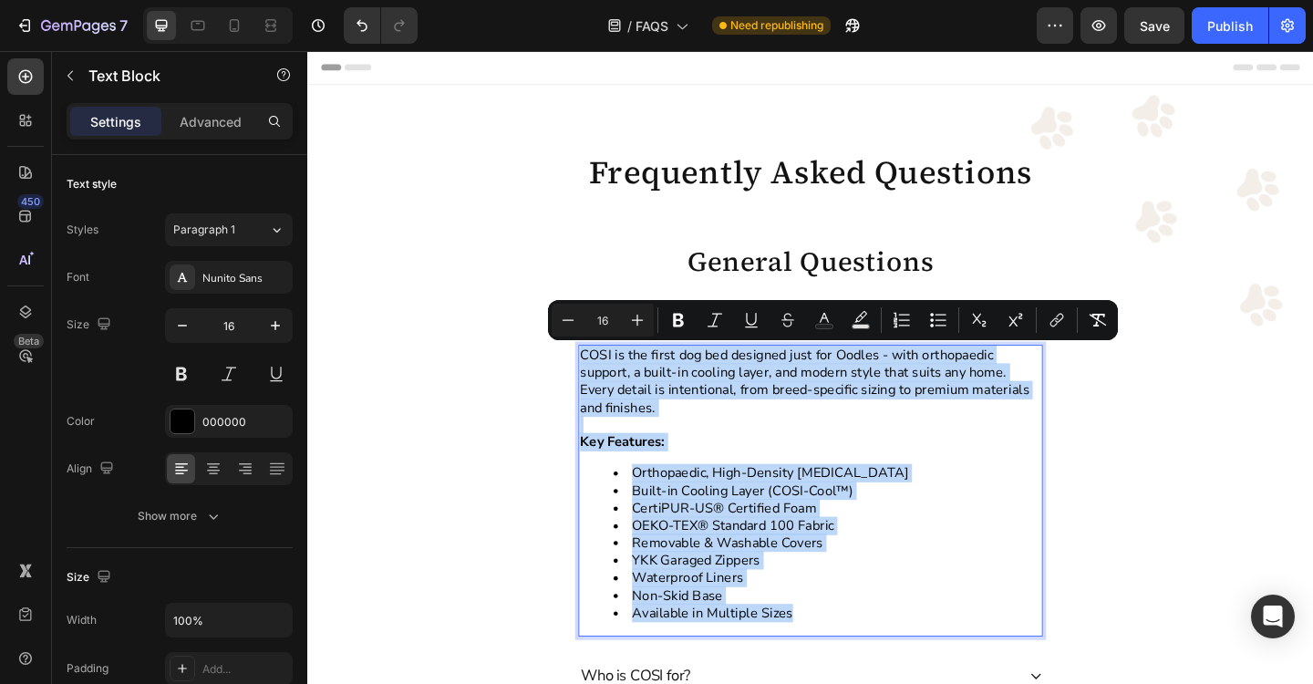
drag, startPoint x: 855, startPoint y: 671, endPoint x: 600, endPoint y: 378, distance: 388.4
click at [600, 378] on div "COSI is the first dog bed designed just for Oodles - with orthopaedic support, …" at bounding box center [854, 530] width 527 height 332
copy div "COSI is the first dog bed designed just for Oodles - with orthopaedic support, …"
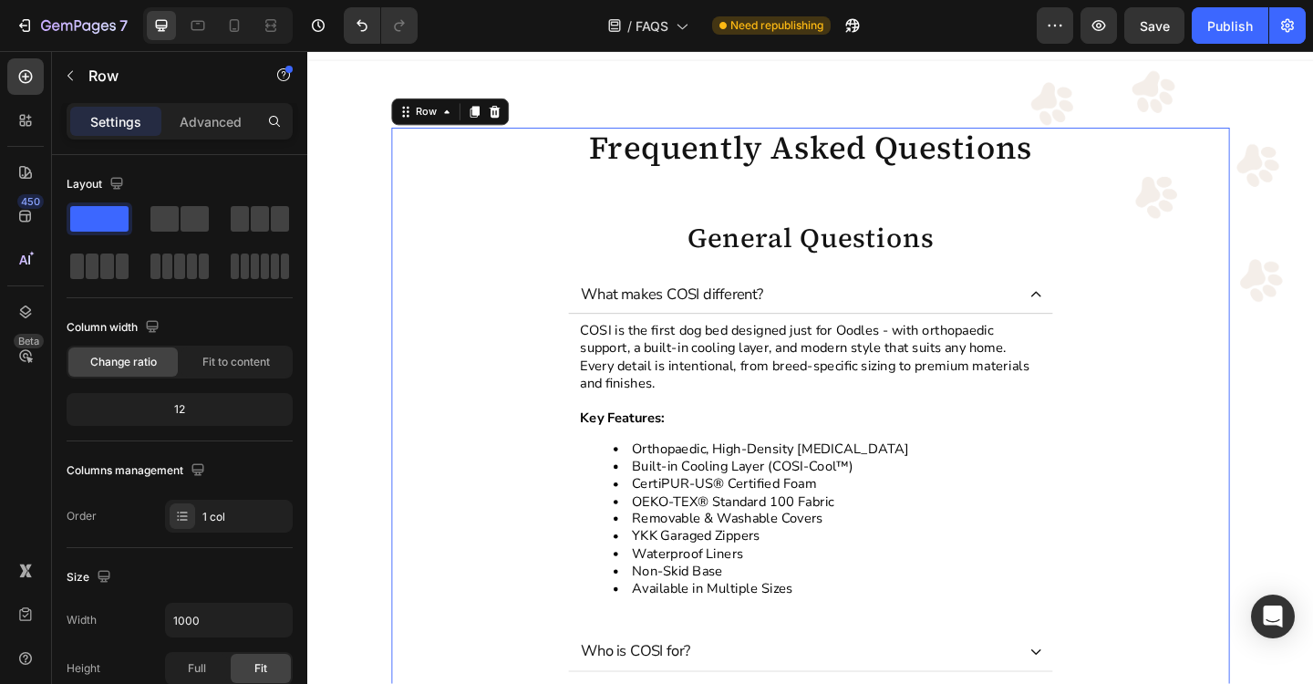
scroll to position [27, 0]
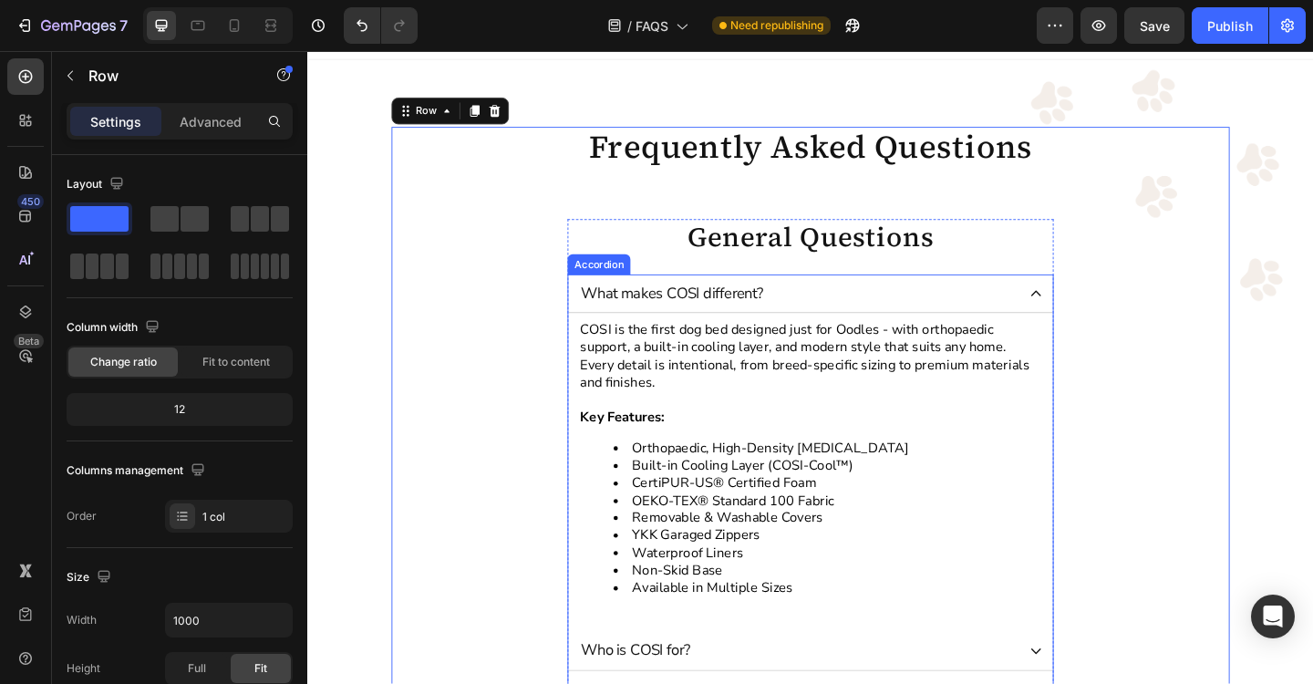
click at [1099, 318] on icon at bounding box center [1099, 315] width 15 height 15
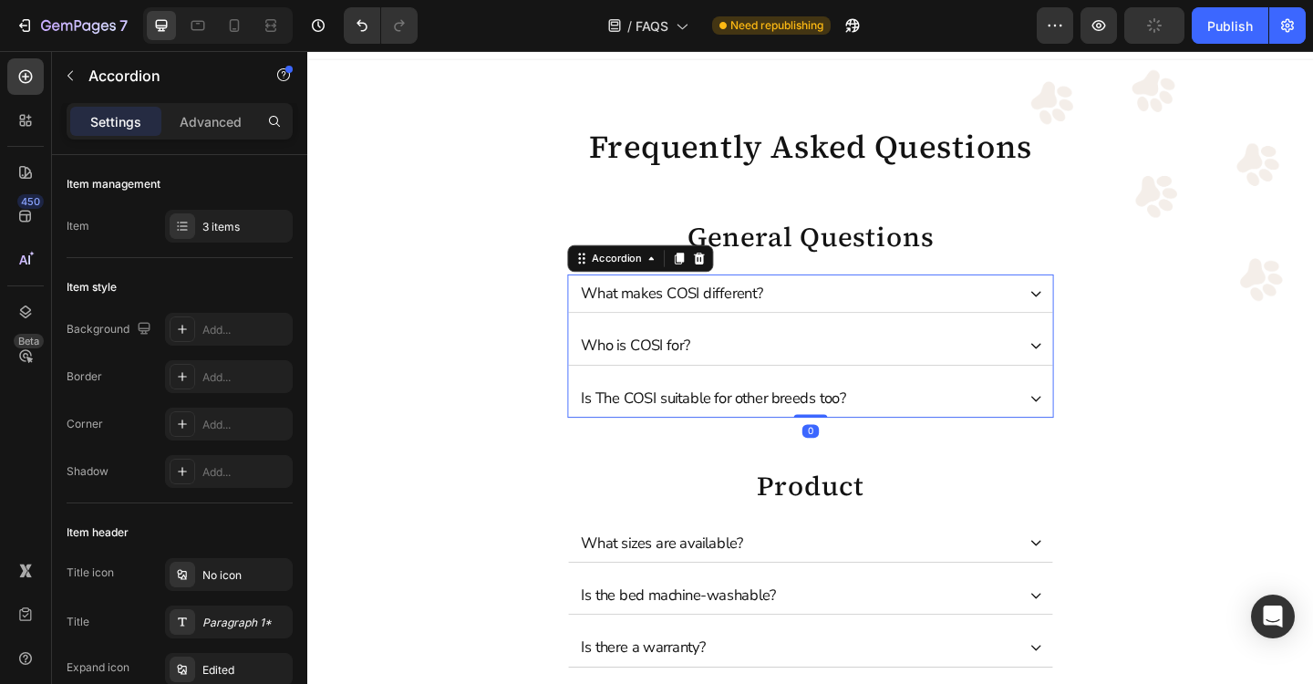
click at [1107, 372] on div "Who is COSI for?" at bounding box center [854, 372] width 527 height 42
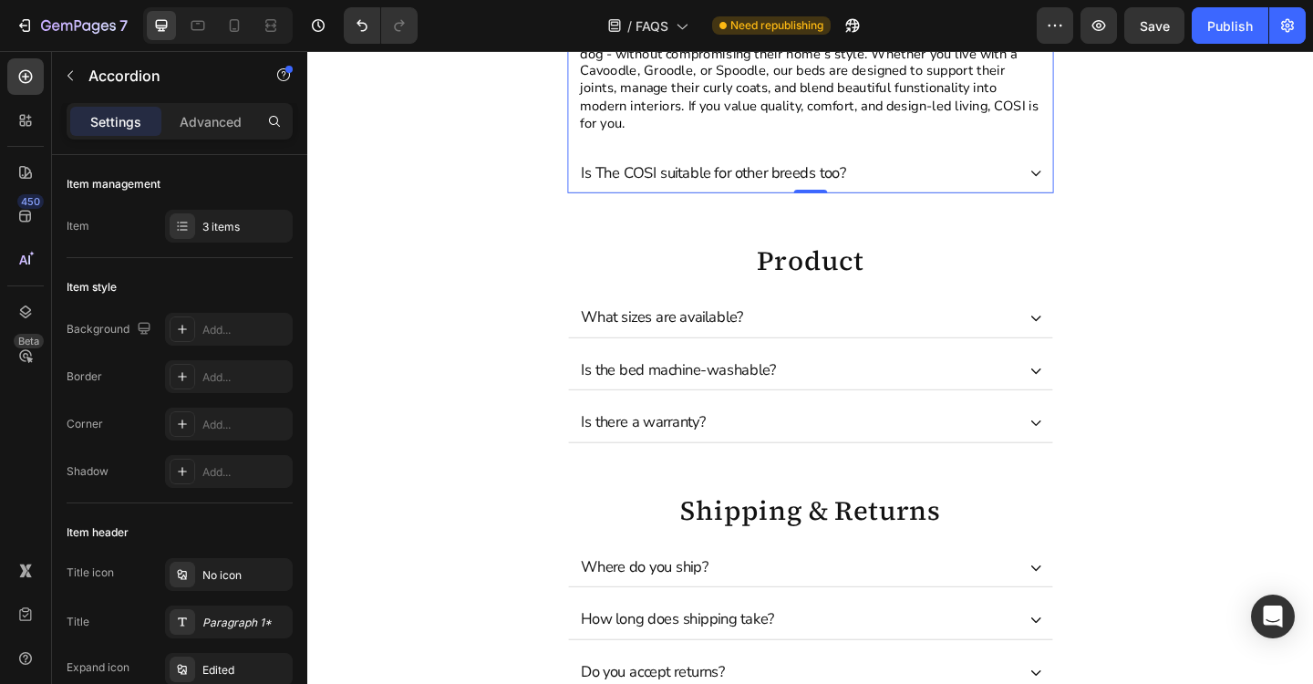
scroll to position [409, 0]
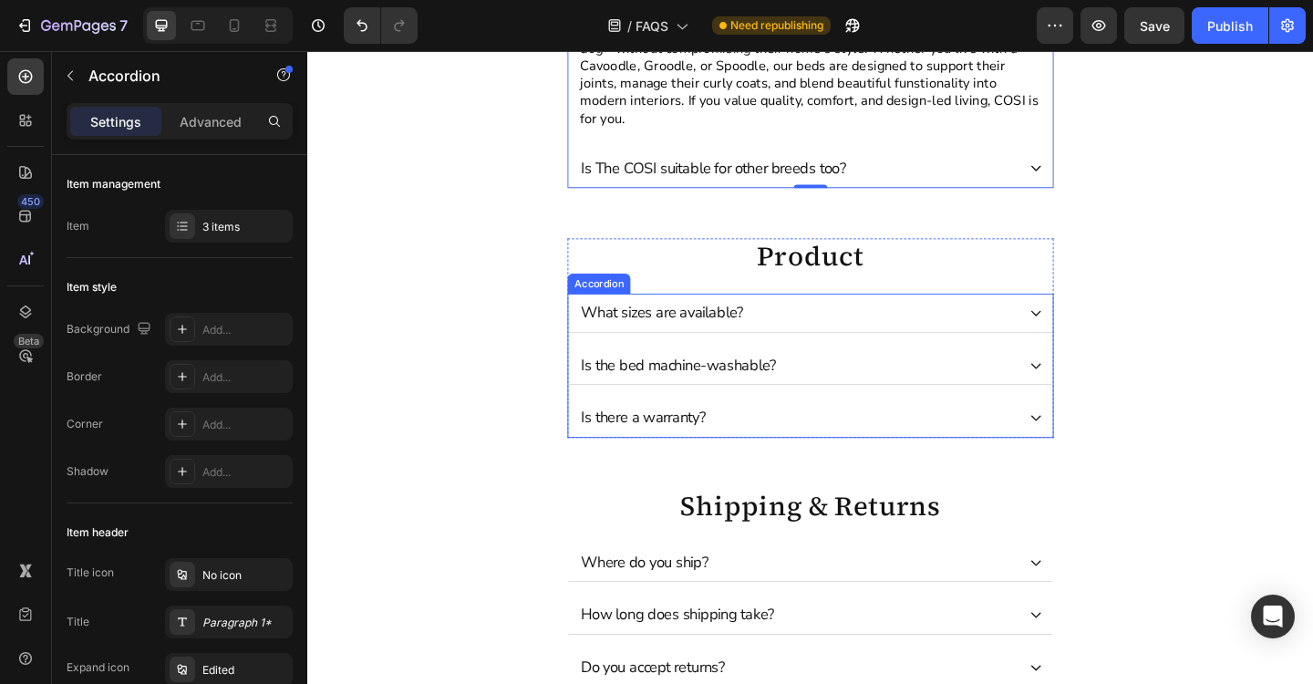
click at [1102, 328] on div "What sizes are available?" at bounding box center [854, 337] width 527 height 42
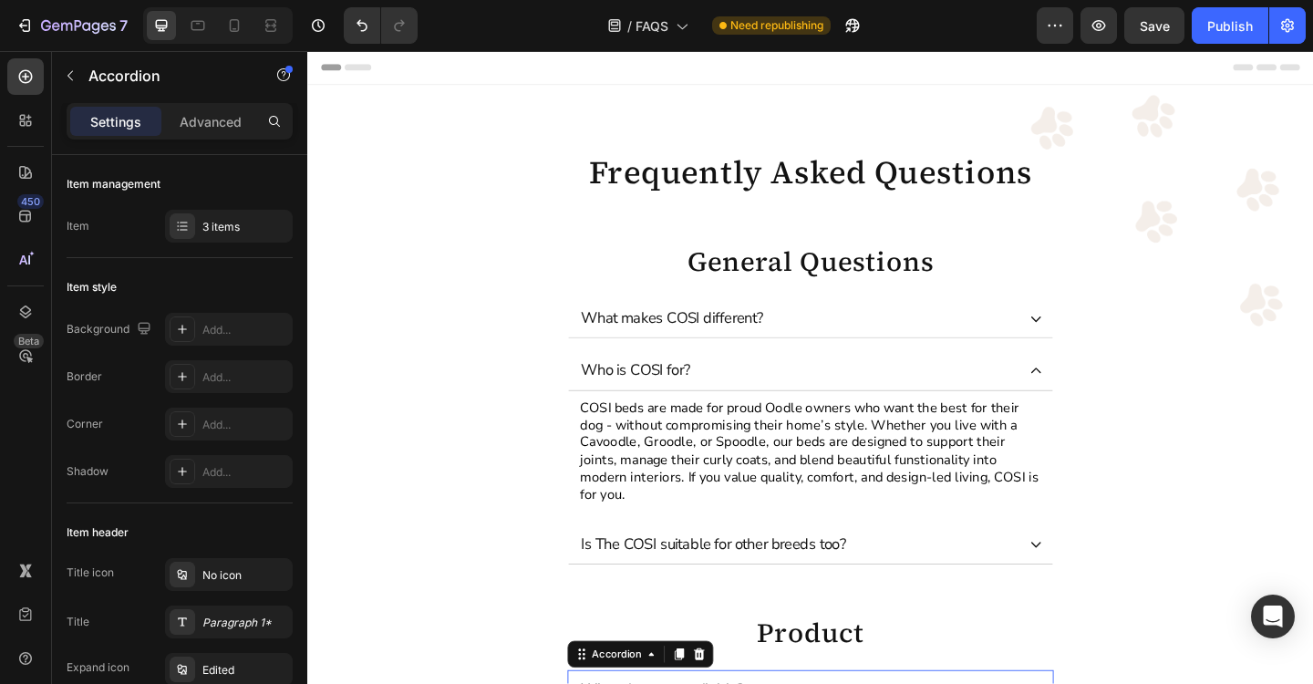
scroll to position [1, 0]
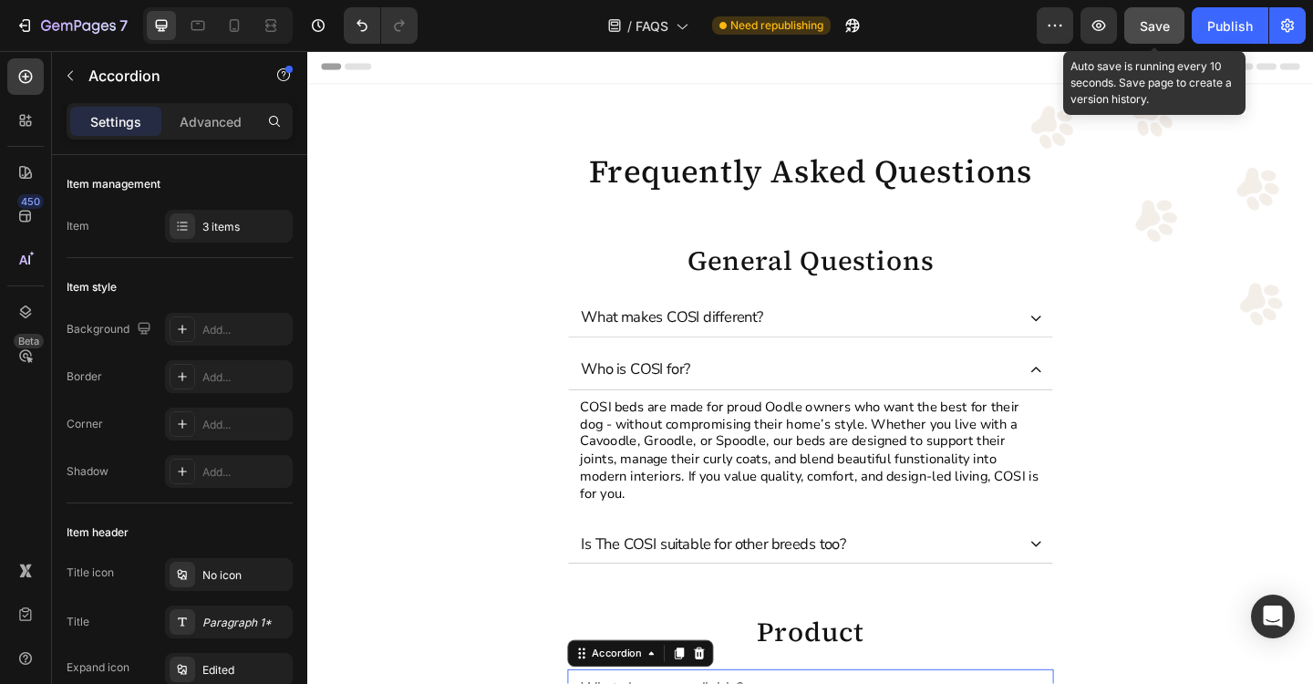
click at [1150, 29] on span "Save" at bounding box center [1155, 26] width 30 height 16
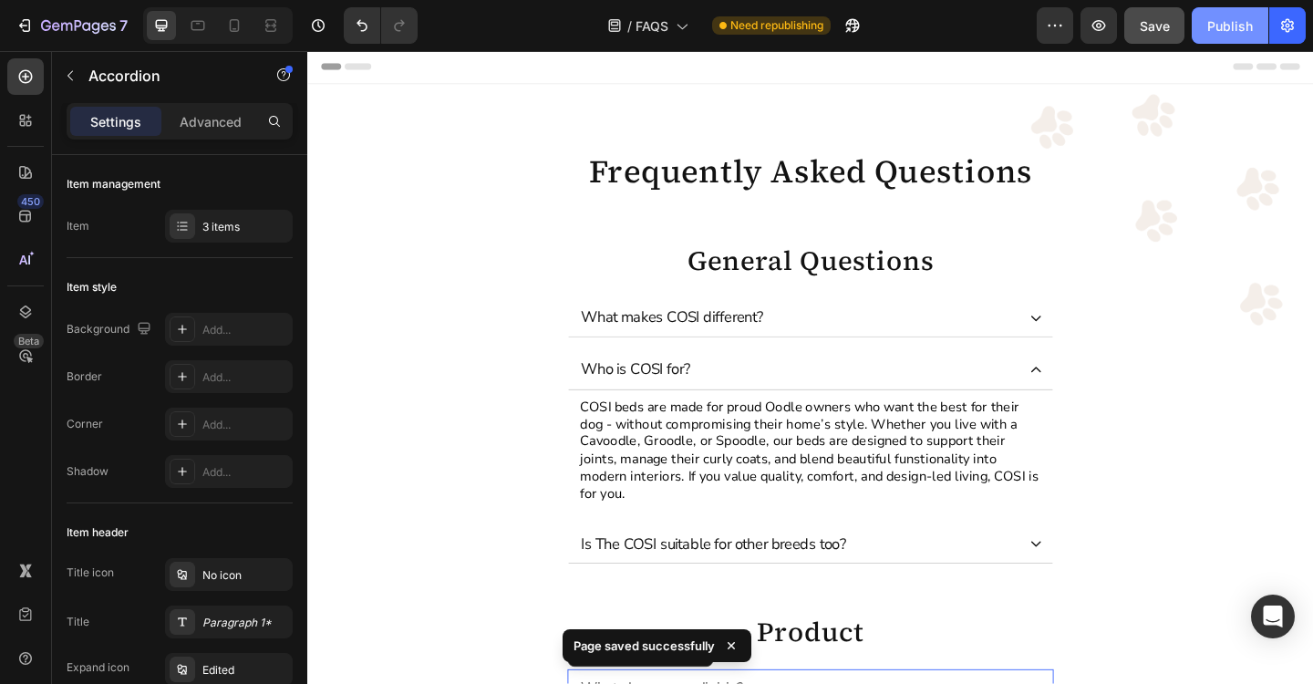
click at [1226, 34] on div "Publish" at bounding box center [1230, 25] width 46 height 19
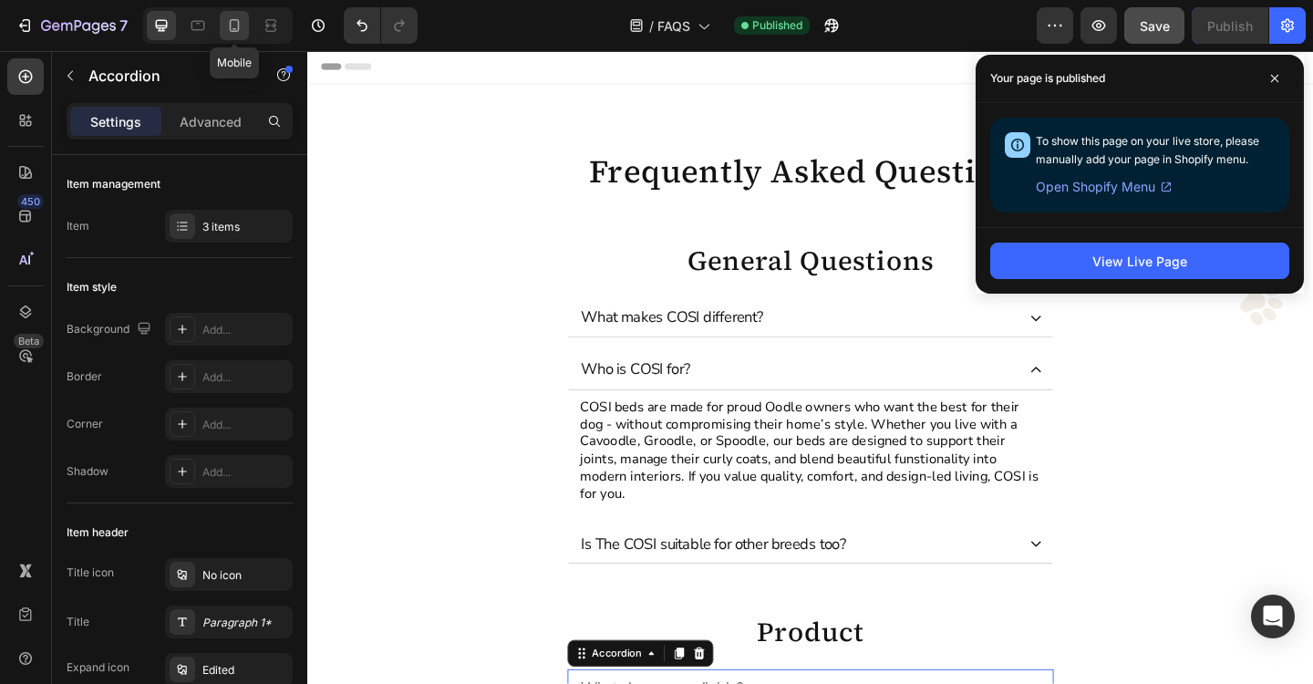
click at [241, 26] on icon at bounding box center [234, 25] width 18 height 18
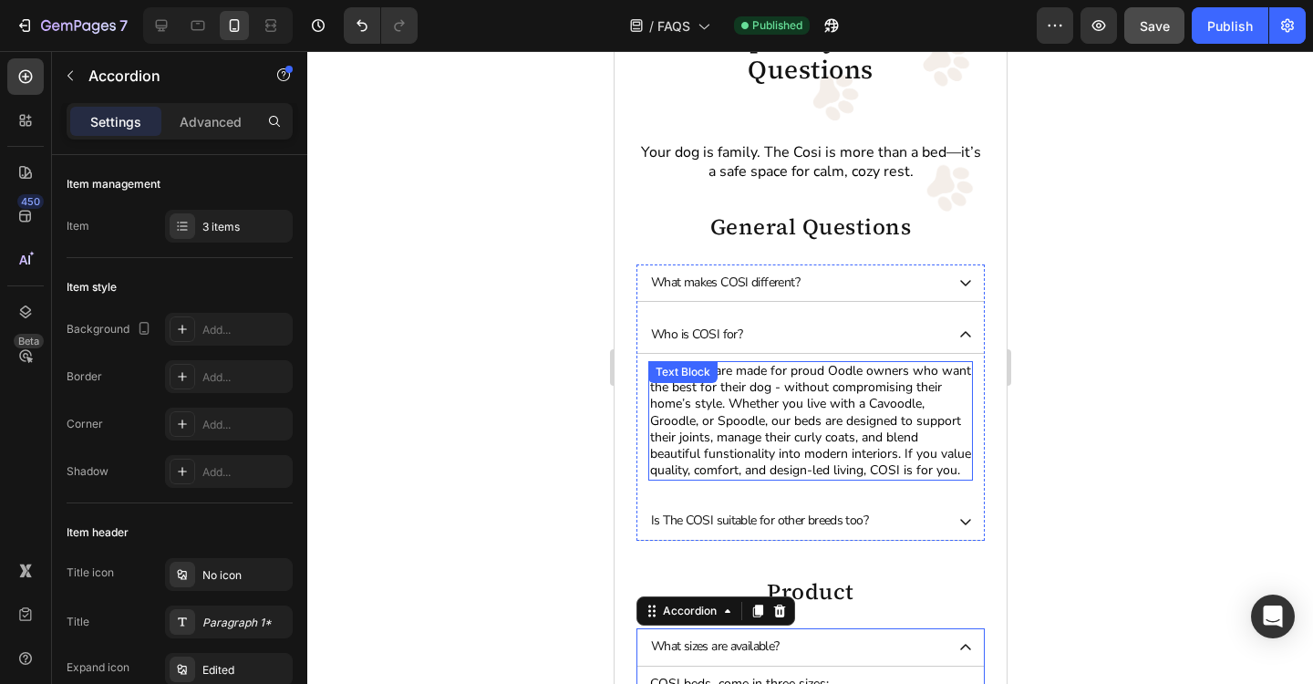
scroll to position [129, 0]
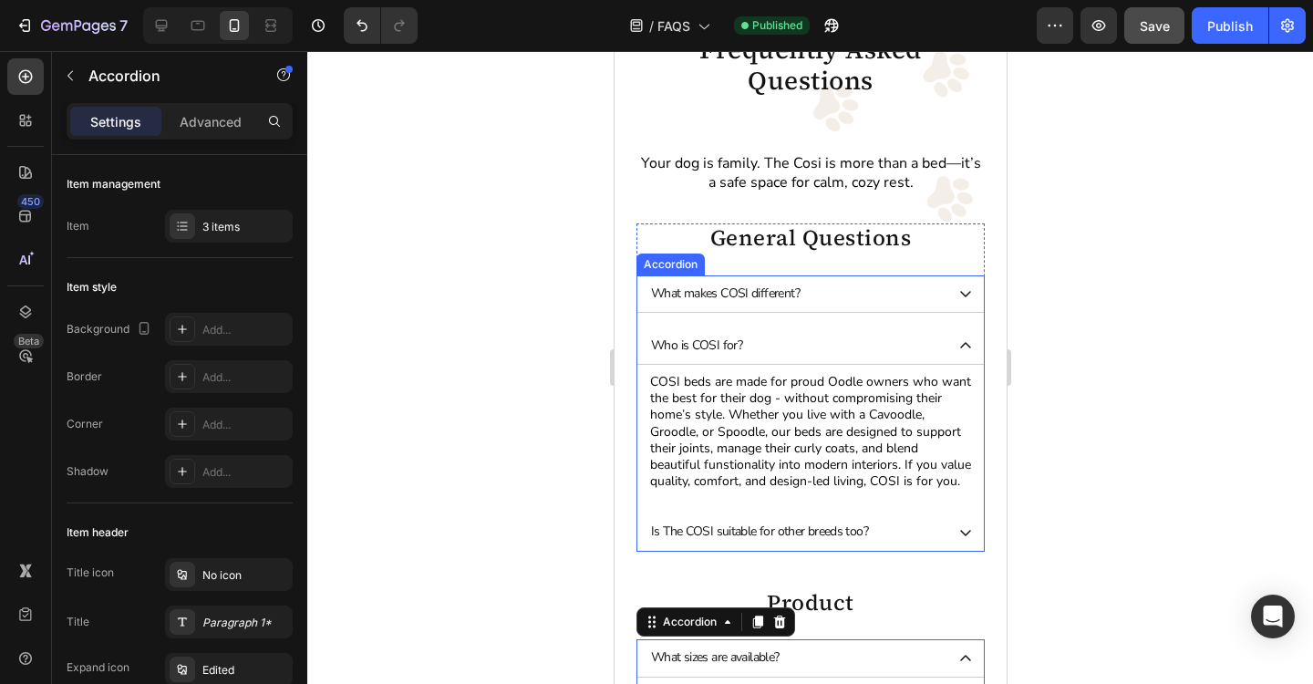
click at [969, 299] on icon at bounding box center [964, 293] width 15 height 15
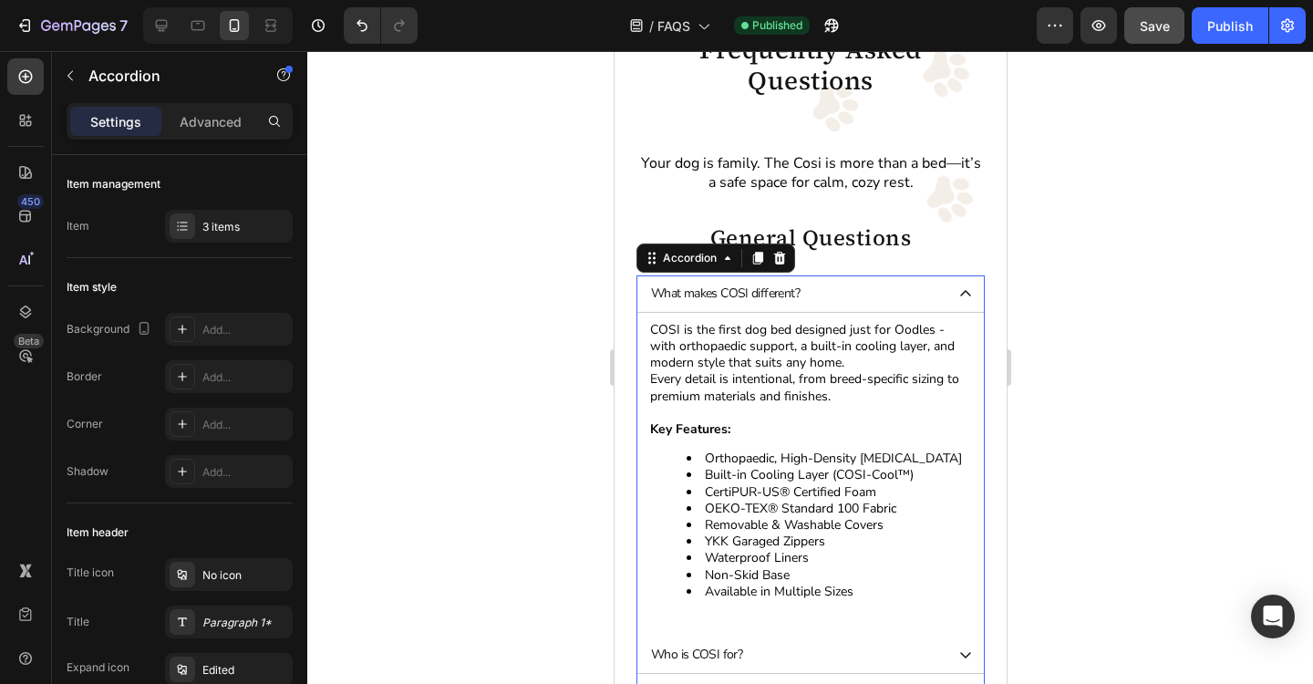
click at [969, 299] on icon at bounding box center [964, 293] width 15 height 15
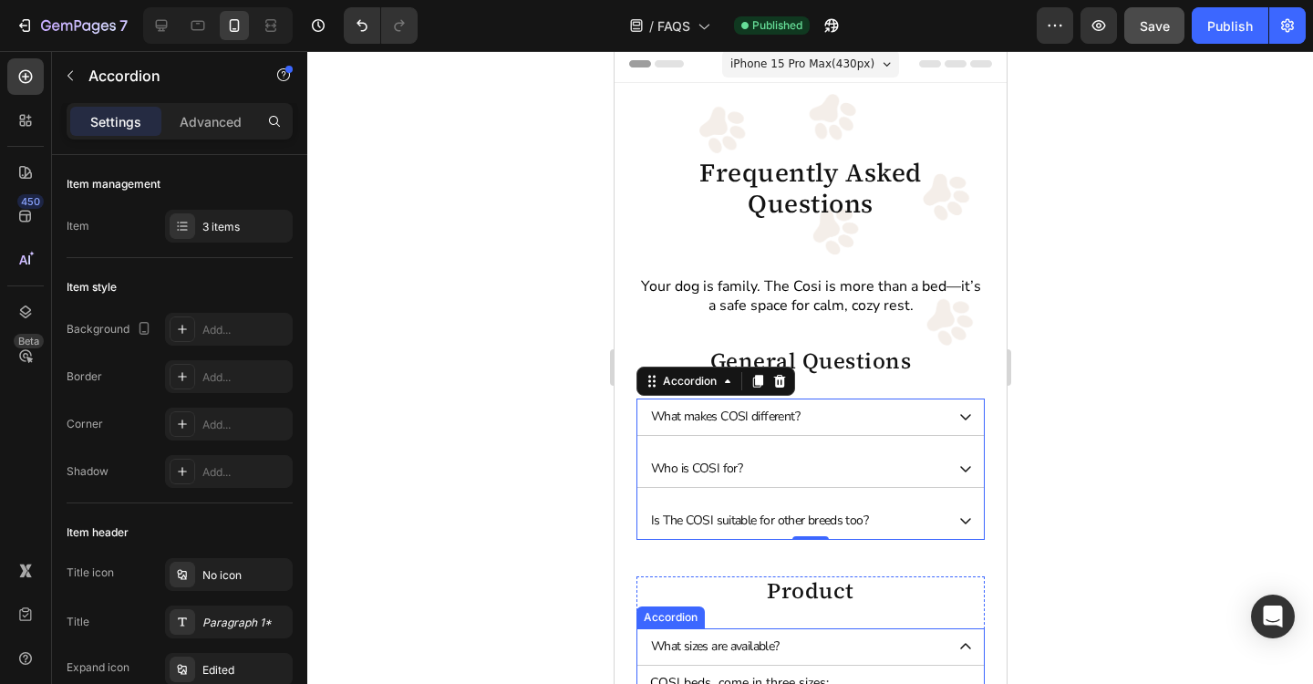
scroll to position [0, 0]
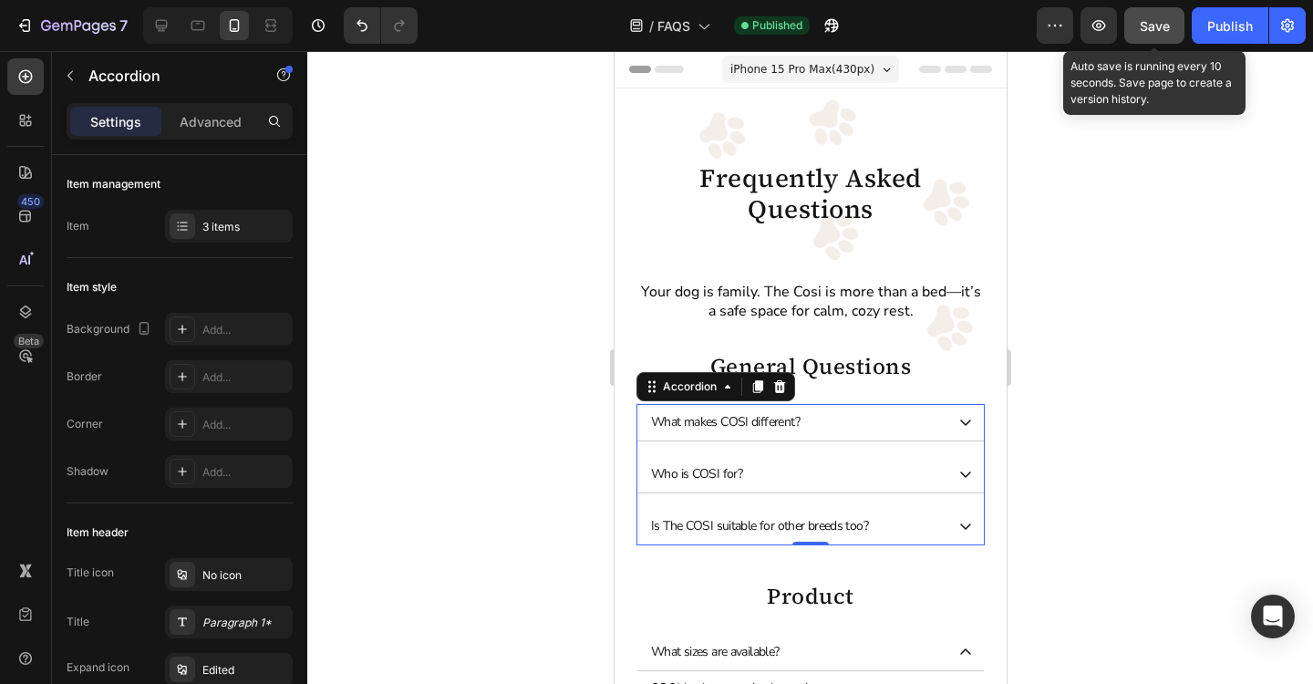
click at [1163, 33] on div "Save" at bounding box center [1155, 25] width 30 height 19
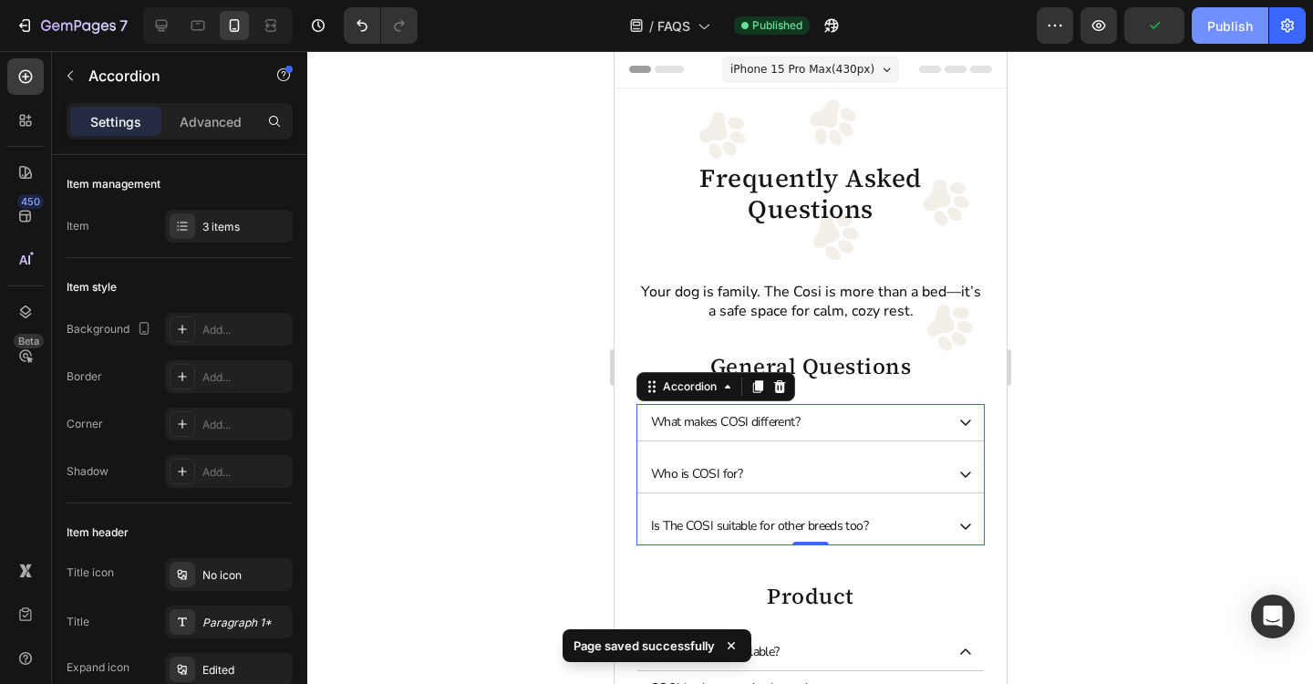
click at [1235, 34] on div "Publish" at bounding box center [1230, 25] width 46 height 19
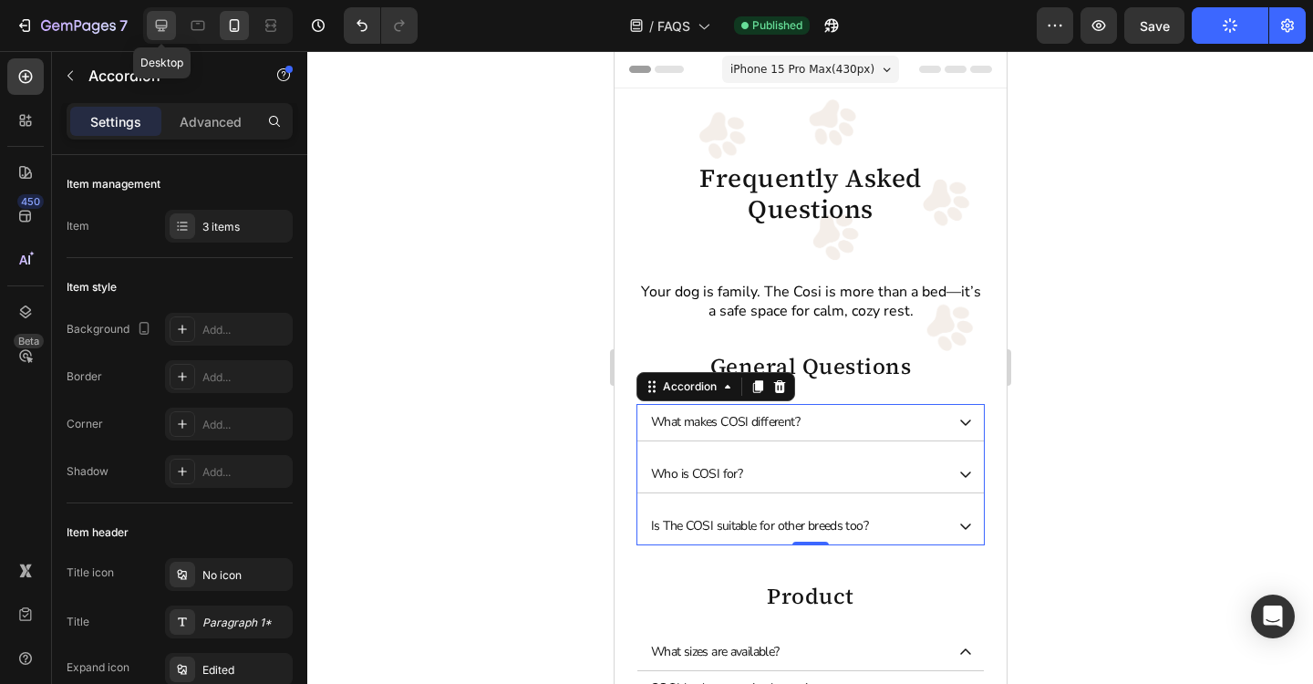
click at [165, 31] on icon at bounding box center [161, 25] width 18 height 18
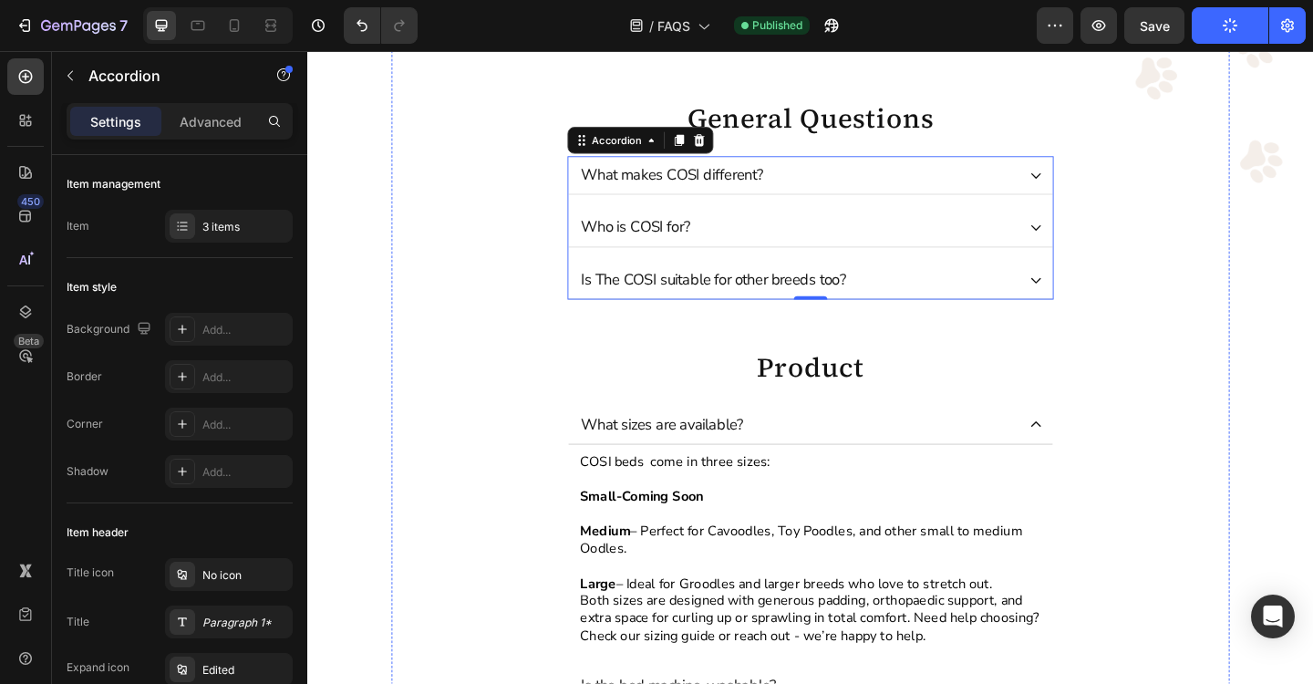
scroll to position [207, 0]
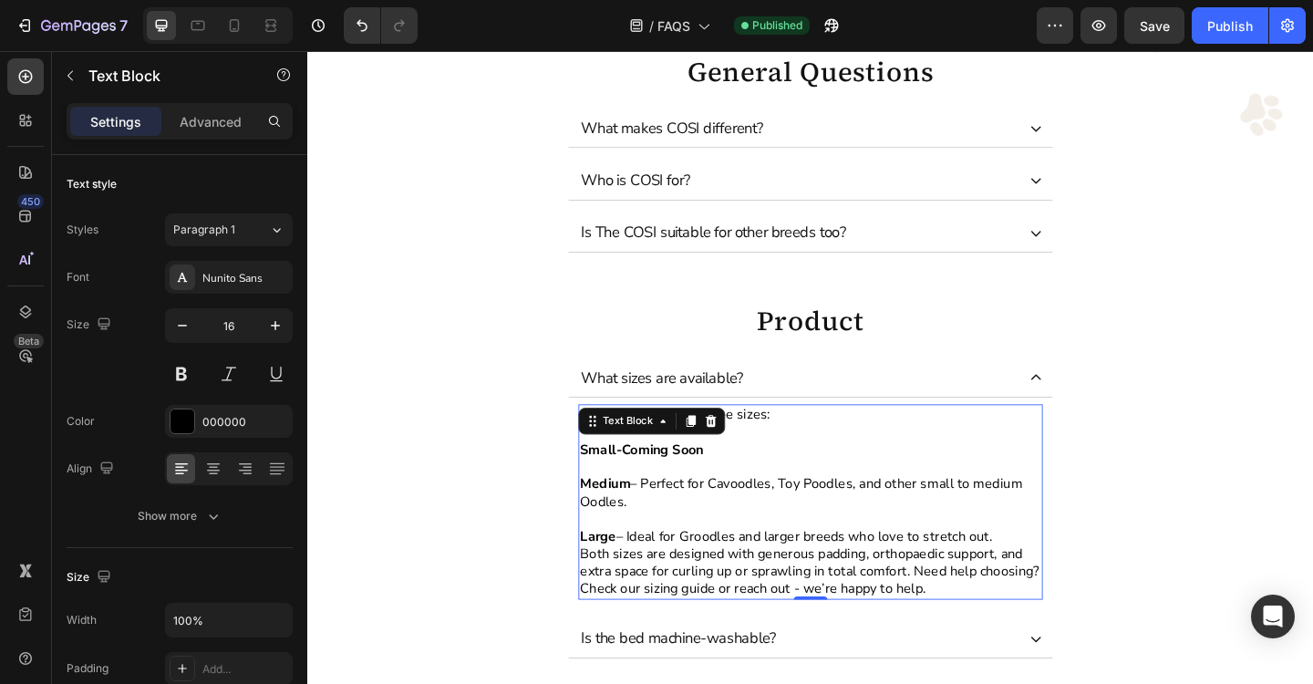
click at [911, 598] on p "Both sizes are designed with generous padding, orthopaedic support, and extra s…" at bounding box center [855, 617] width 502 height 57
click at [957, 635] on p "Both sizes are designed with generous padding, orthopaedic support, and extra s…" at bounding box center [855, 617] width 502 height 57
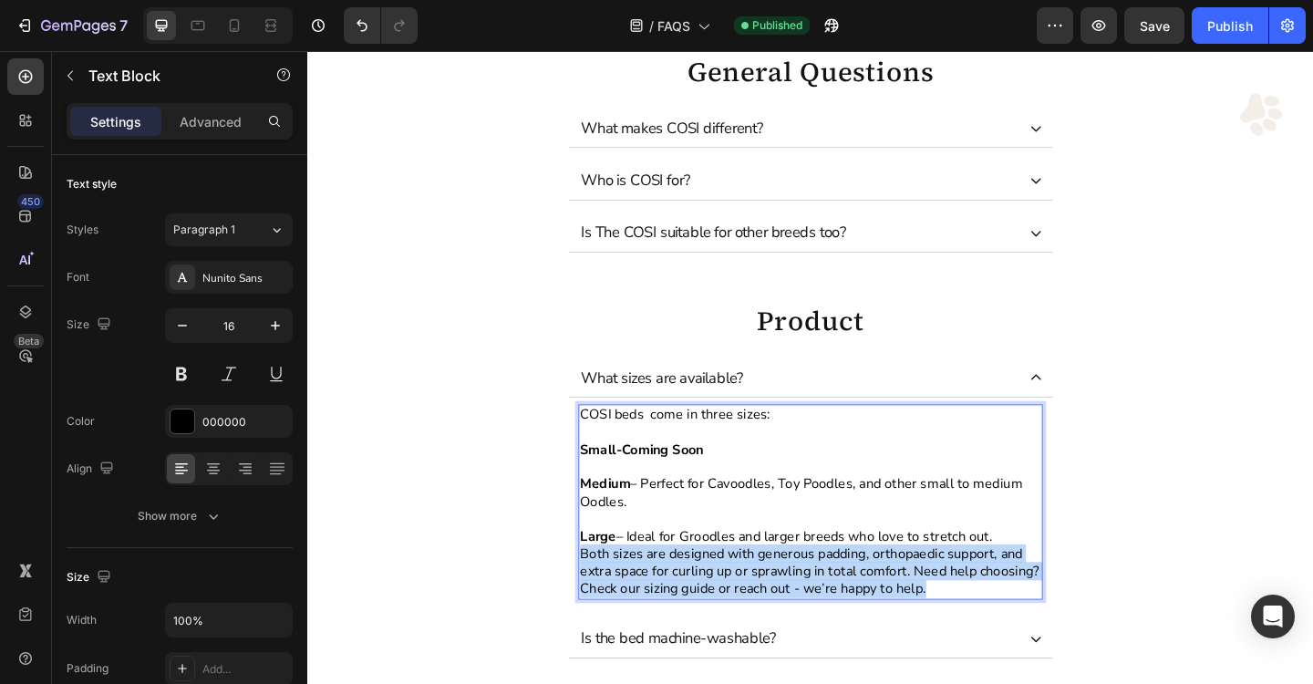
click at [957, 635] on p "Both sizes are designed with generous padding, orthopaedic support, and extra s…" at bounding box center [855, 617] width 502 height 57
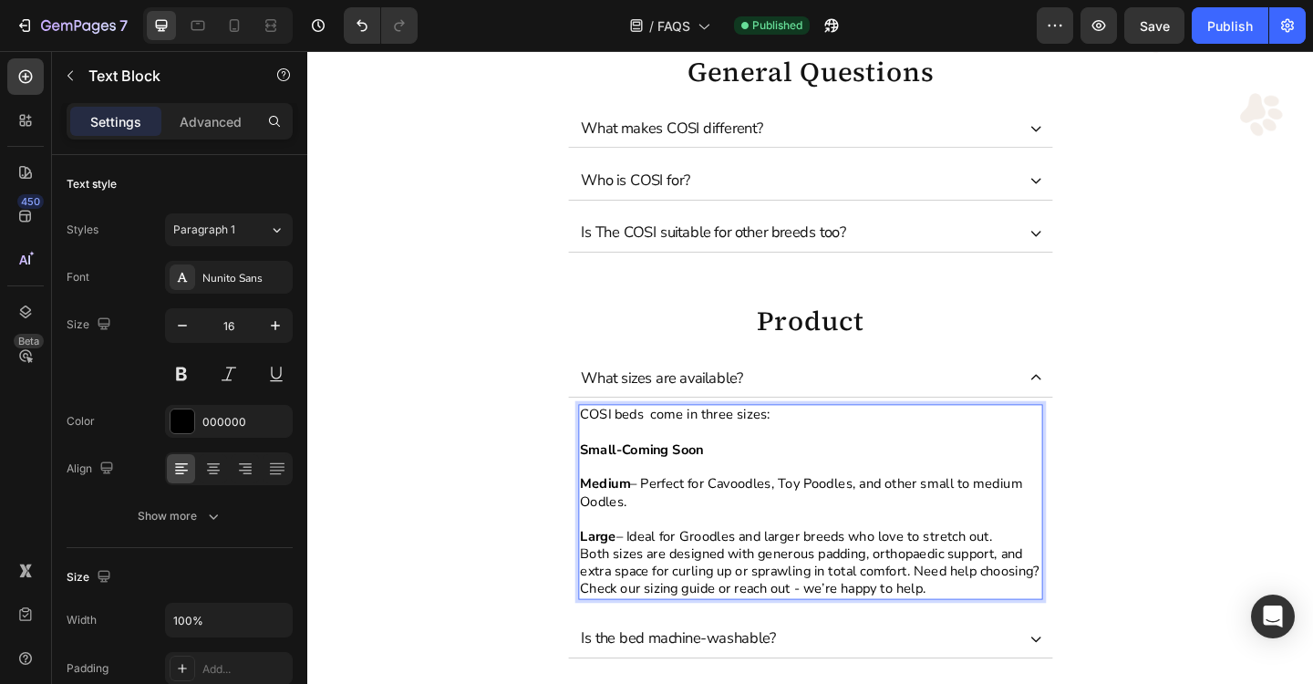
click at [818, 485] on p "Small-Coming Soon" at bounding box center [855, 485] width 502 height 19
click at [616, 455] on p "COSI beds come in three sizes:" at bounding box center [855, 447] width 502 height 19
click at [613, 451] on p "COSI beds come in three sizes:" at bounding box center [855, 447] width 502 height 19
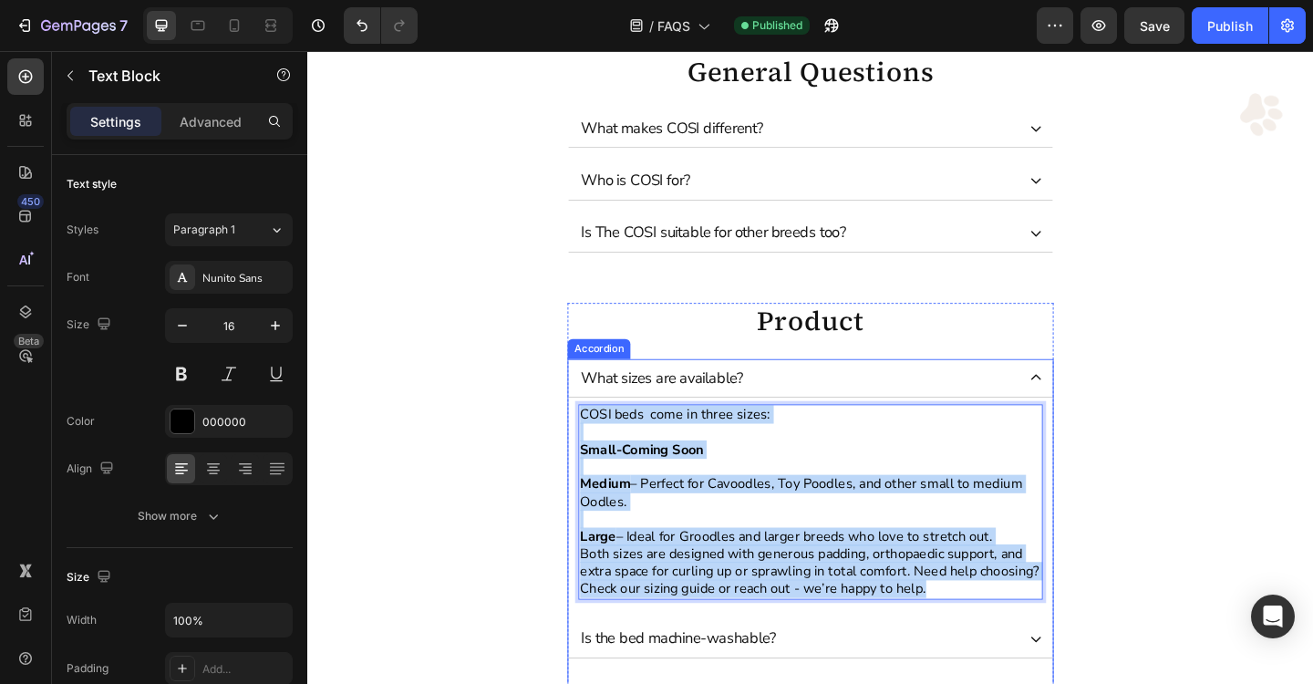
drag, startPoint x: 605, startPoint y: 448, endPoint x: 997, endPoint y: 650, distance: 440.5
click at [997, 650] on div "COSI beds come in three sizes: Small-Coming Soon Medium – Perfect for Cavoodles…" at bounding box center [854, 542] width 527 height 227
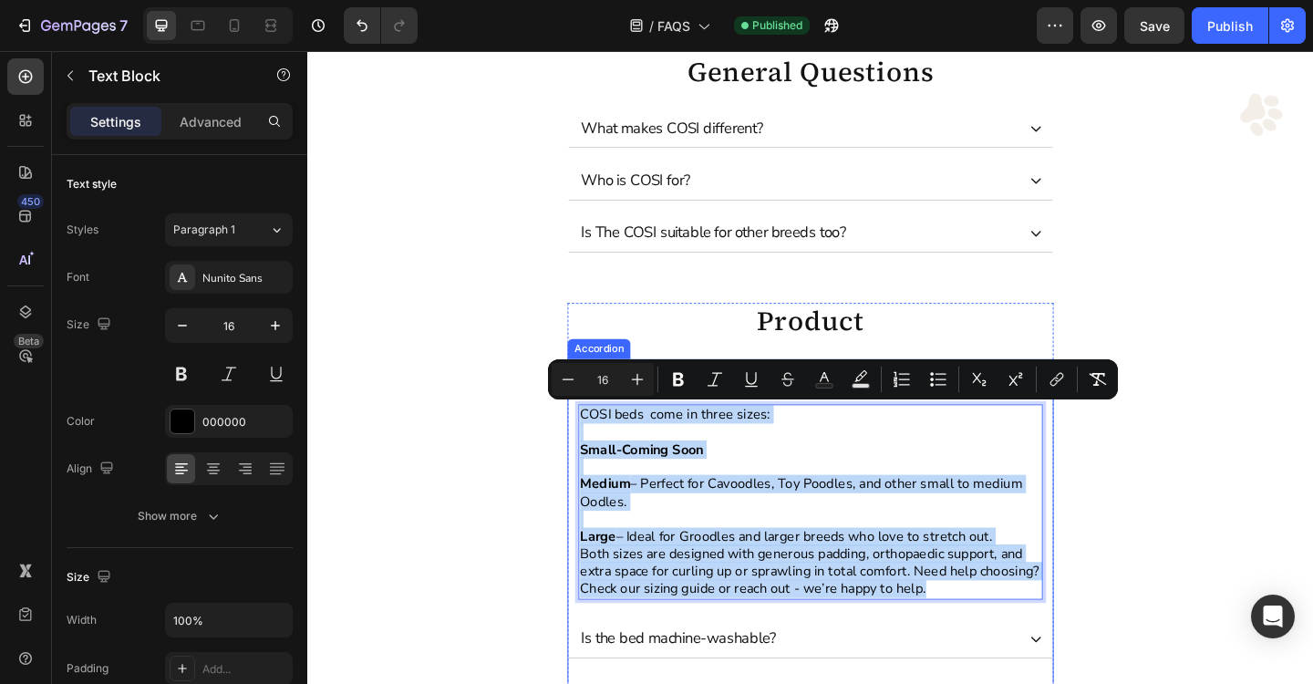
copy div "COSI beds come in three sizes: Small-Coming Soon Medium – Perfect for Cavoodles…"
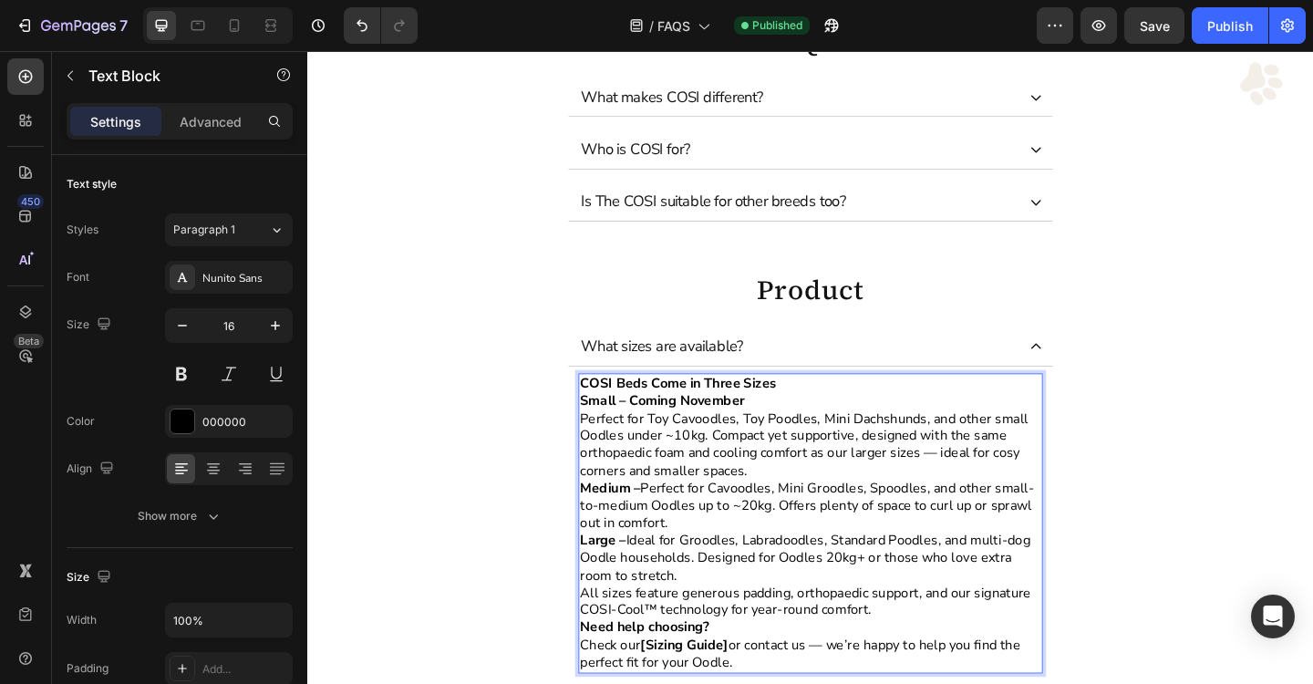
scroll to position [245, 0]
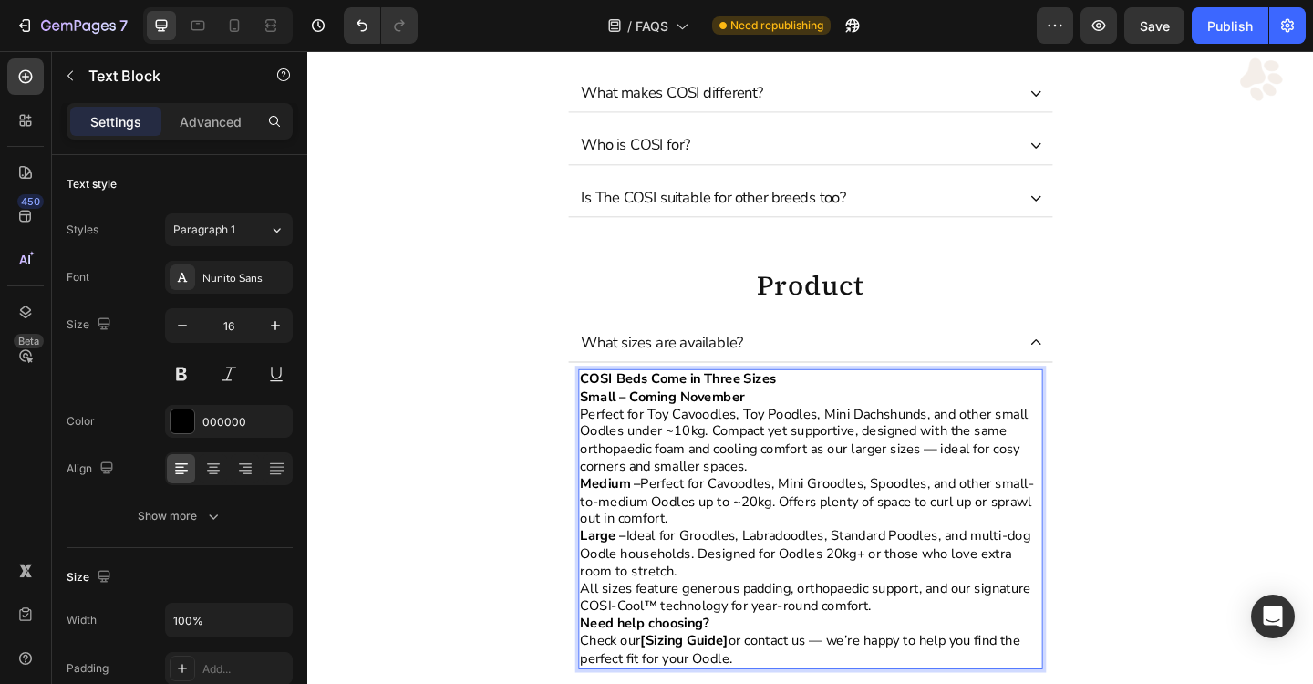
click at [629, 413] on strong "COSI Beds Come in Three Sizes" at bounding box center [710, 408] width 213 height 20
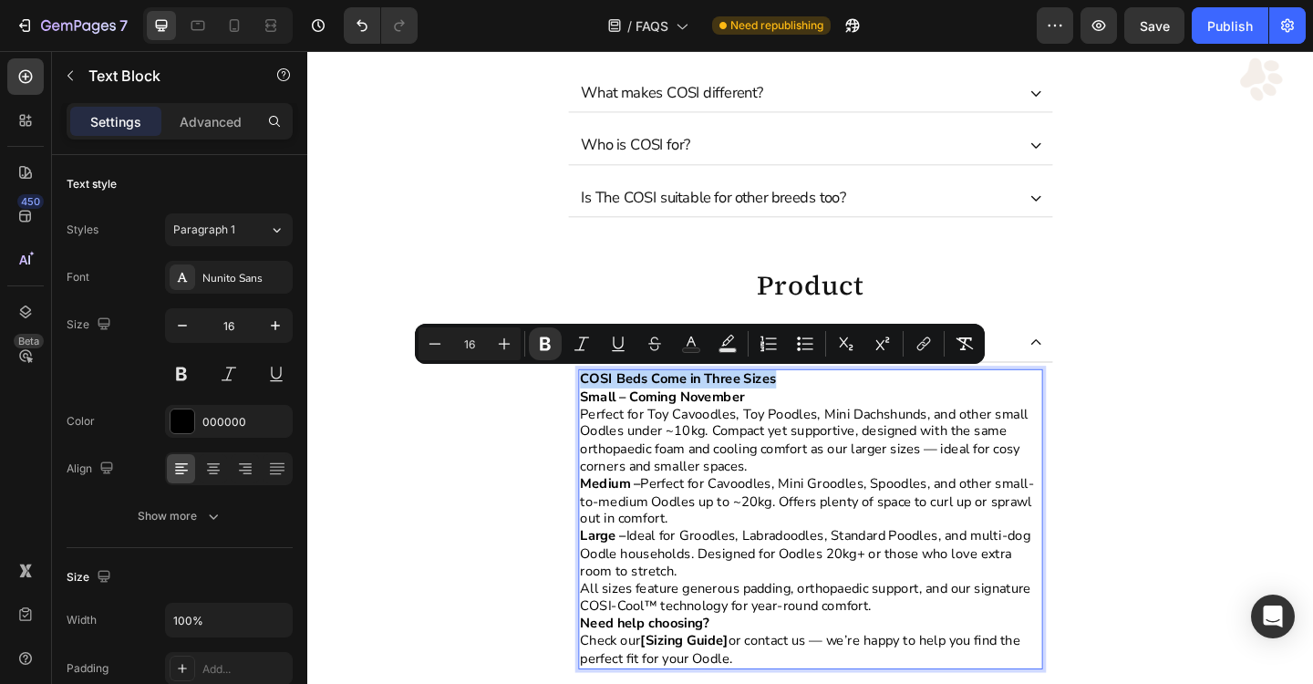
click at [629, 413] on strong "COSI Beds Come in Three Sizes" at bounding box center [710, 408] width 213 height 20
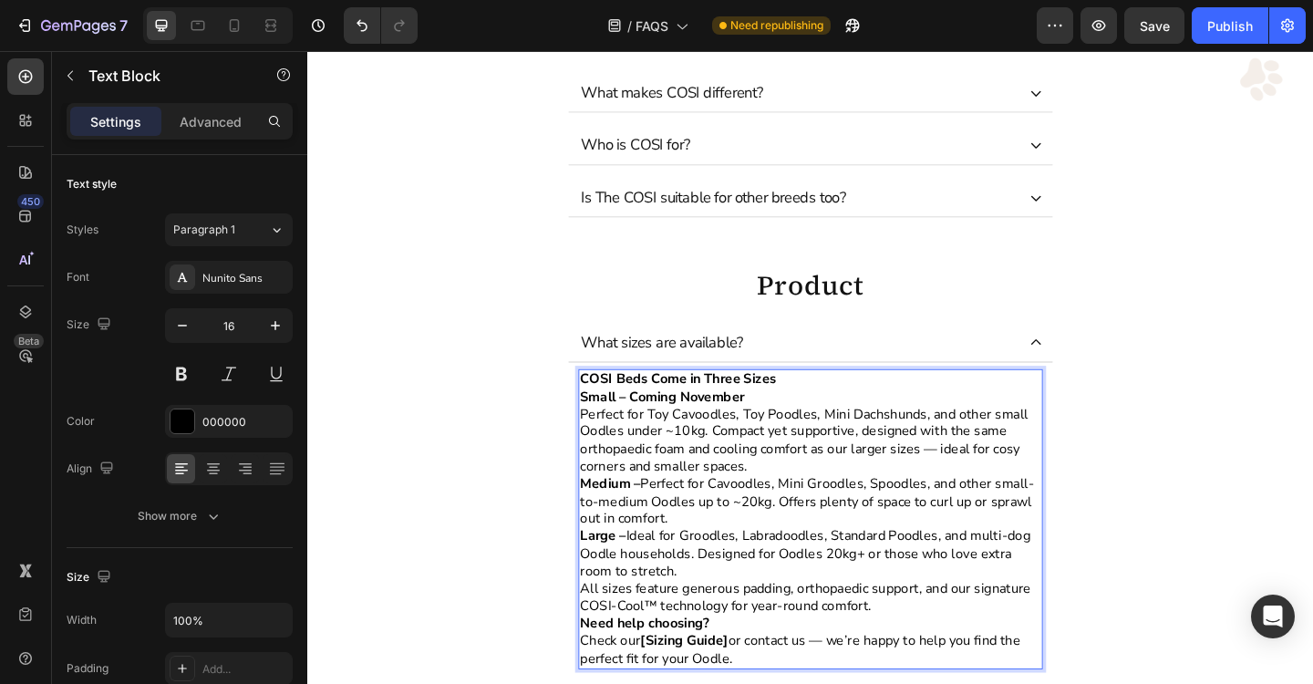
click at [791, 683] on p "Need help choosing? Check our [Sizing Guide] or contact us — we’re happy to hel…" at bounding box center [855, 693] width 502 height 57
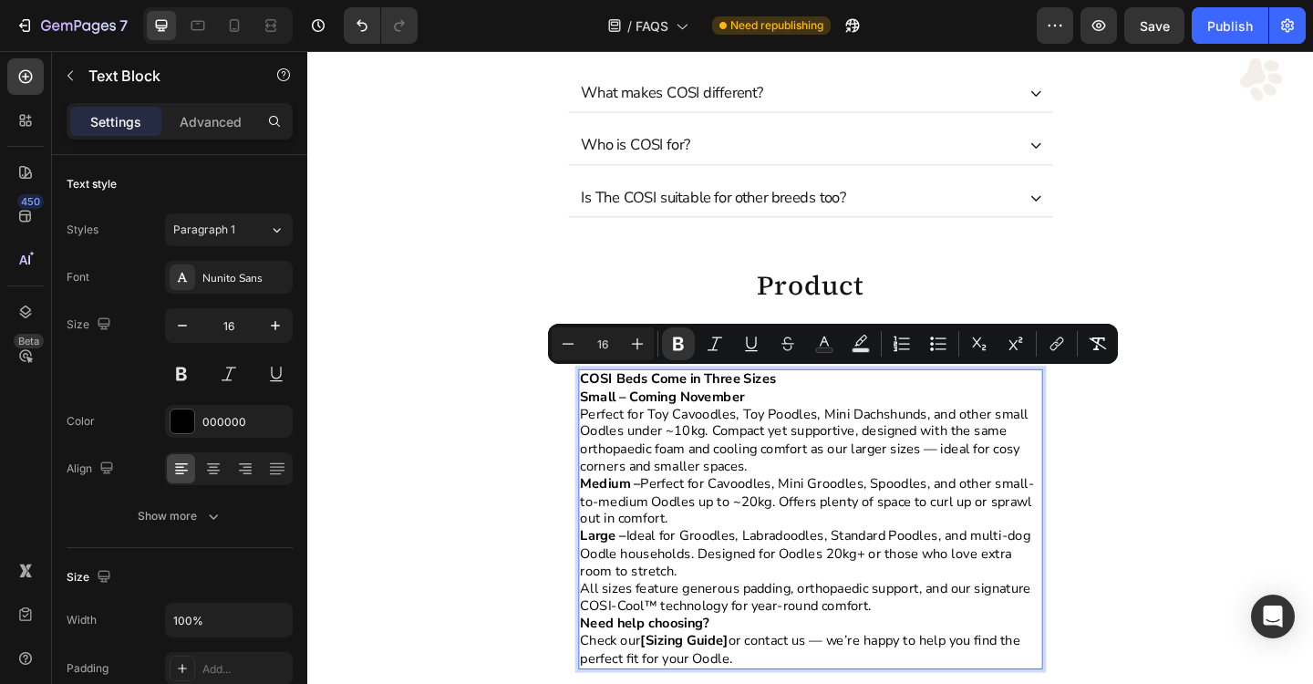
drag, startPoint x: 785, startPoint y: 711, endPoint x: 606, endPoint y: 411, distance: 349.2
click at [606, 411] on div "COSI Beds Come in Three Sizes Small – Coming November Perfect for Toy Cavoodles…" at bounding box center [854, 561] width 505 height 326
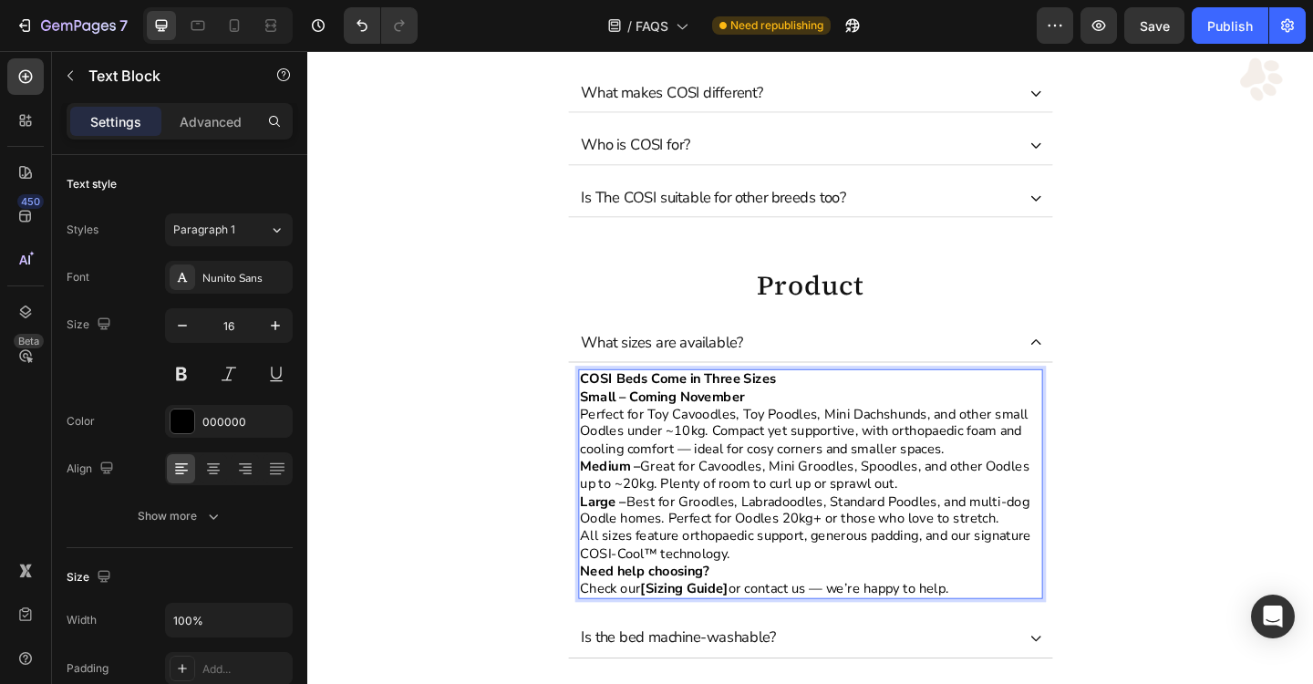
click at [824, 412] on p "COSI Beds Come in Three Sizes" at bounding box center [855, 408] width 502 height 19
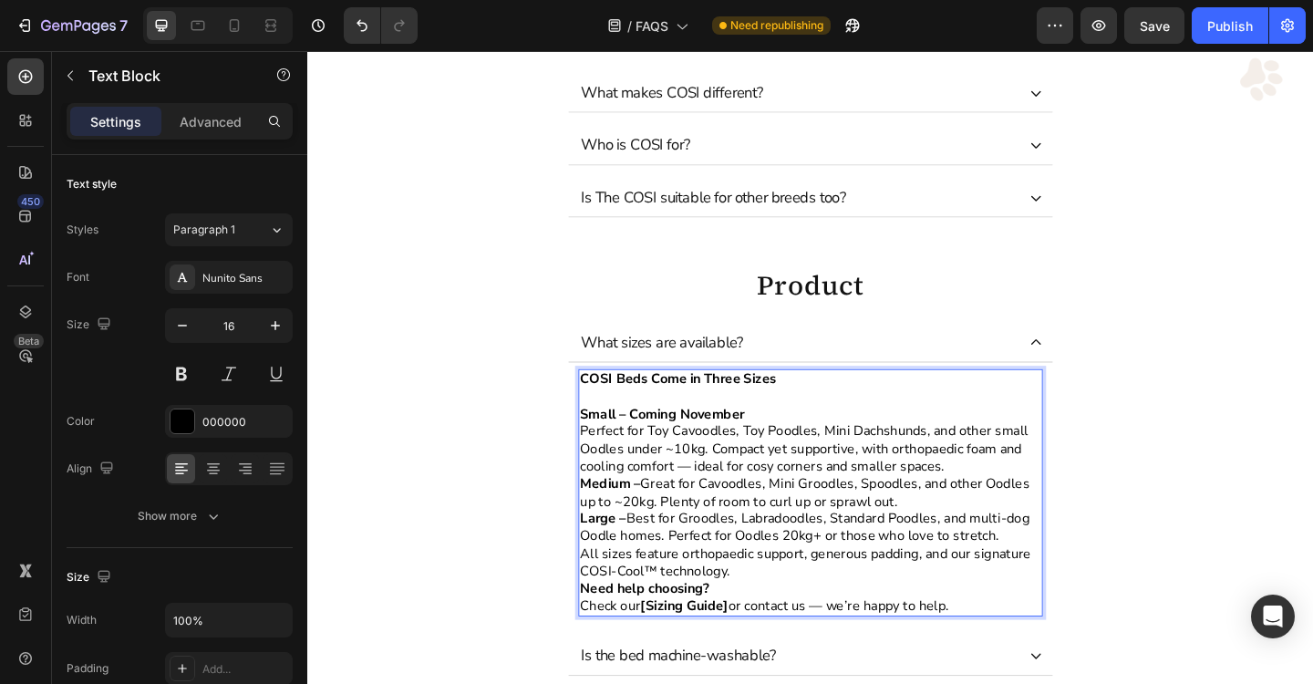
click at [606, 523] on strong "Medium –" at bounding box center [637, 522] width 66 height 20
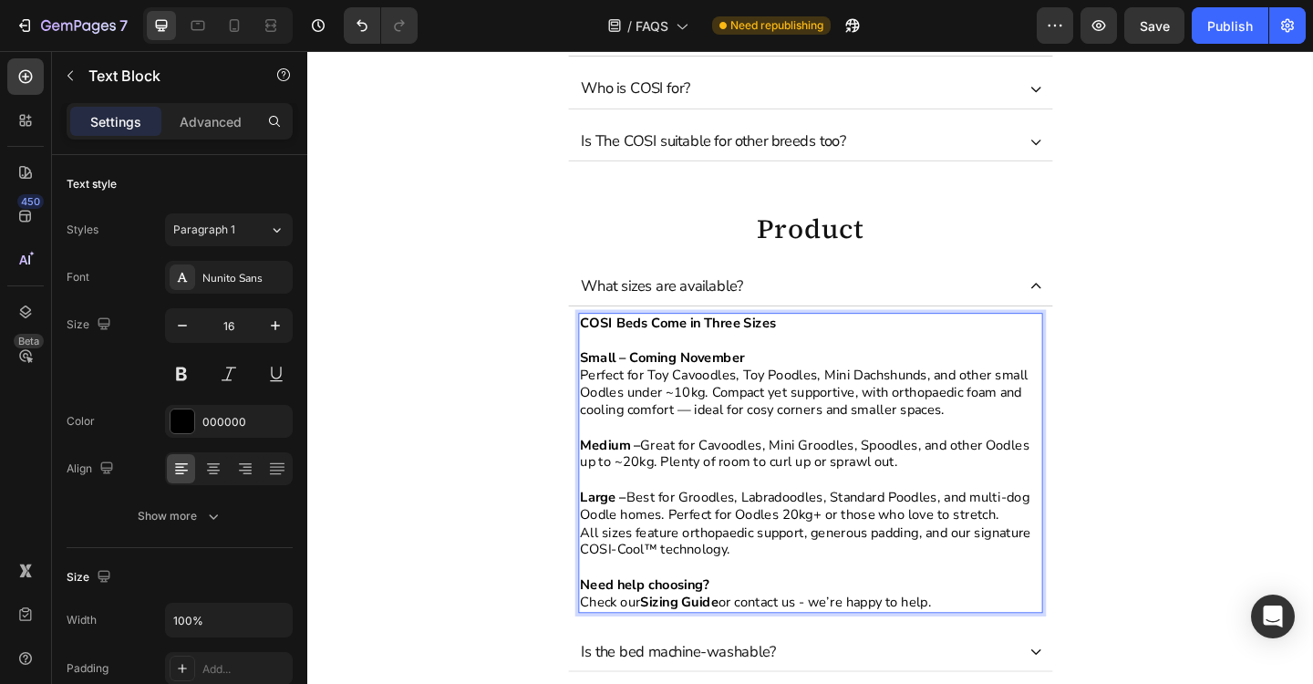
scroll to position [308, 0]
click at [719, 441] on p "Small – Coming November Perfect for Toy Cavoodles, Toy Poodles, Mini Dachshunds…" at bounding box center [855, 413] width 502 height 76
click at [716, 438] on p "Small – Coming November Perfect for Toy Cavoodles, Toy Poodles, Mini Dachshunds…" at bounding box center [855, 413] width 502 height 76
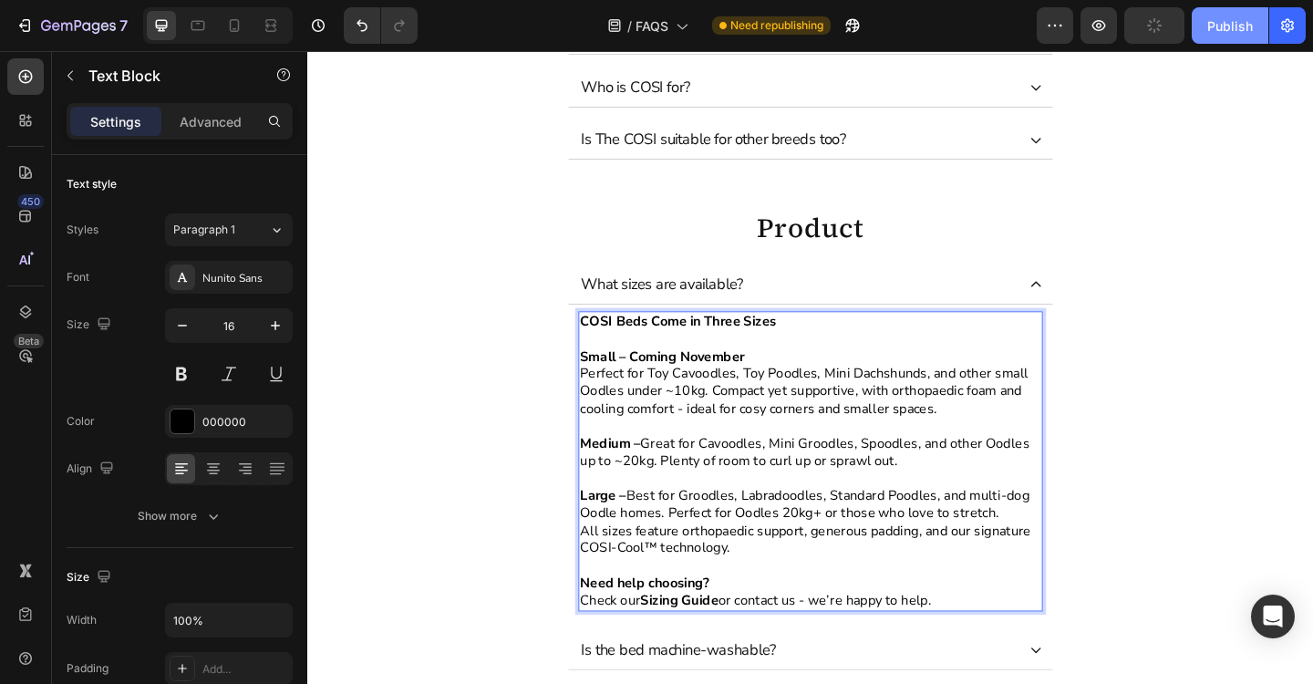
click at [1210, 18] on div "Publish" at bounding box center [1230, 25] width 46 height 19
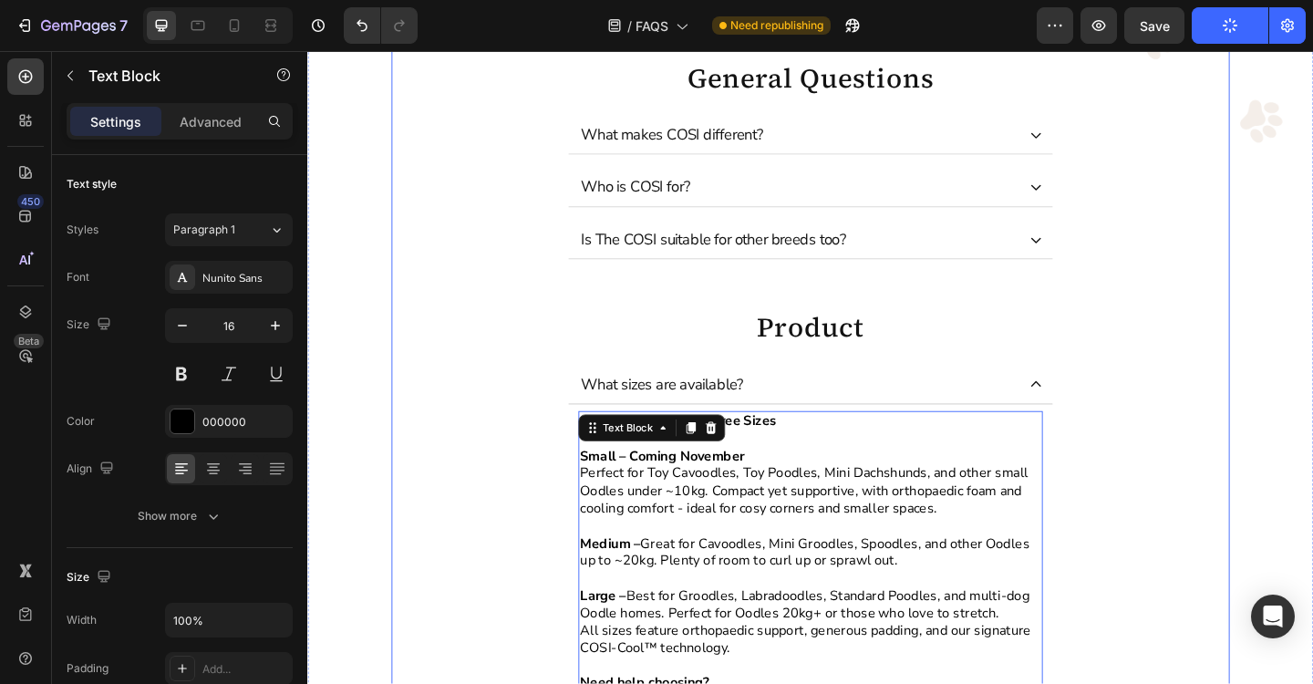
scroll to position [183, 0]
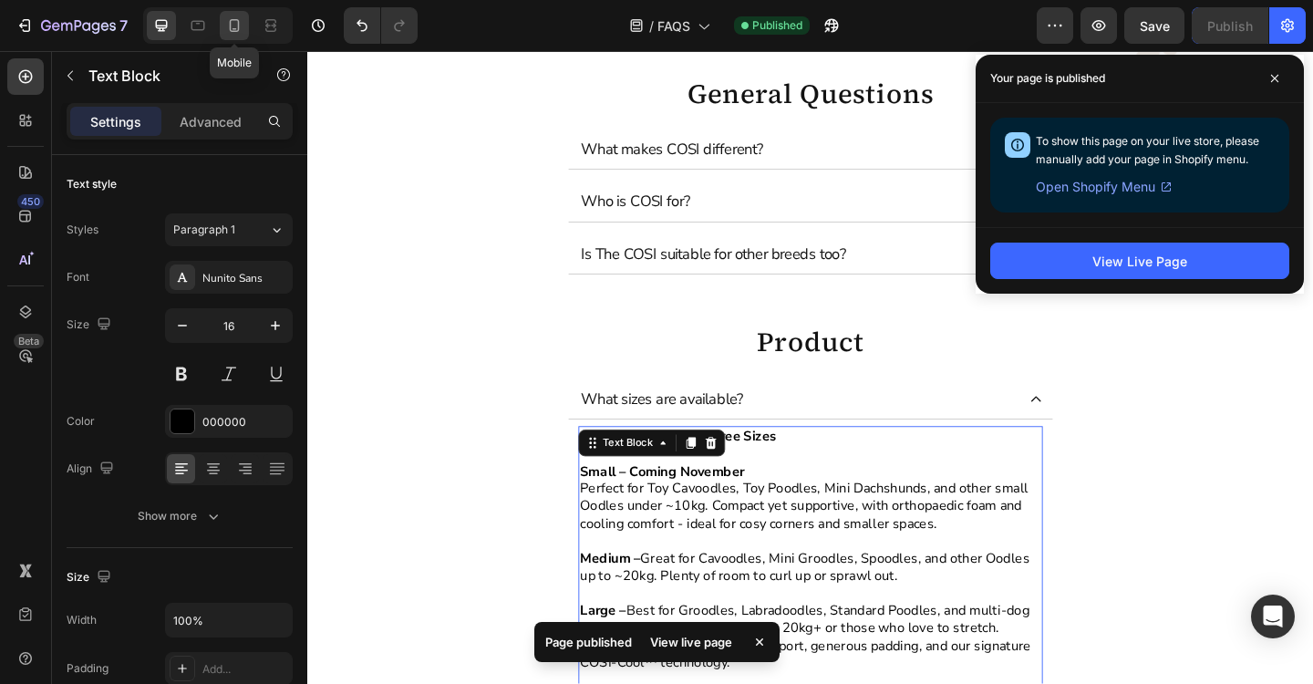
click at [239, 27] on icon at bounding box center [234, 25] width 18 height 18
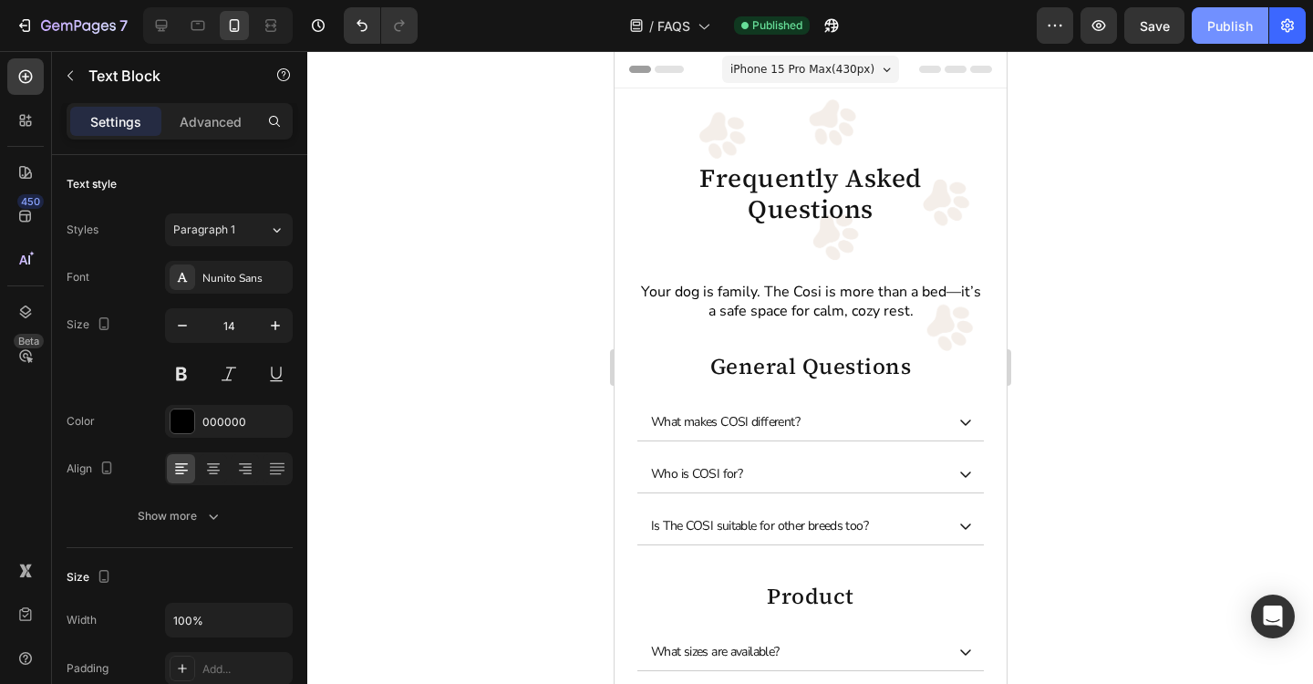
click at [1221, 33] on div "Publish" at bounding box center [1230, 25] width 46 height 19
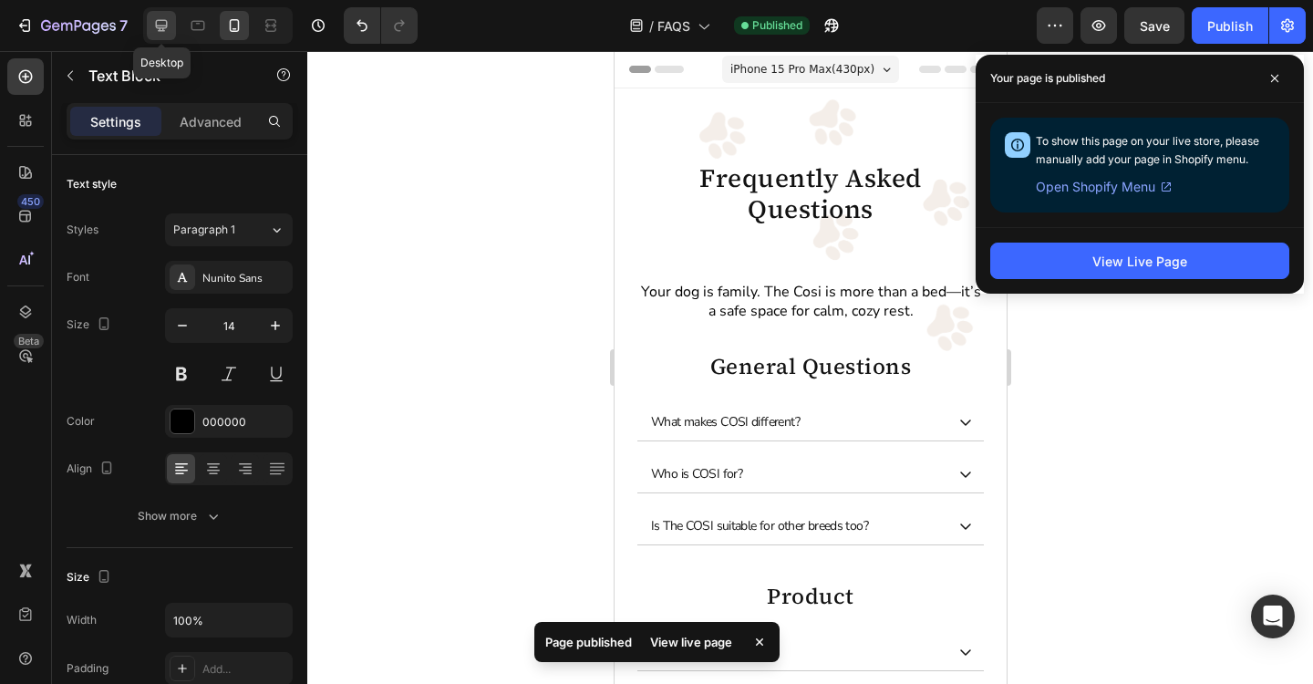
click at [165, 37] on div at bounding box center [161, 25] width 29 height 29
type input "16"
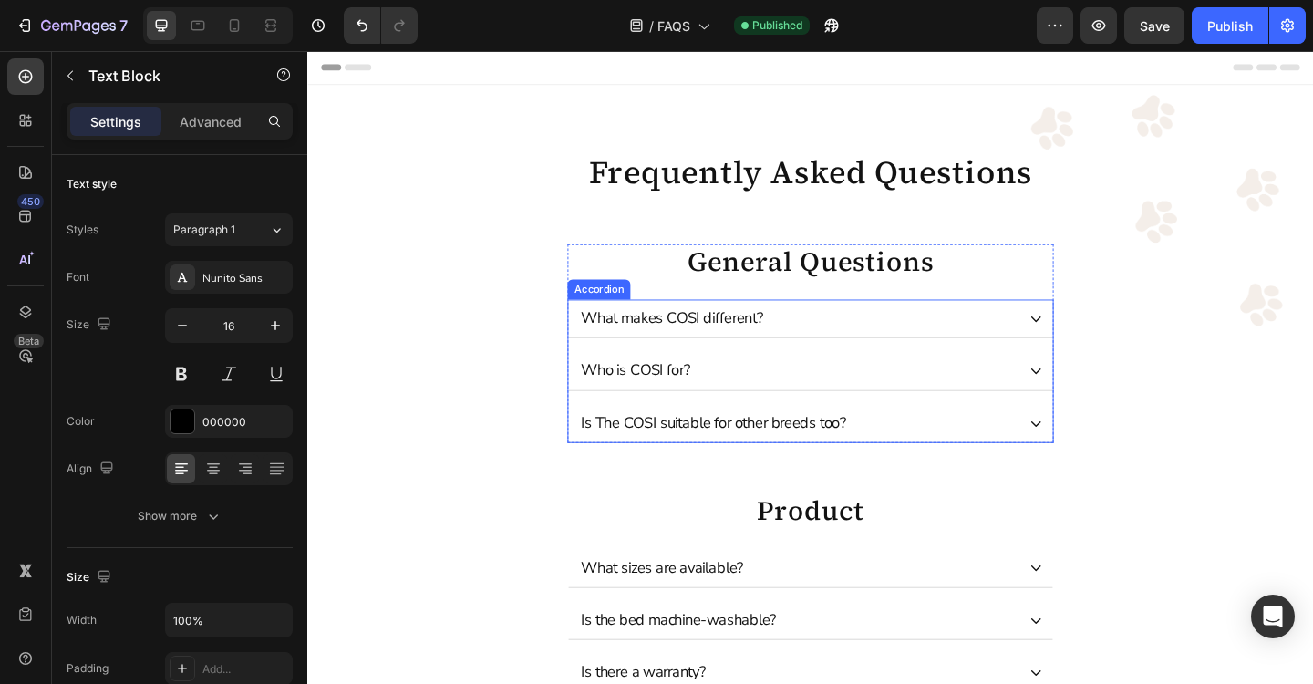
click at [1107, 464] on div "Is The COSI suitable for other breeds too?" at bounding box center [854, 457] width 527 height 42
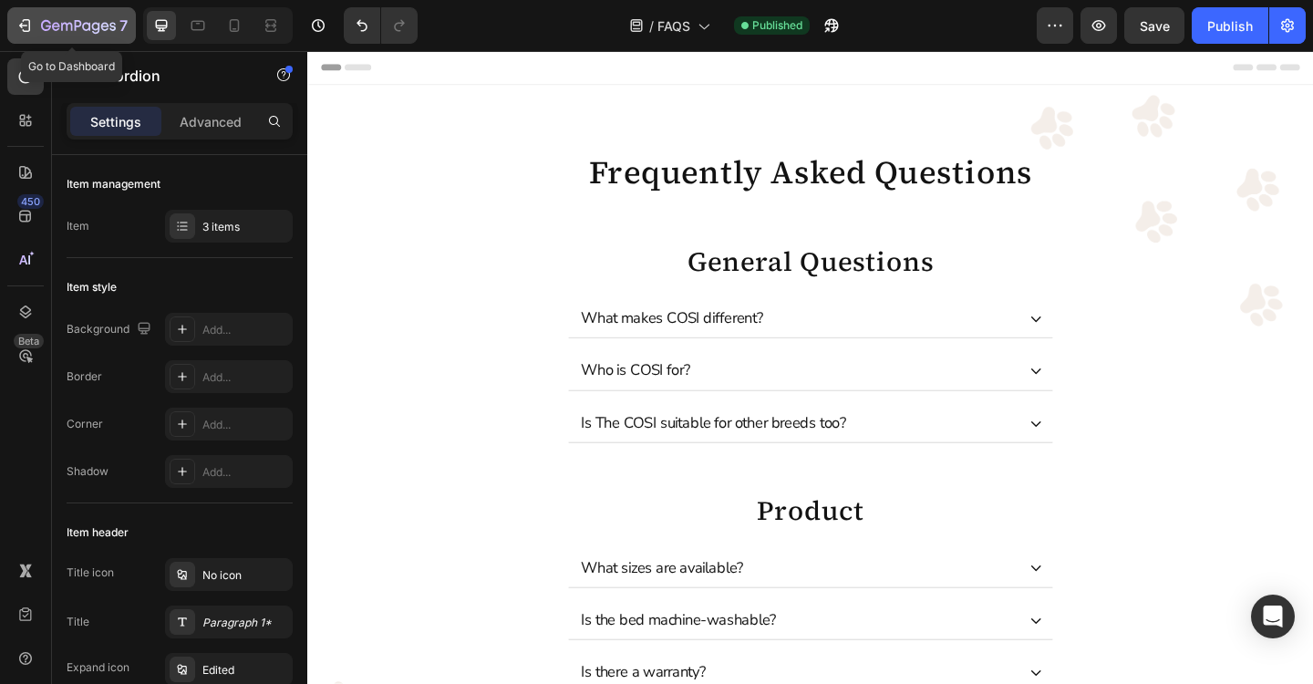
click at [88, 29] on icon "button" at bounding box center [86, 26] width 8 height 8
